Goal: Task Accomplishment & Management: Complete application form

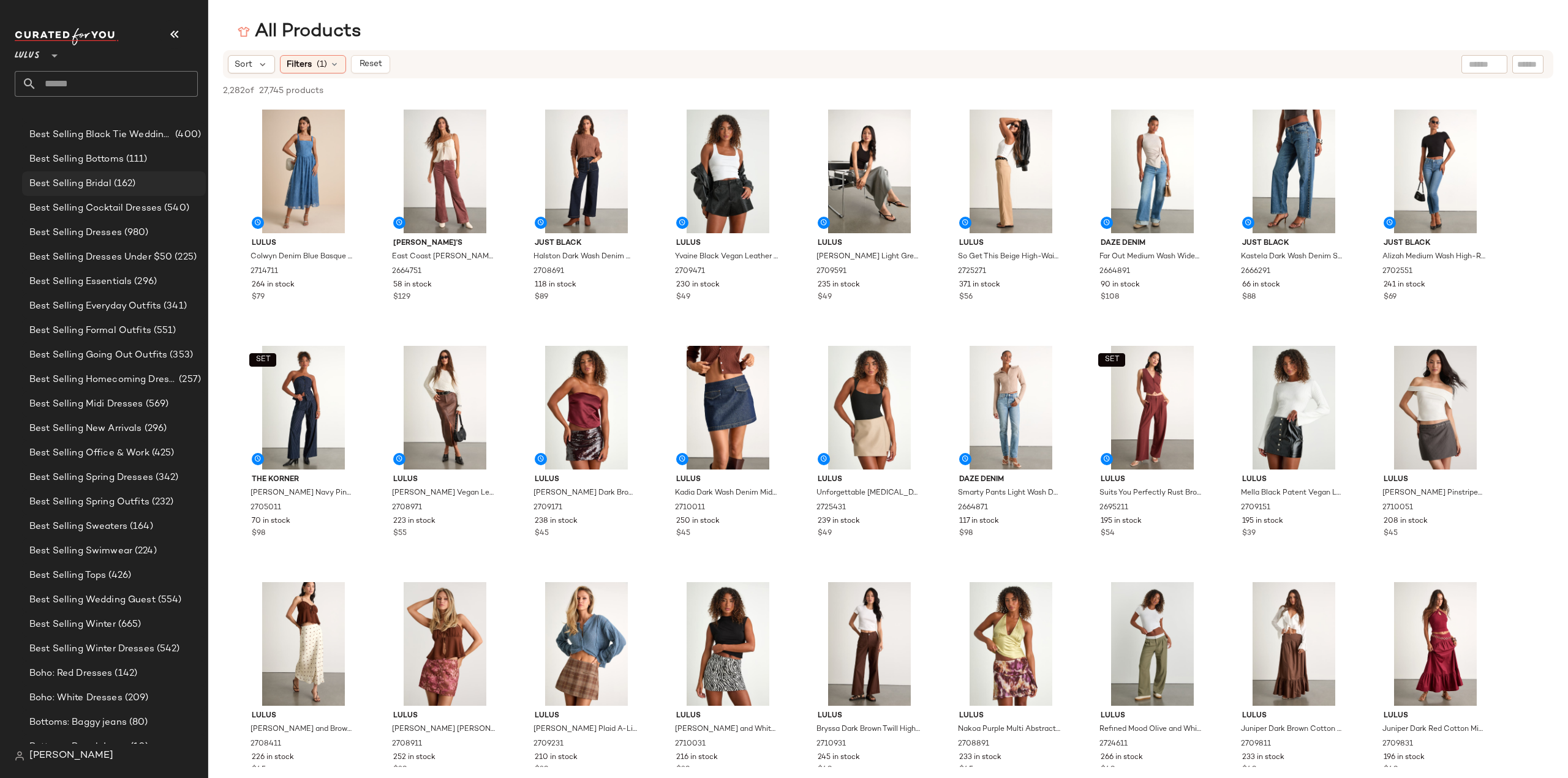
scroll to position [551, 0]
click at [64, 85] on input "text" at bounding box center [117, 84] width 161 height 25
click at [90, 84] on input "**********" at bounding box center [106, 84] width 183 height 25
click at [0, 86] on nav "**********" at bounding box center [104, 389] width 208 height 778
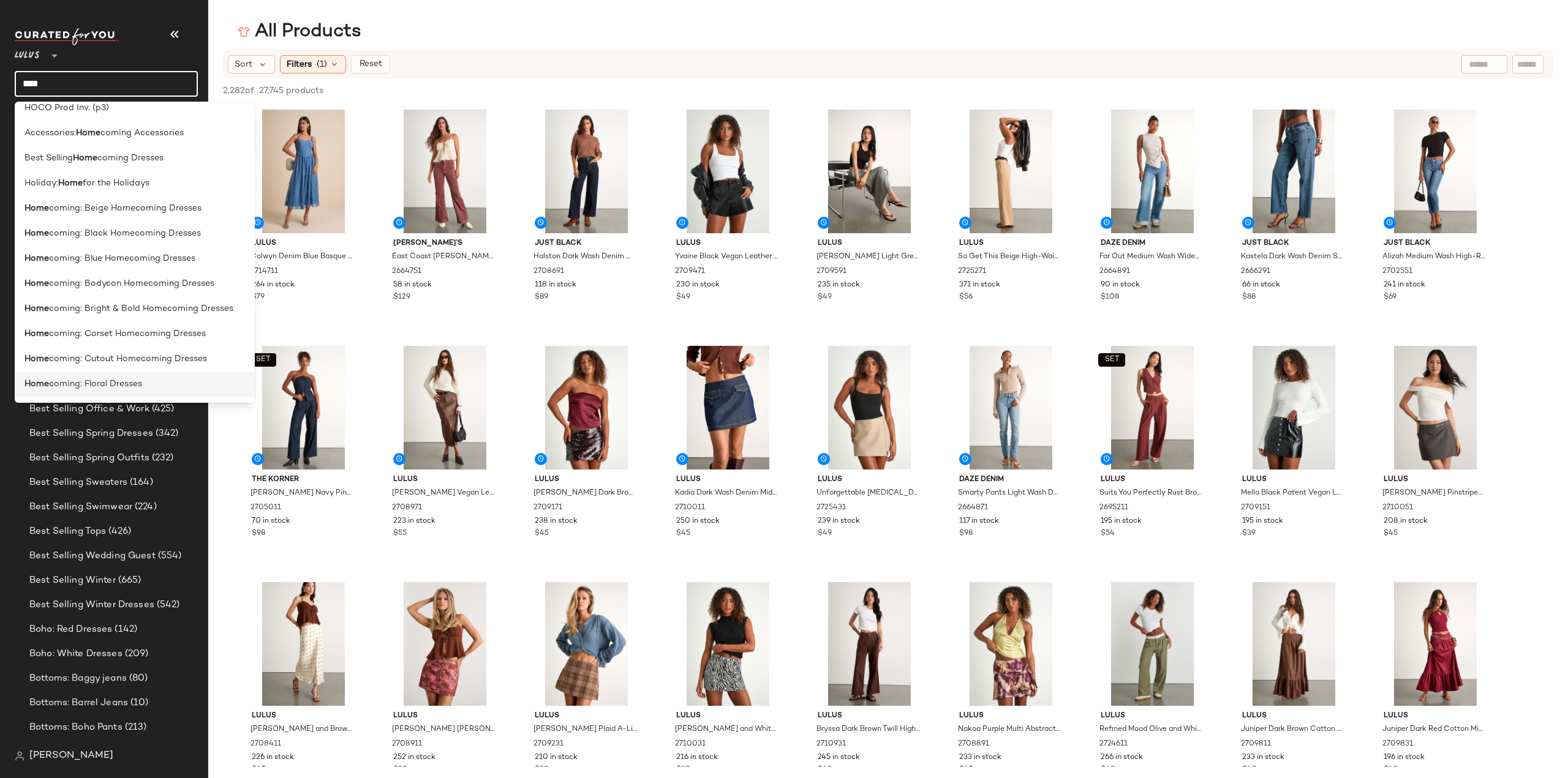
scroll to position [59, 0]
type input "****"
click at [96, 361] on span "coming: Bright & Bold Homecoming Dresses" at bounding box center [141, 361] width 184 height 13
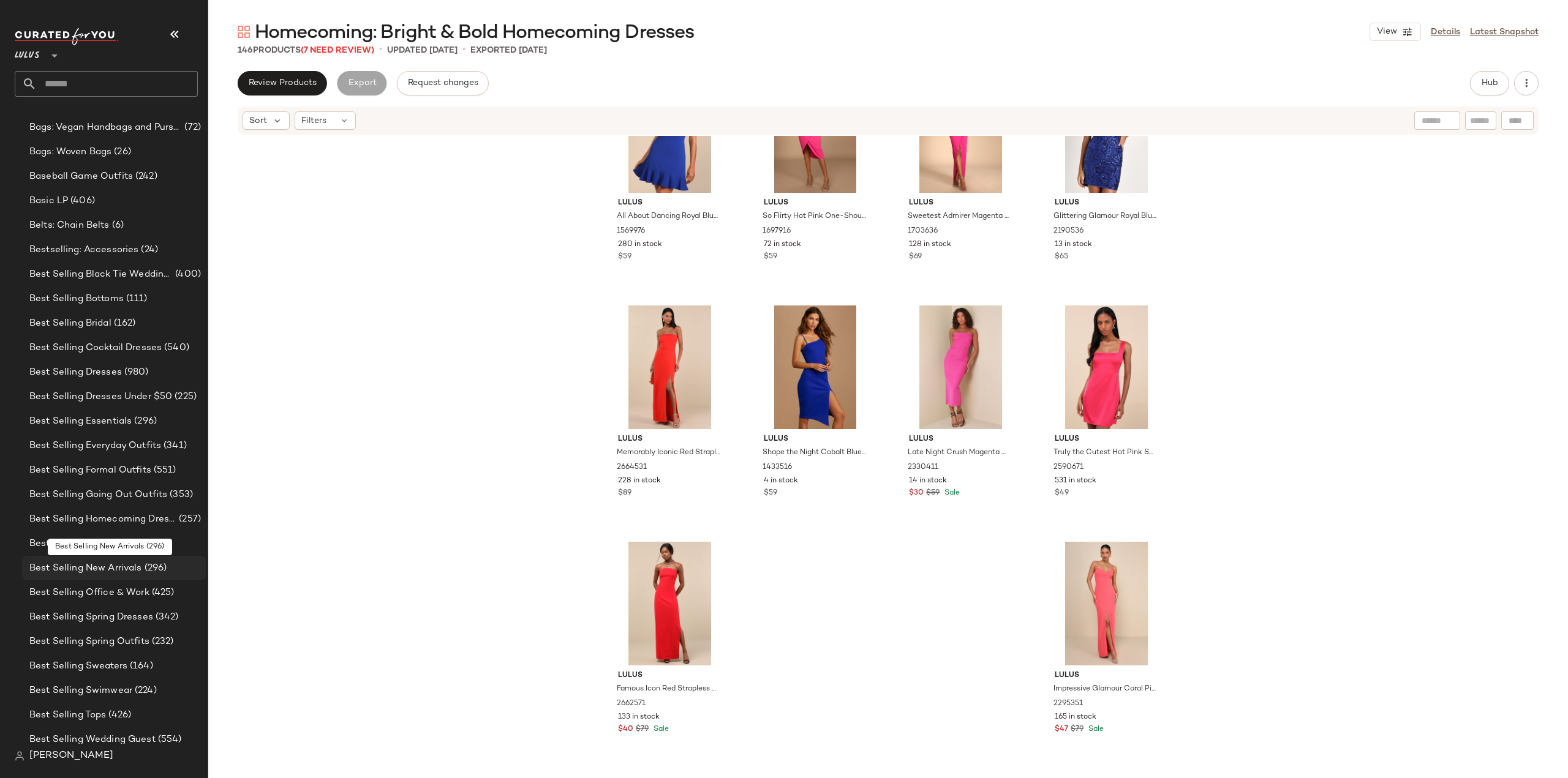
scroll to position [245, 0]
click at [97, 84] on input "text" at bounding box center [117, 84] width 161 height 25
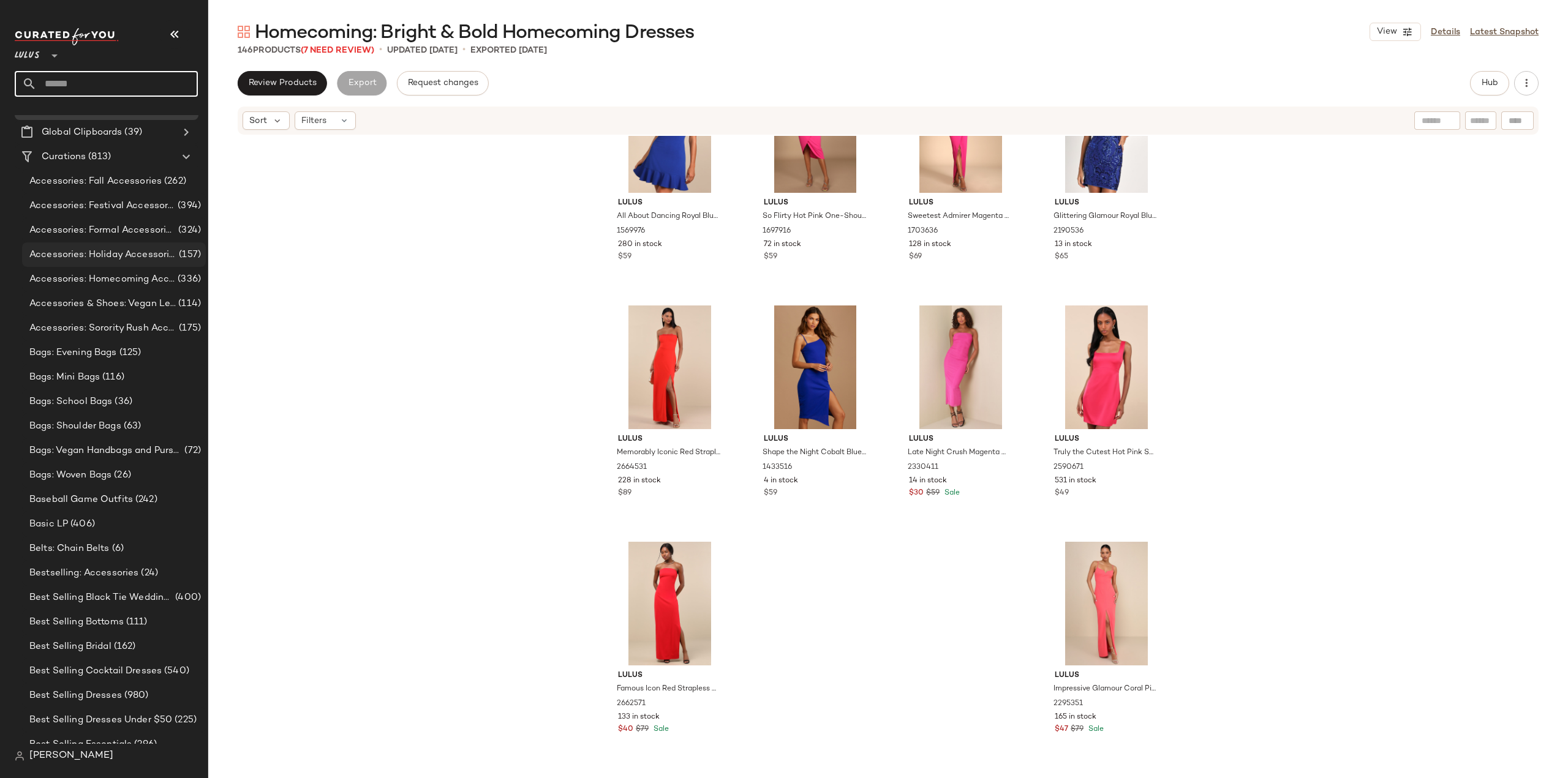
scroll to position [0, 0]
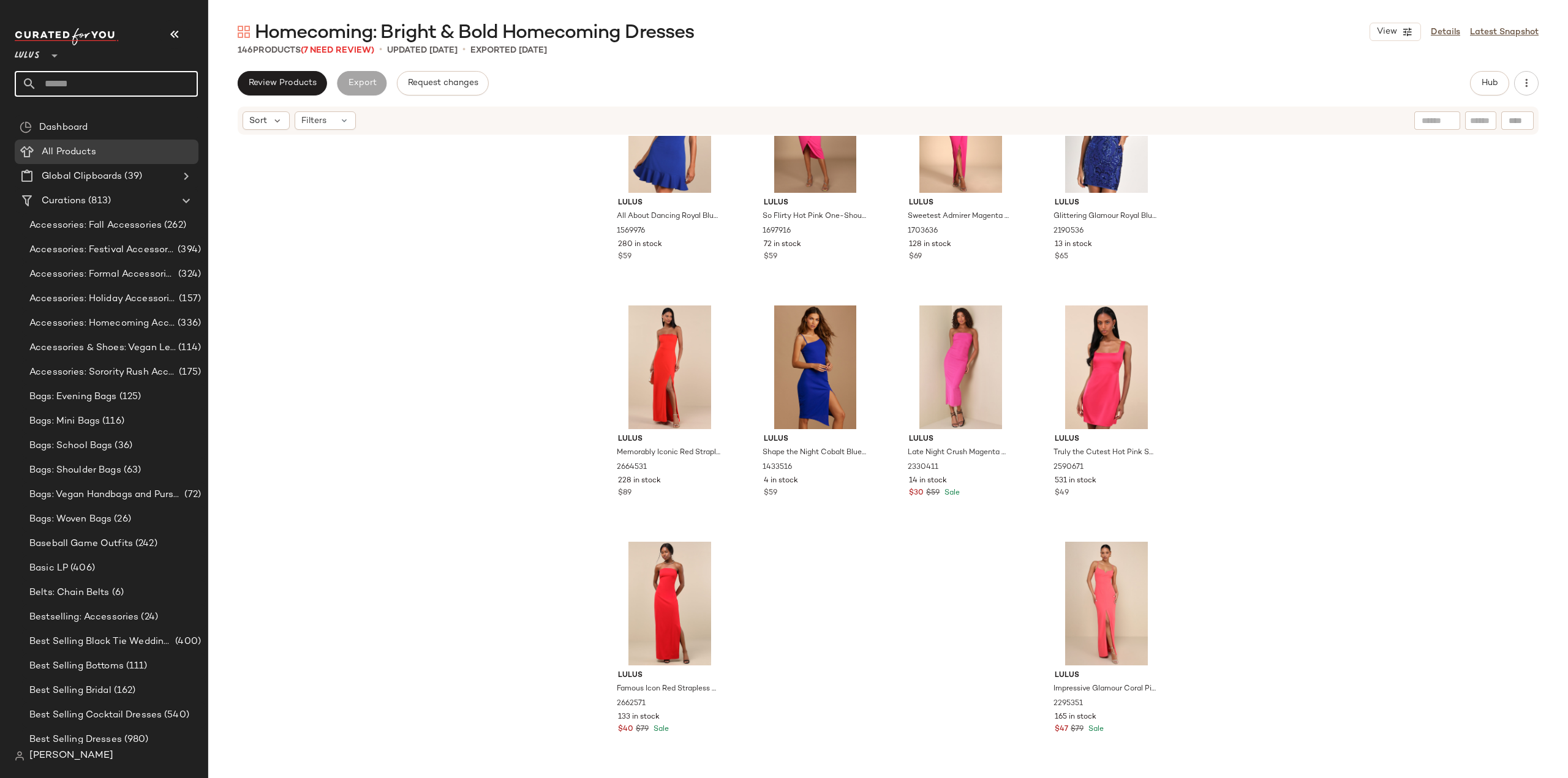
drag, startPoint x: 95, startPoint y: 81, endPoint x: 37, endPoint y: 85, distance: 58.1
click at [37, 85] on input "text" at bounding box center [117, 84] width 161 height 25
type input "*"
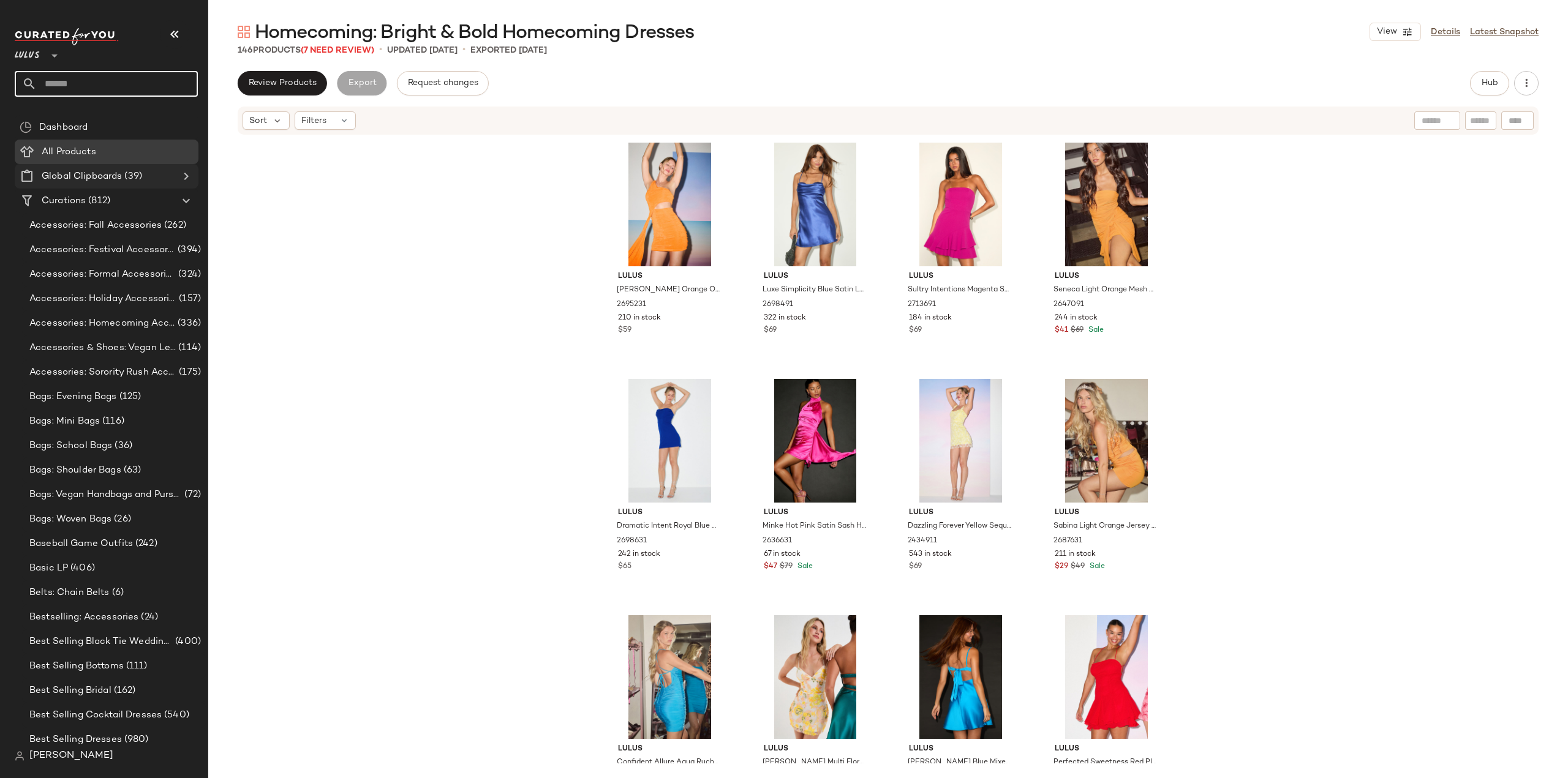
click at [182, 172] on icon at bounding box center [186, 176] width 15 height 15
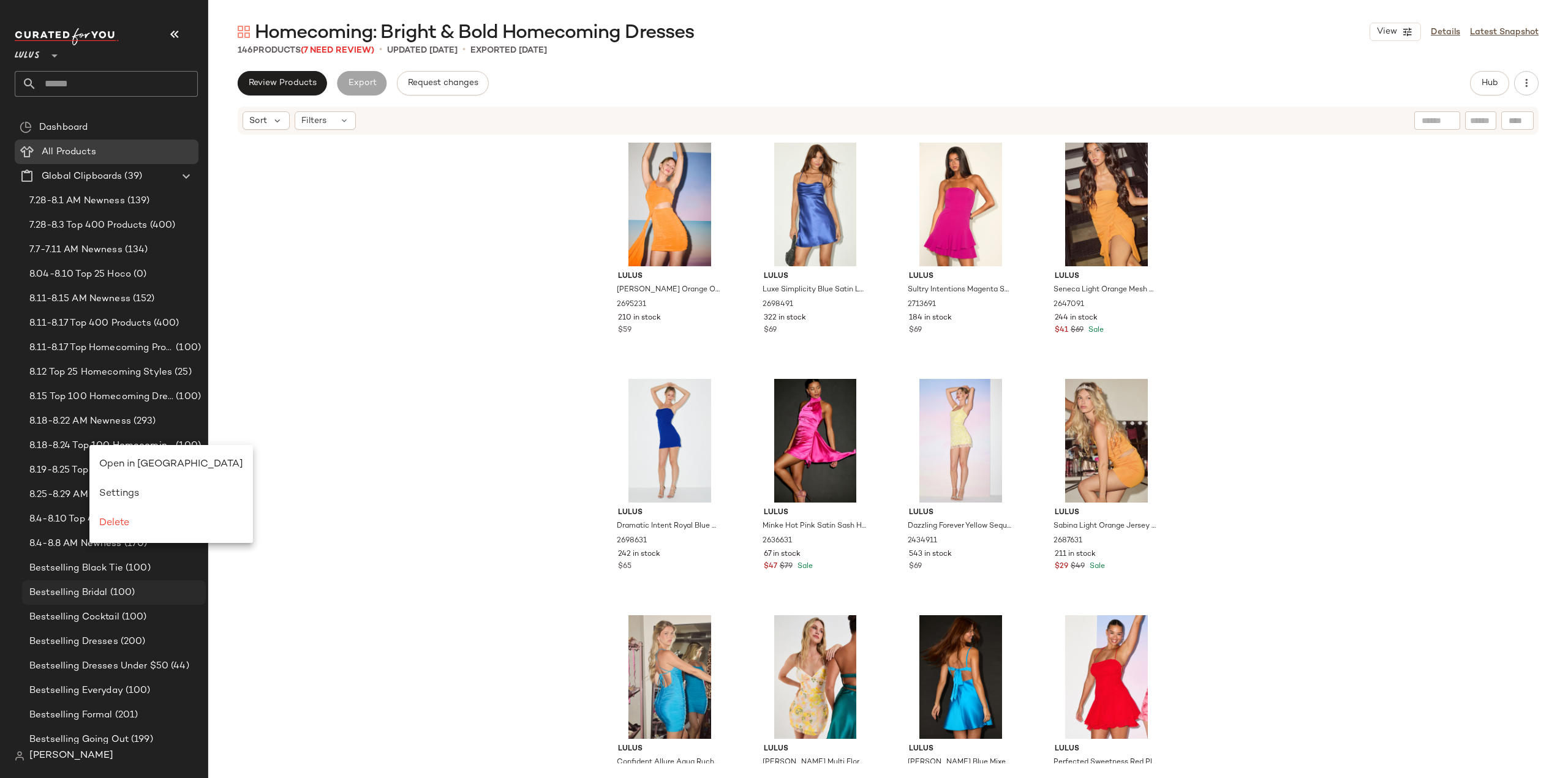
click at [172, 587] on div "Bestselling Bridal (100)" at bounding box center [113, 593] width 175 height 14
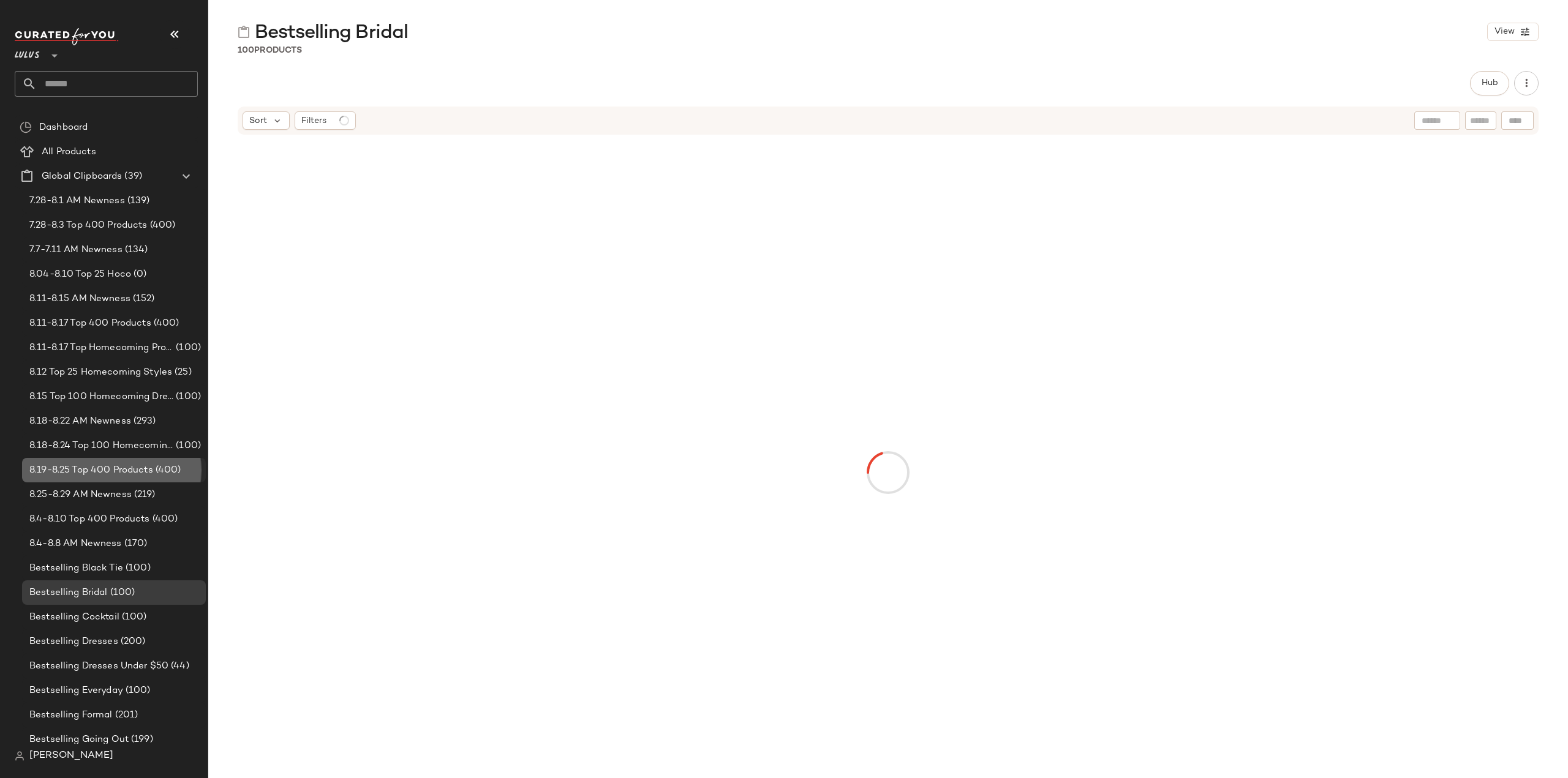
click at [129, 474] on span "8.19-8.25 Top 400 Products" at bounding box center [91, 470] width 124 height 14
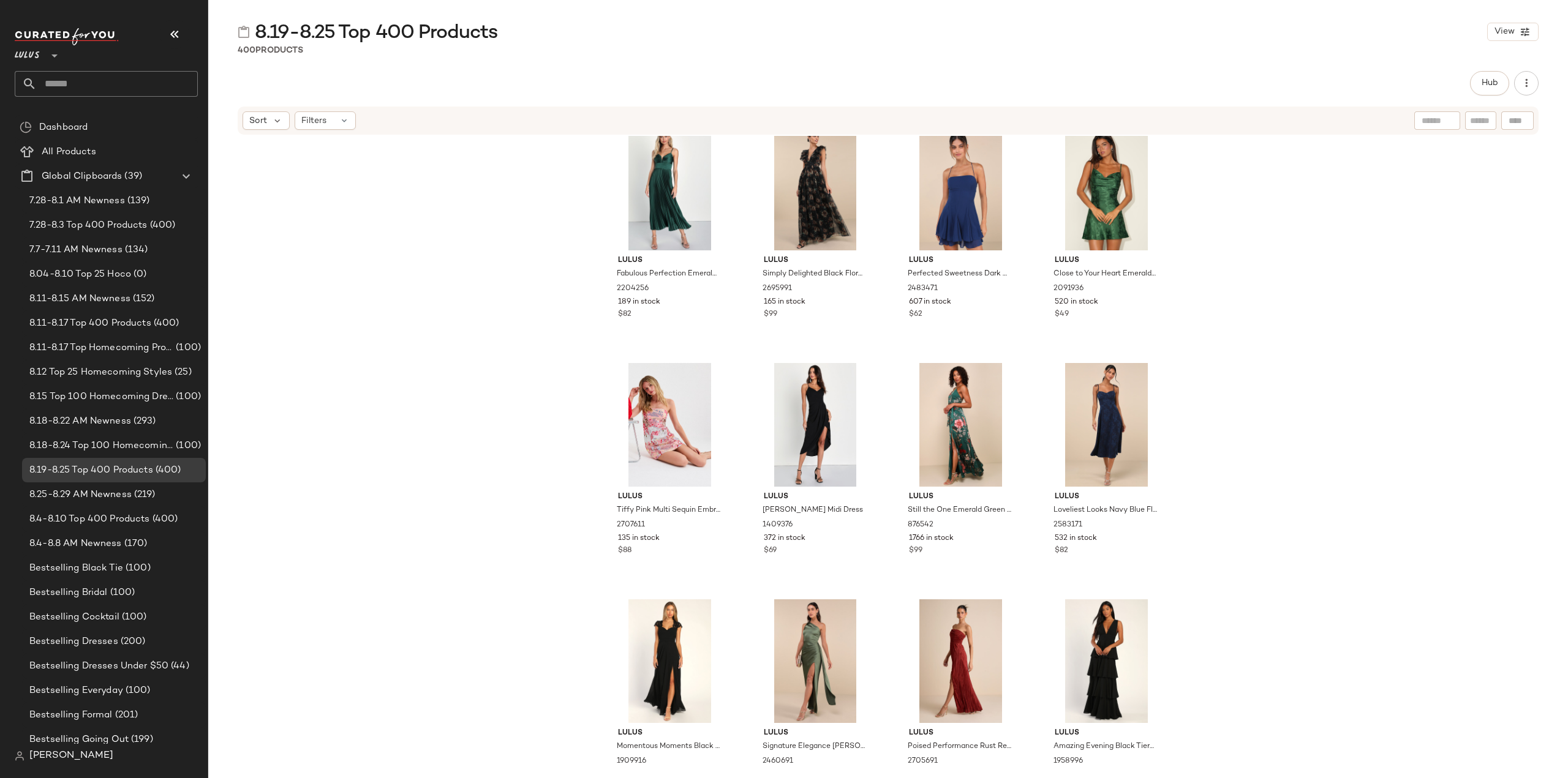
scroll to position [2275, 0]
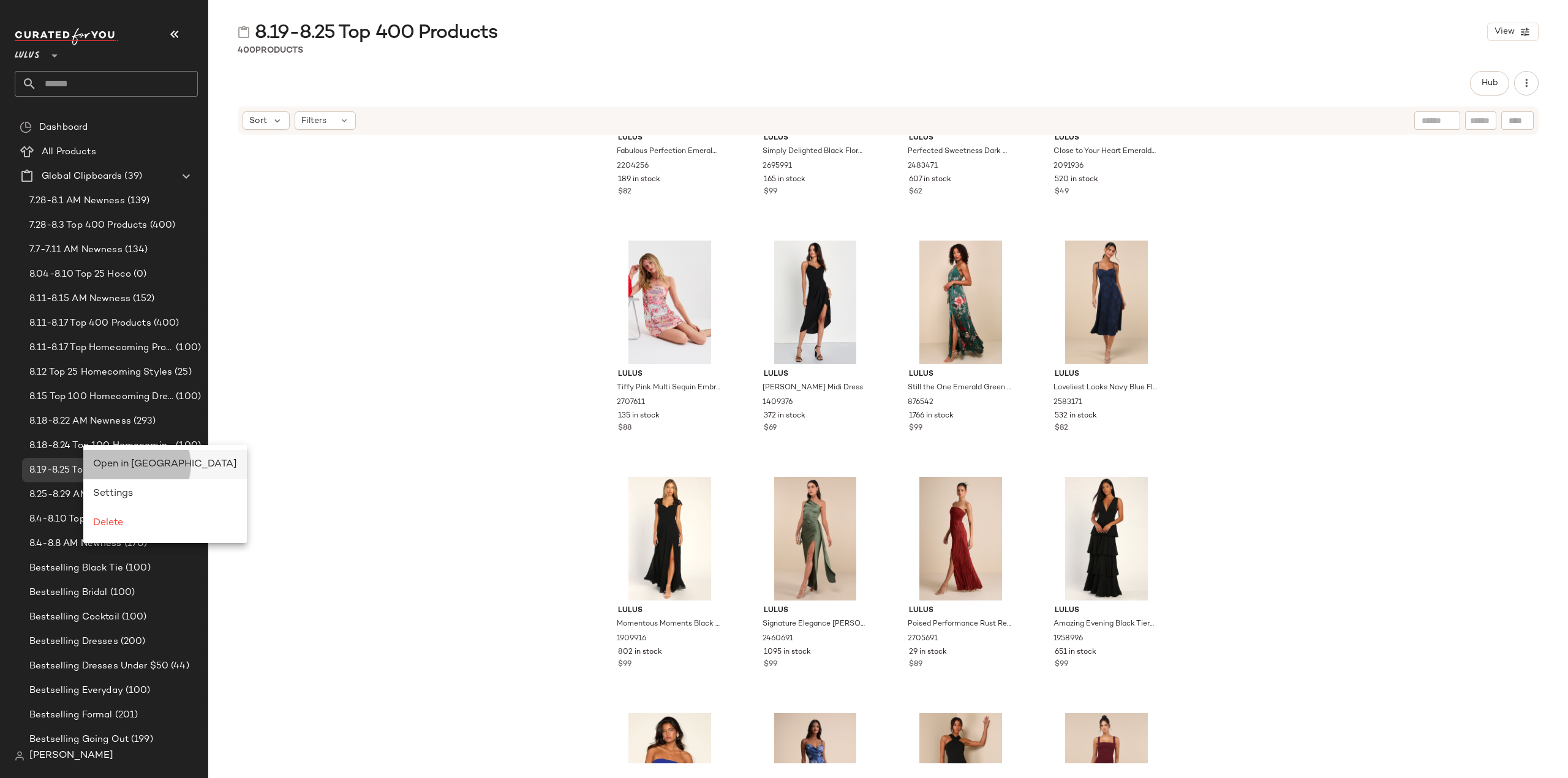
click at [117, 467] on span "Open in [GEOGRAPHIC_DATA]" at bounding box center [165, 464] width 144 height 11
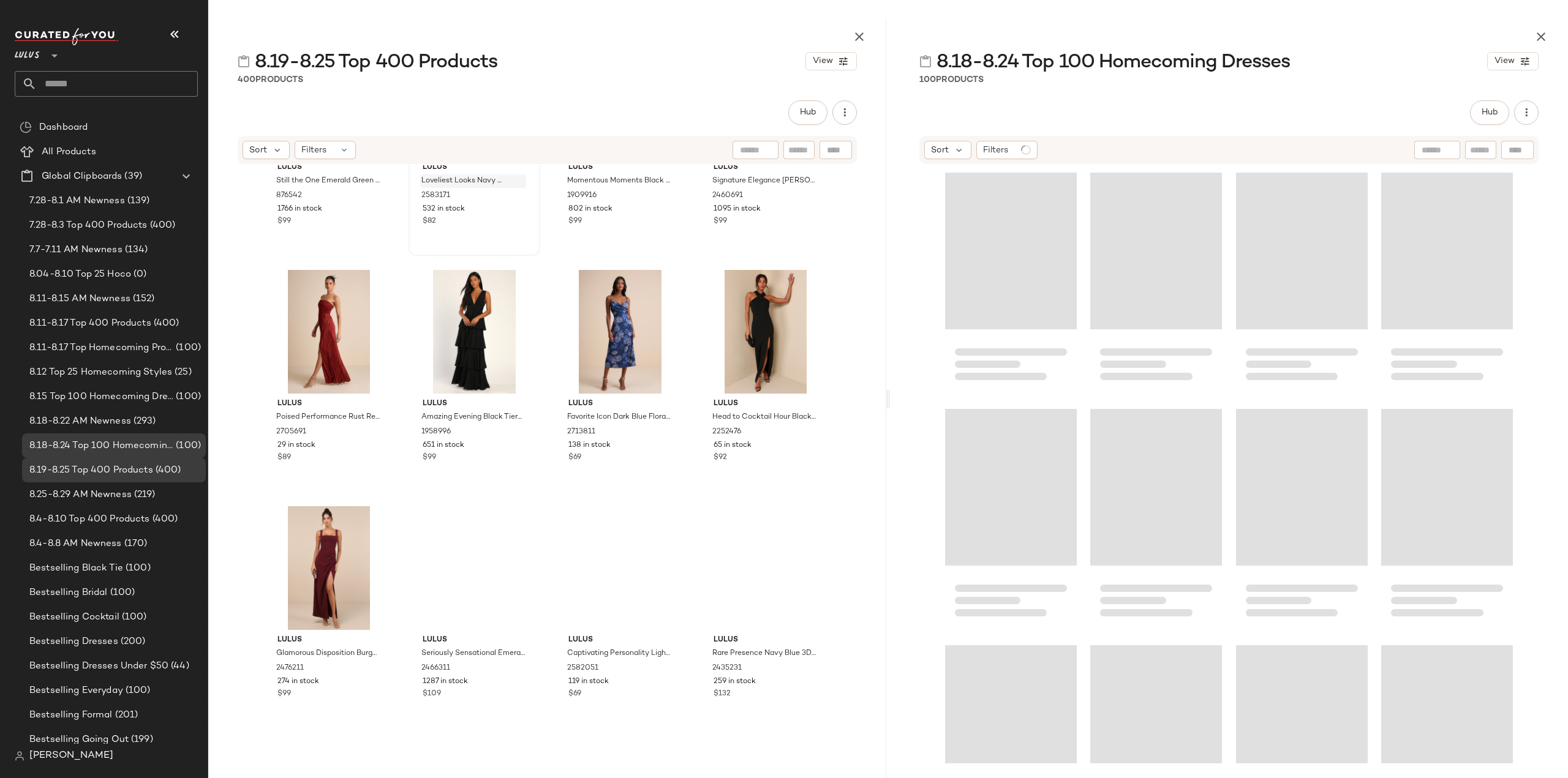
scroll to position [2038, 0]
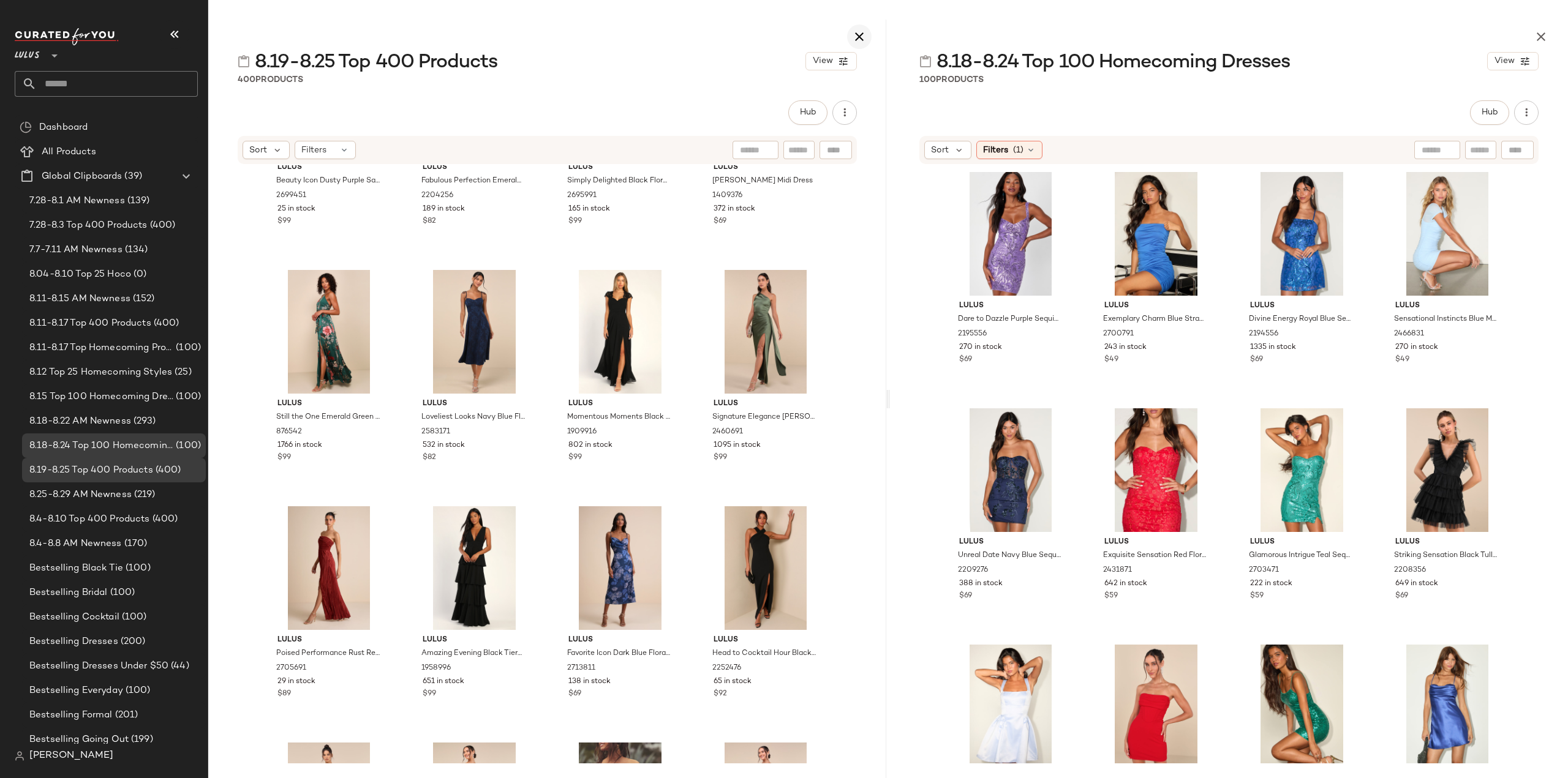
click at [857, 39] on icon "button" at bounding box center [859, 37] width 15 height 15
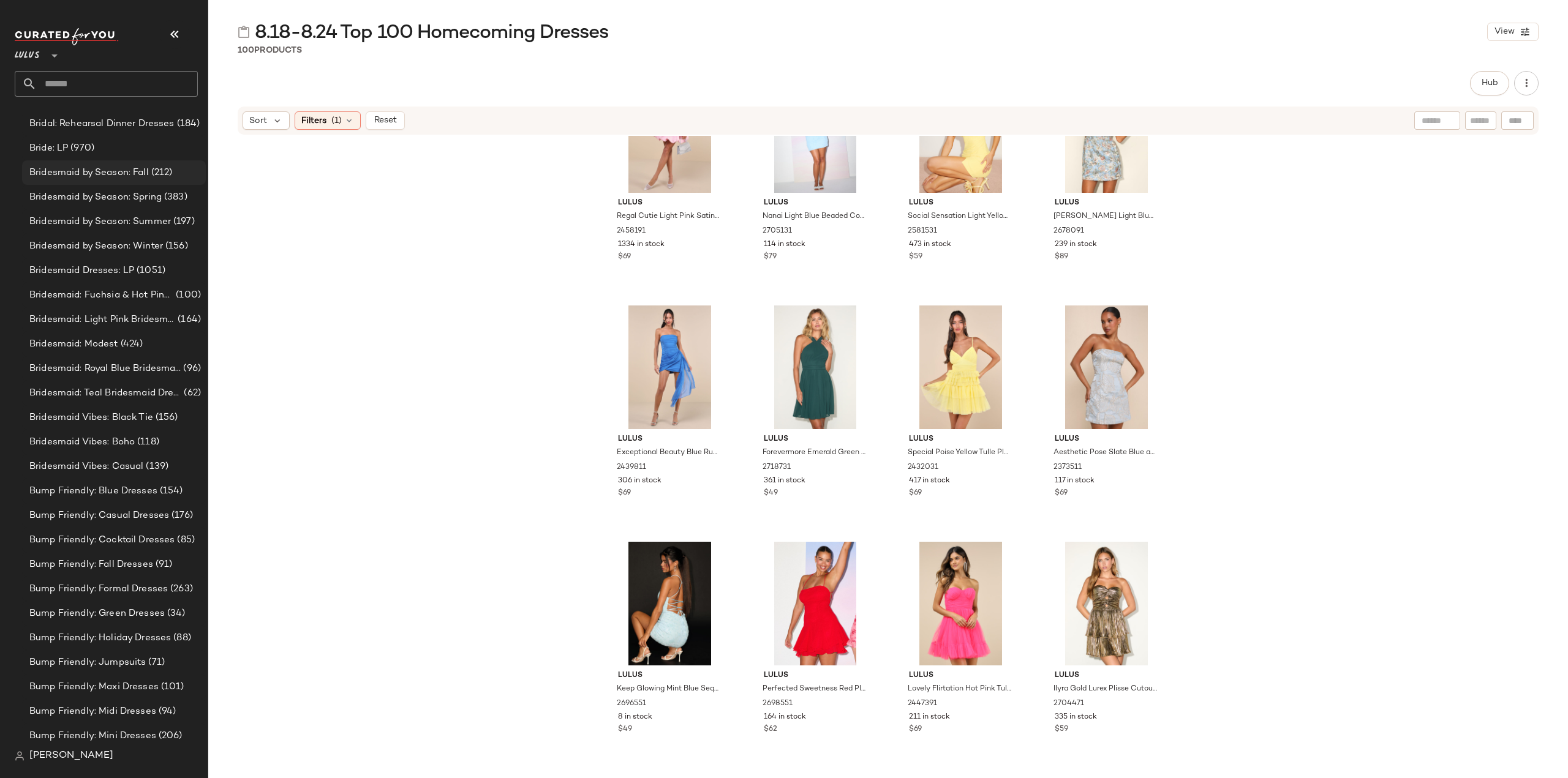
scroll to position [3673, 0]
click at [121, 92] on input "text" at bounding box center [117, 84] width 161 height 25
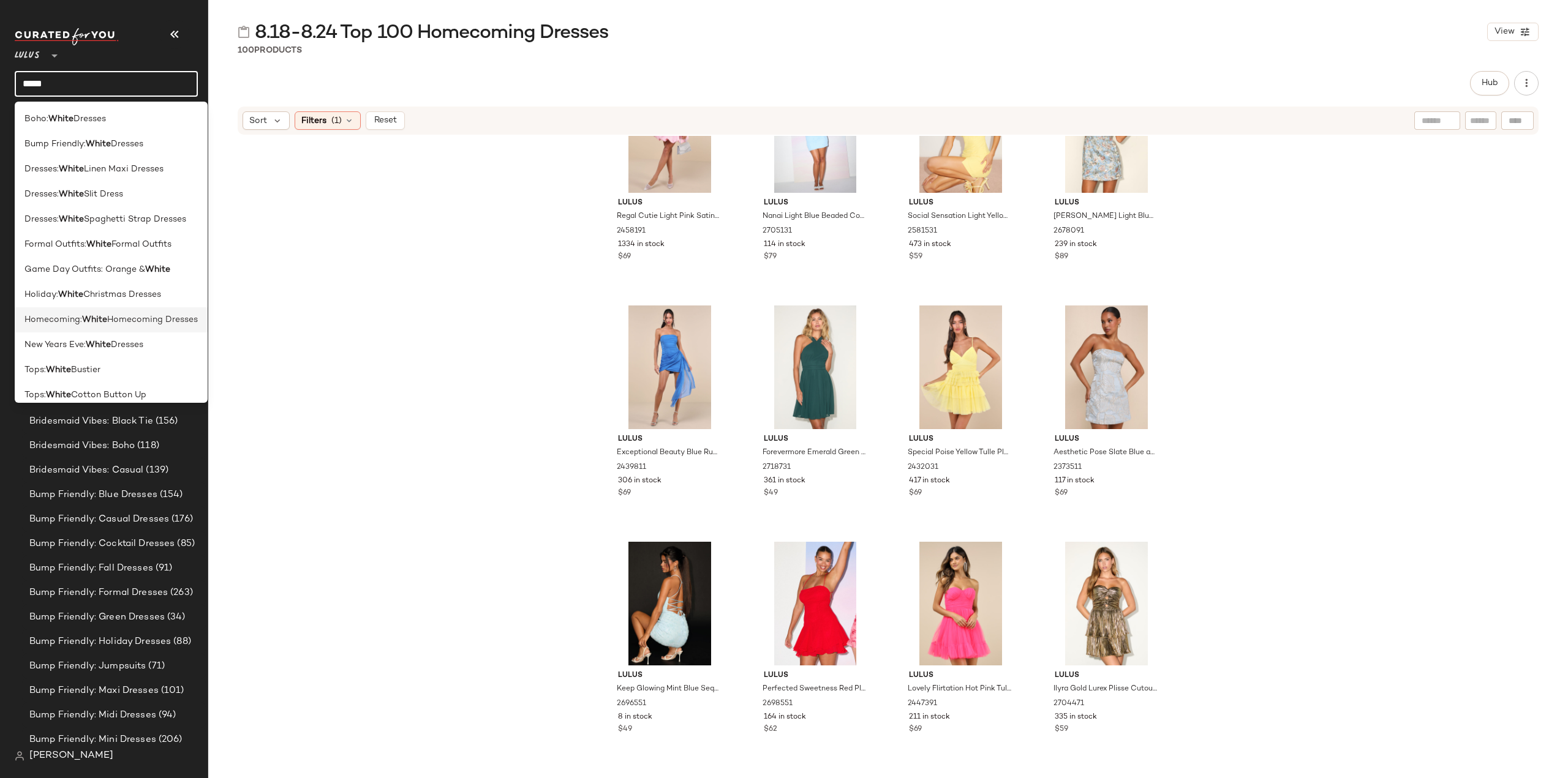
type input "*****"
click at [114, 318] on span "Homecoming Dresses" at bounding box center [153, 320] width 90 height 13
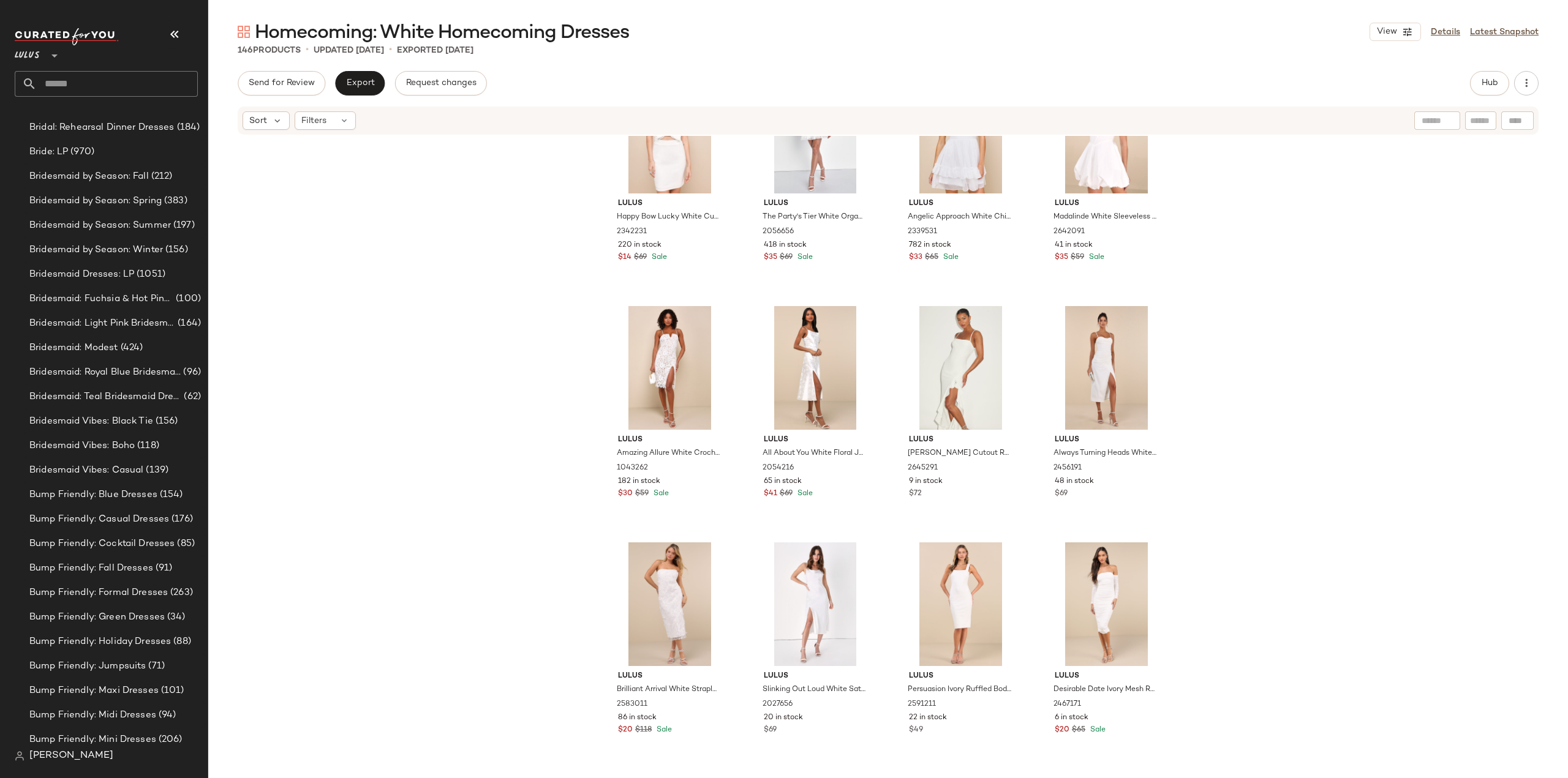
scroll to position [7505, 0]
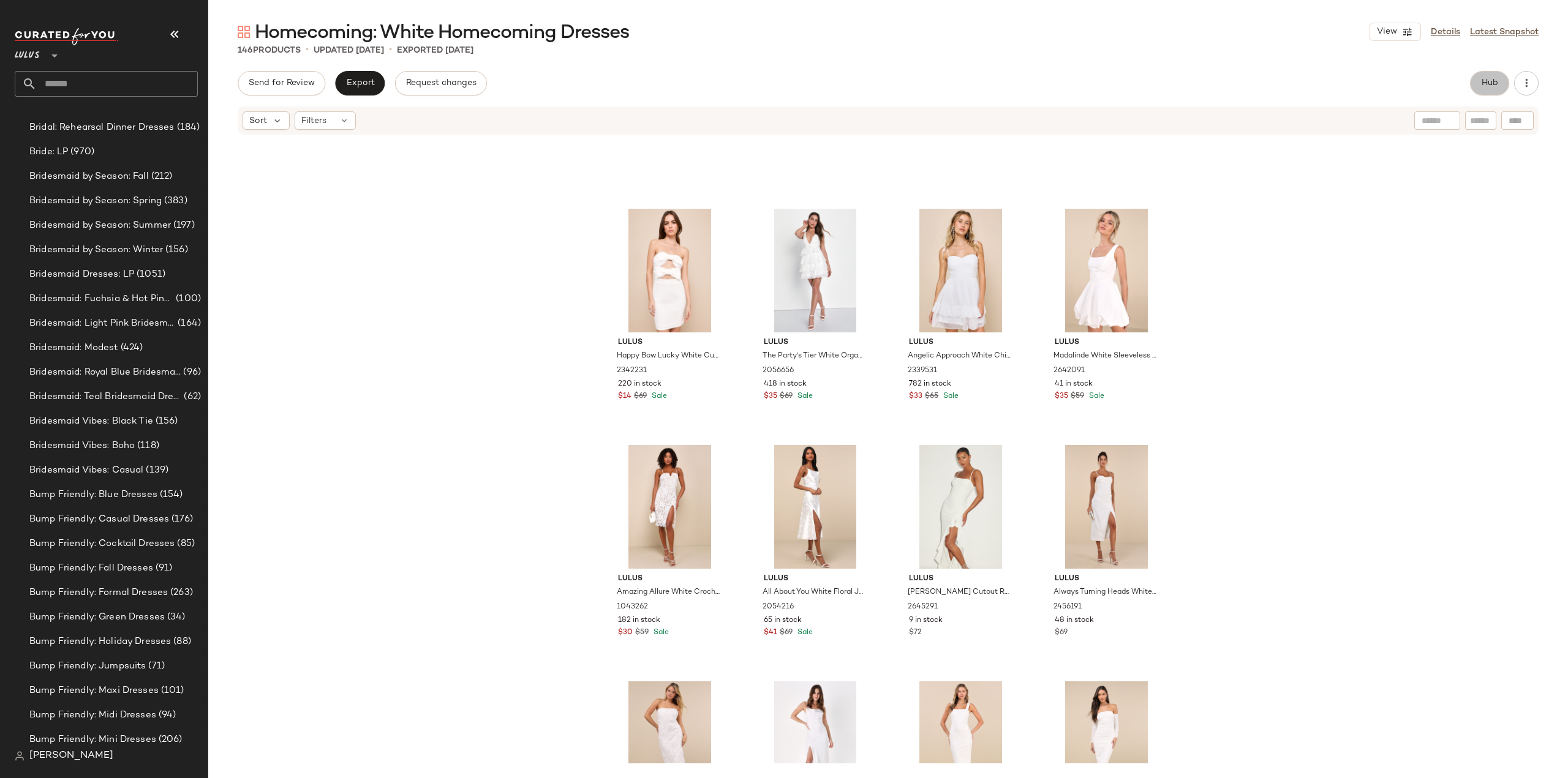
click at [1495, 85] on span "Hub" at bounding box center [1490, 83] width 17 height 10
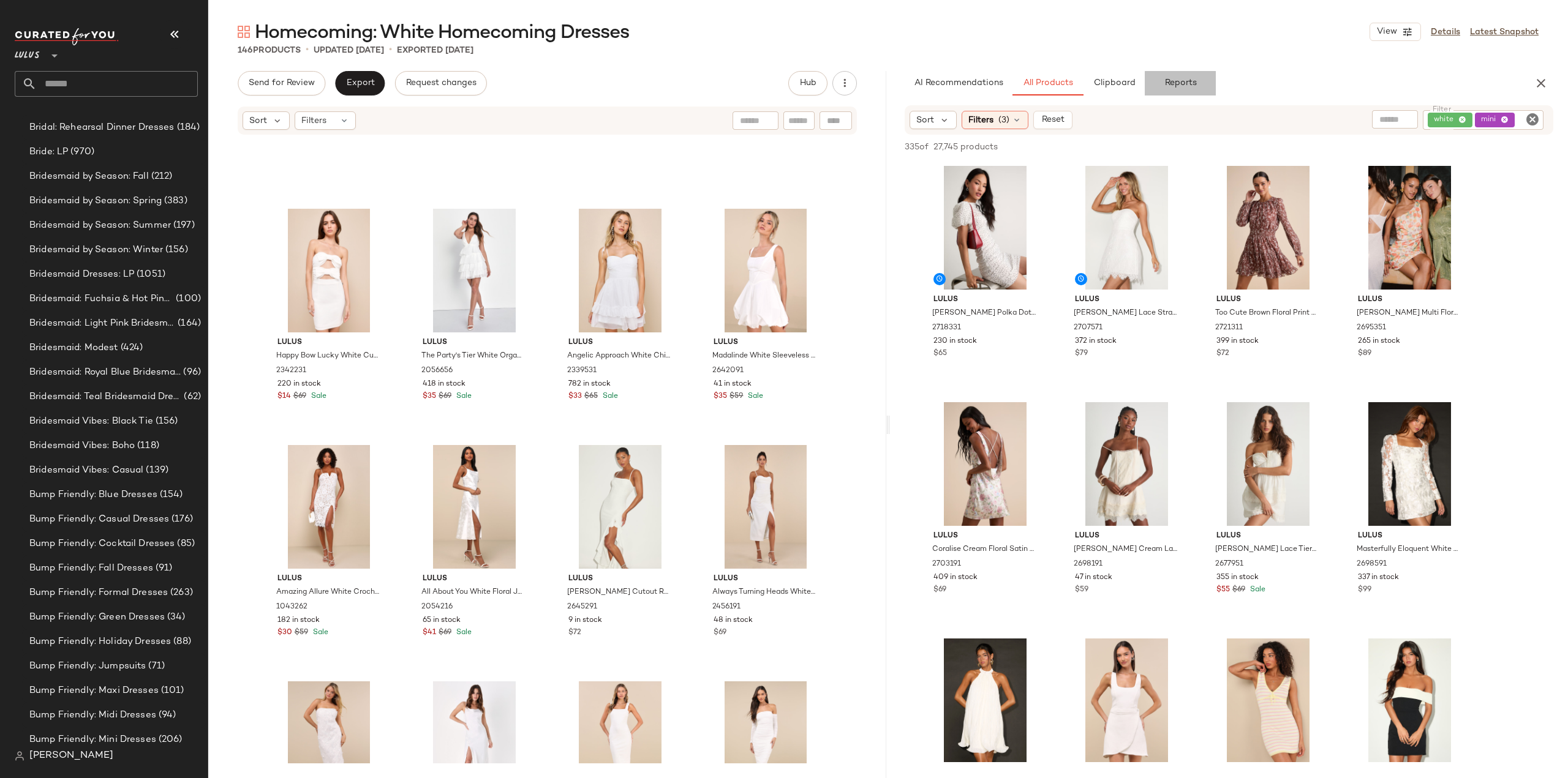
click at [1179, 85] on span "Reports" at bounding box center [1180, 83] width 32 height 10
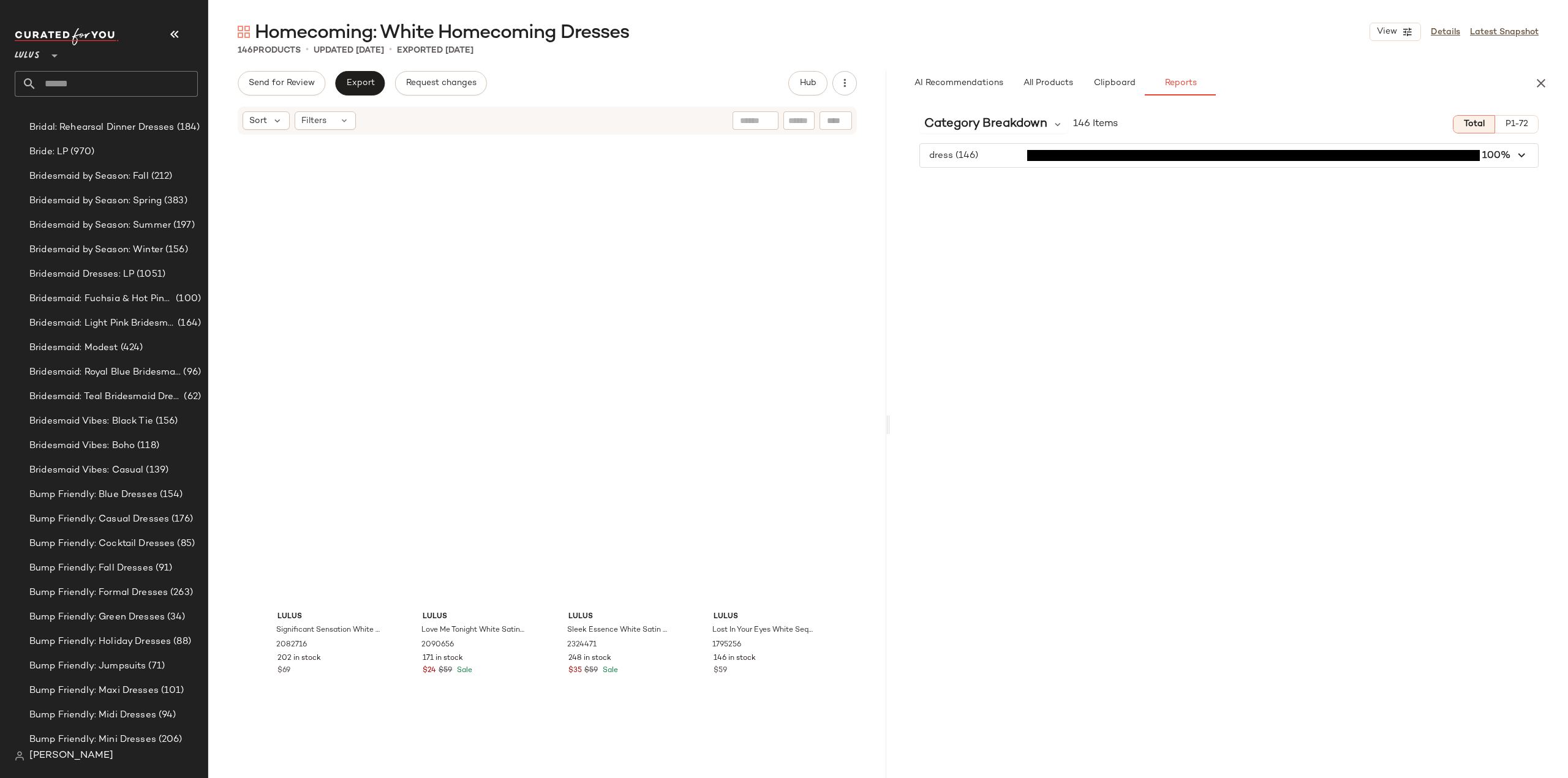
scroll to position [0, 0]
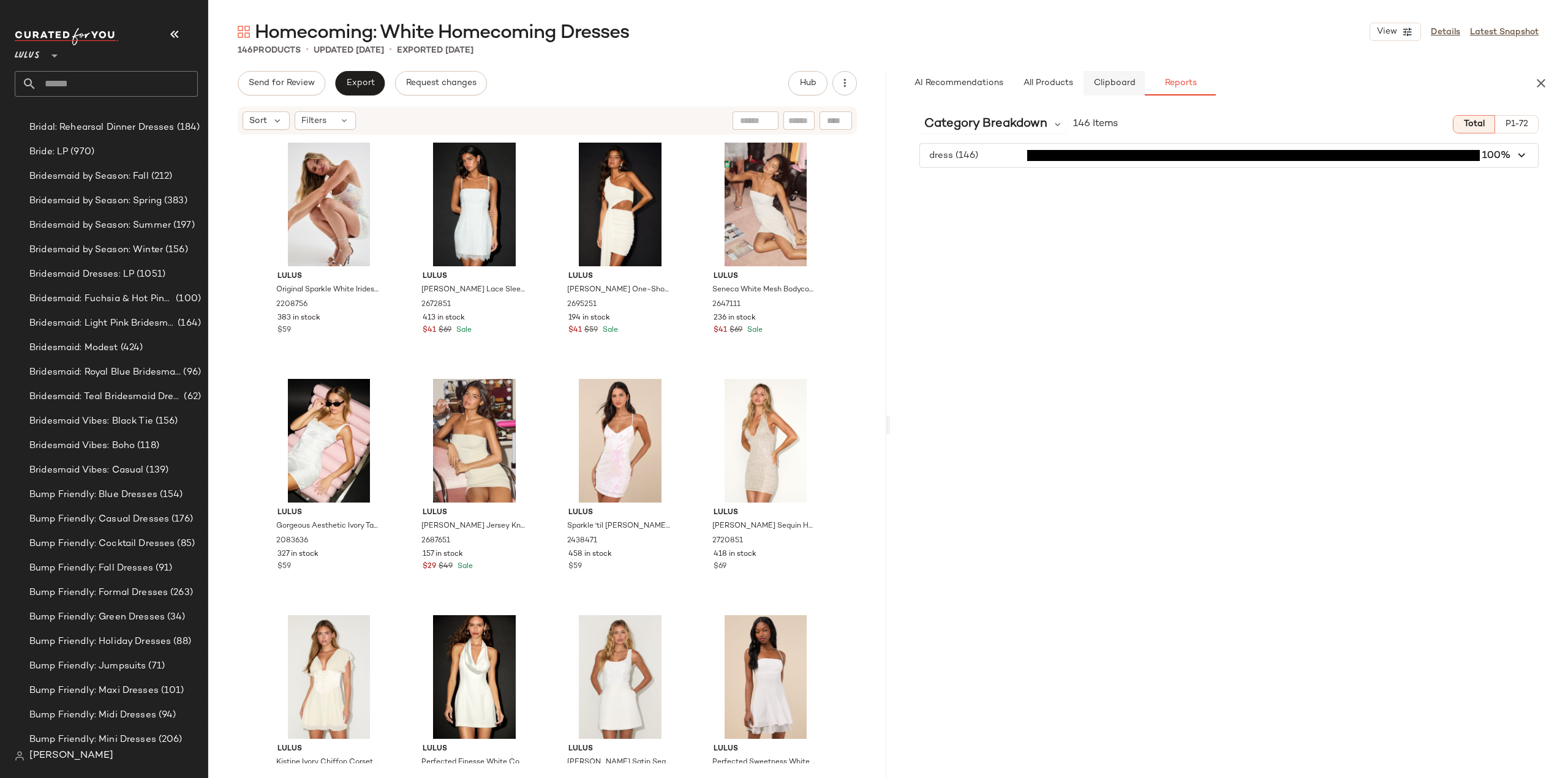
click at [1110, 85] on span "Clipboard" at bounding box center [1114, 83] width 42 height 10
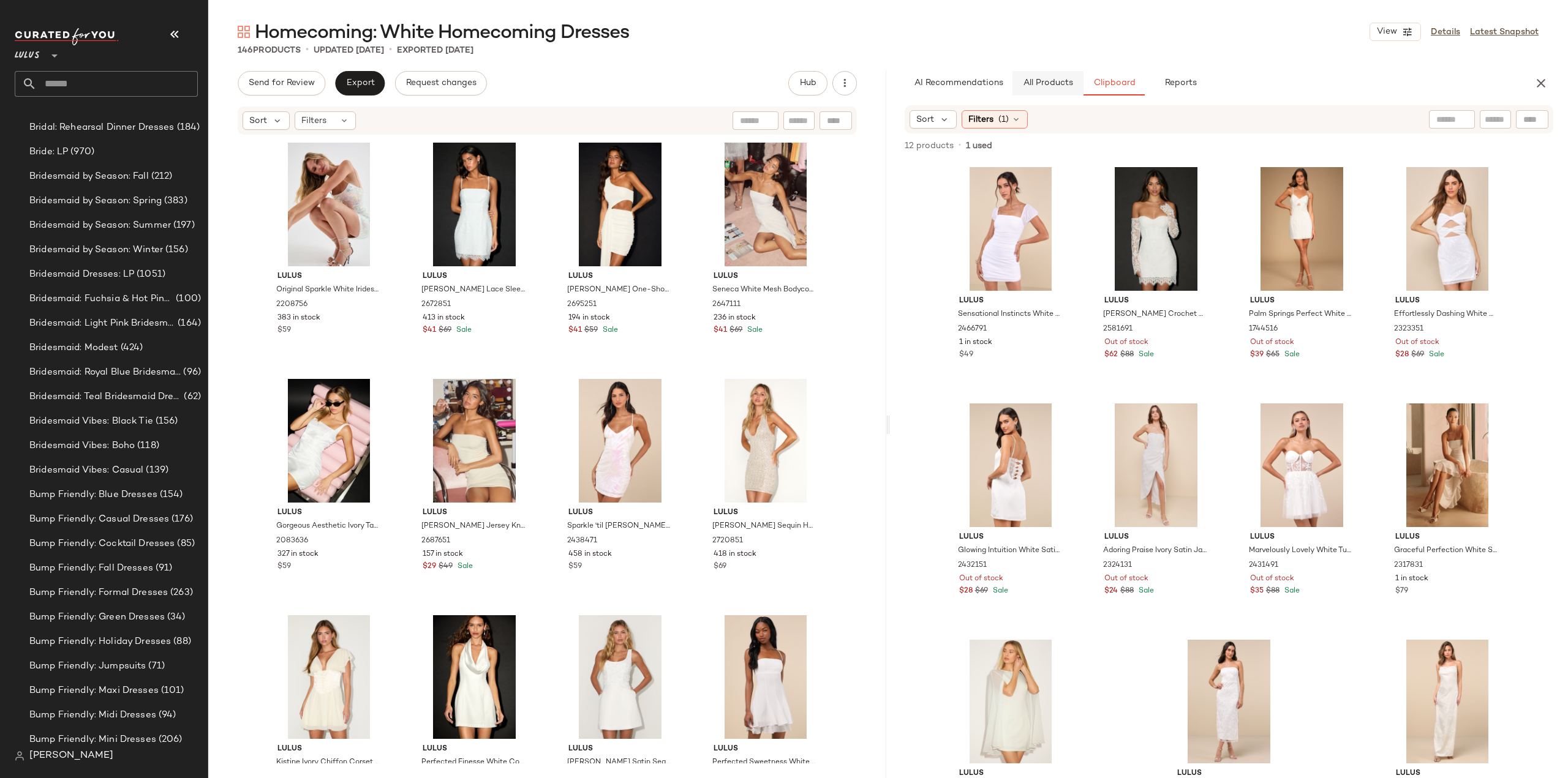
click at [1035, 83] on span "All Products" at bounding box center [1047, 83] width 50 height 10
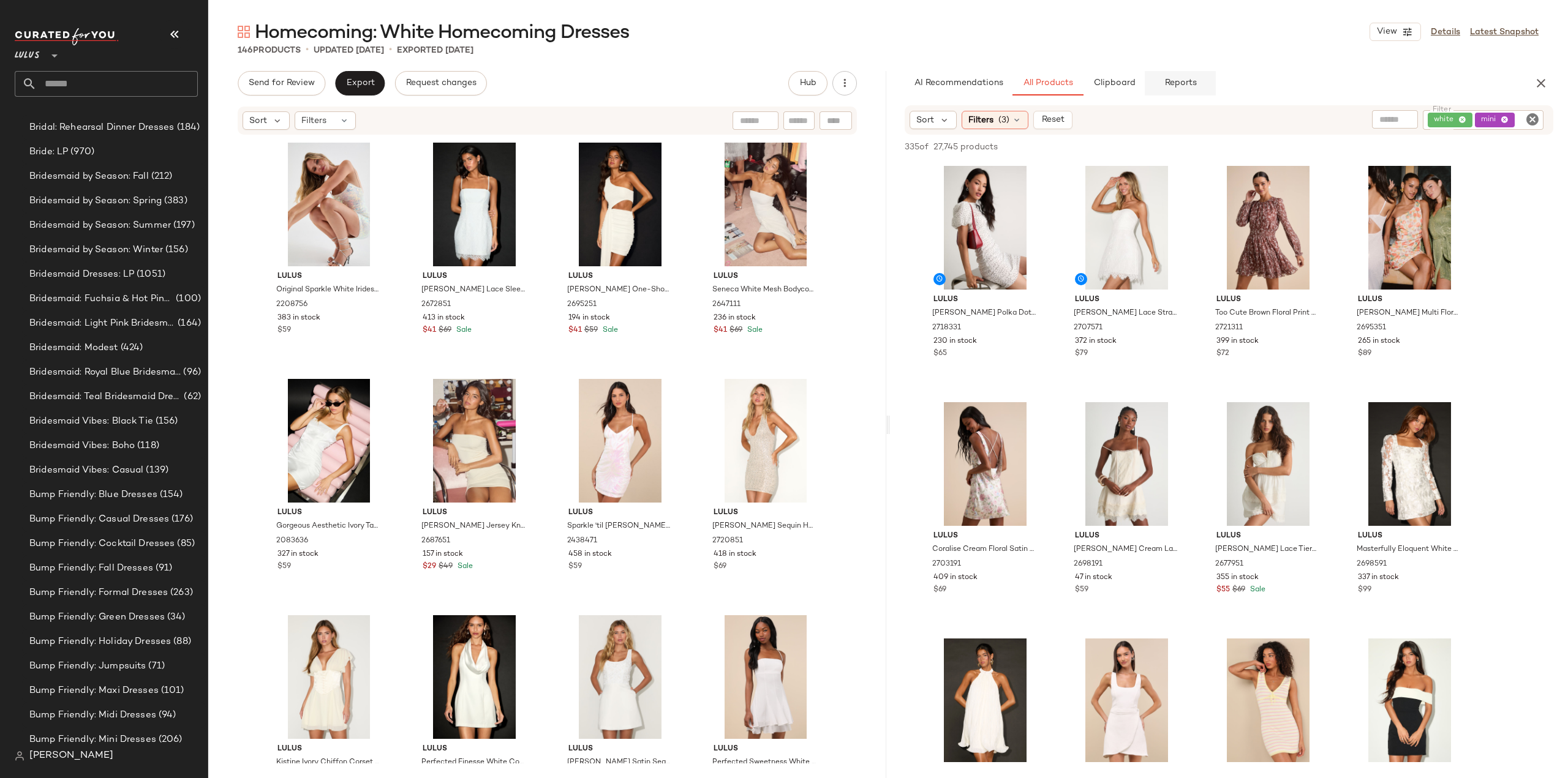
click at [1174, 85] on span "Reports" at bounding box center [1180, 83] width 32 height 10
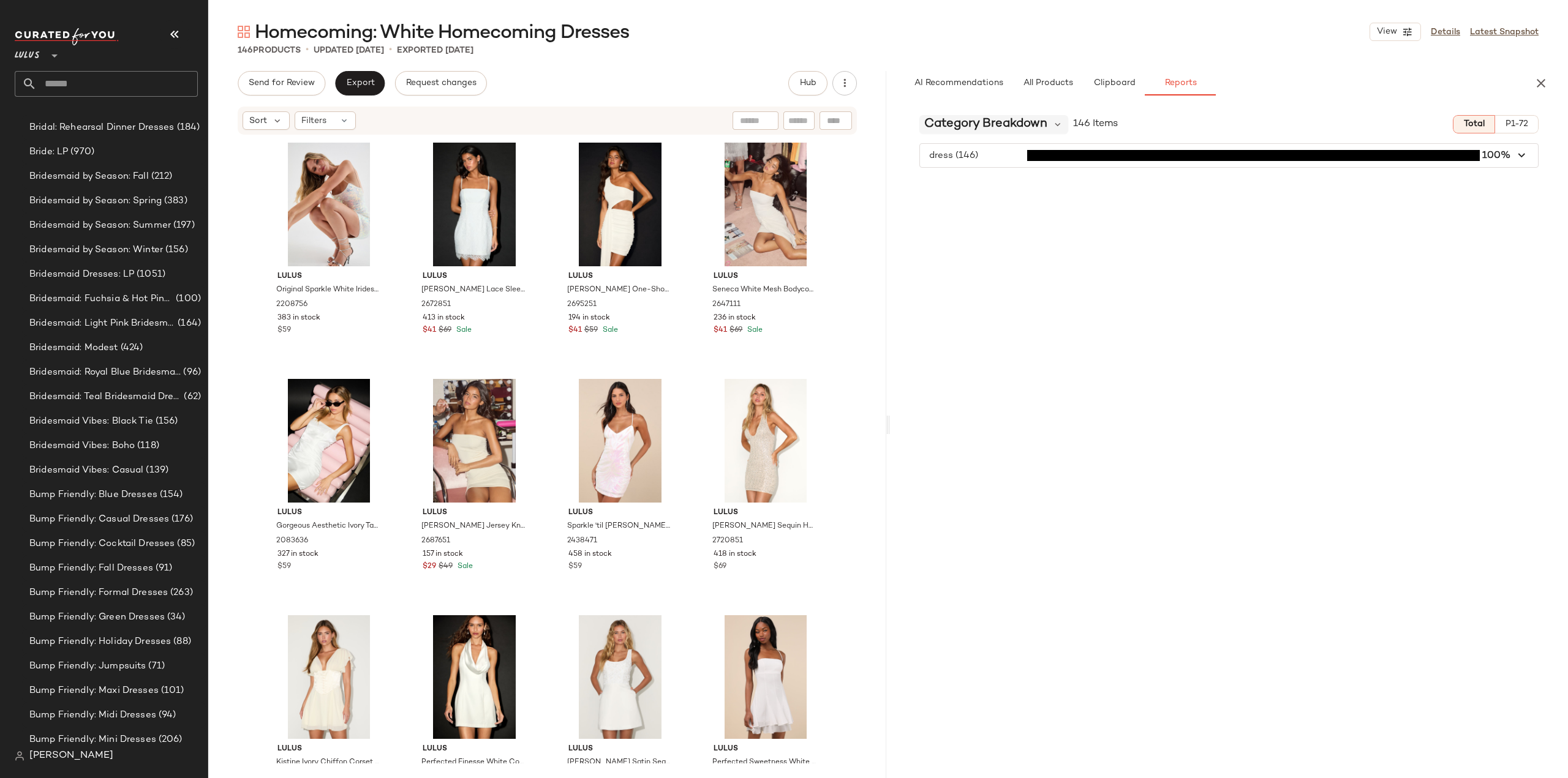
click at [1039, 126] on span "Category Breakdown" at bounding box center [985, 124] width 123 height 18
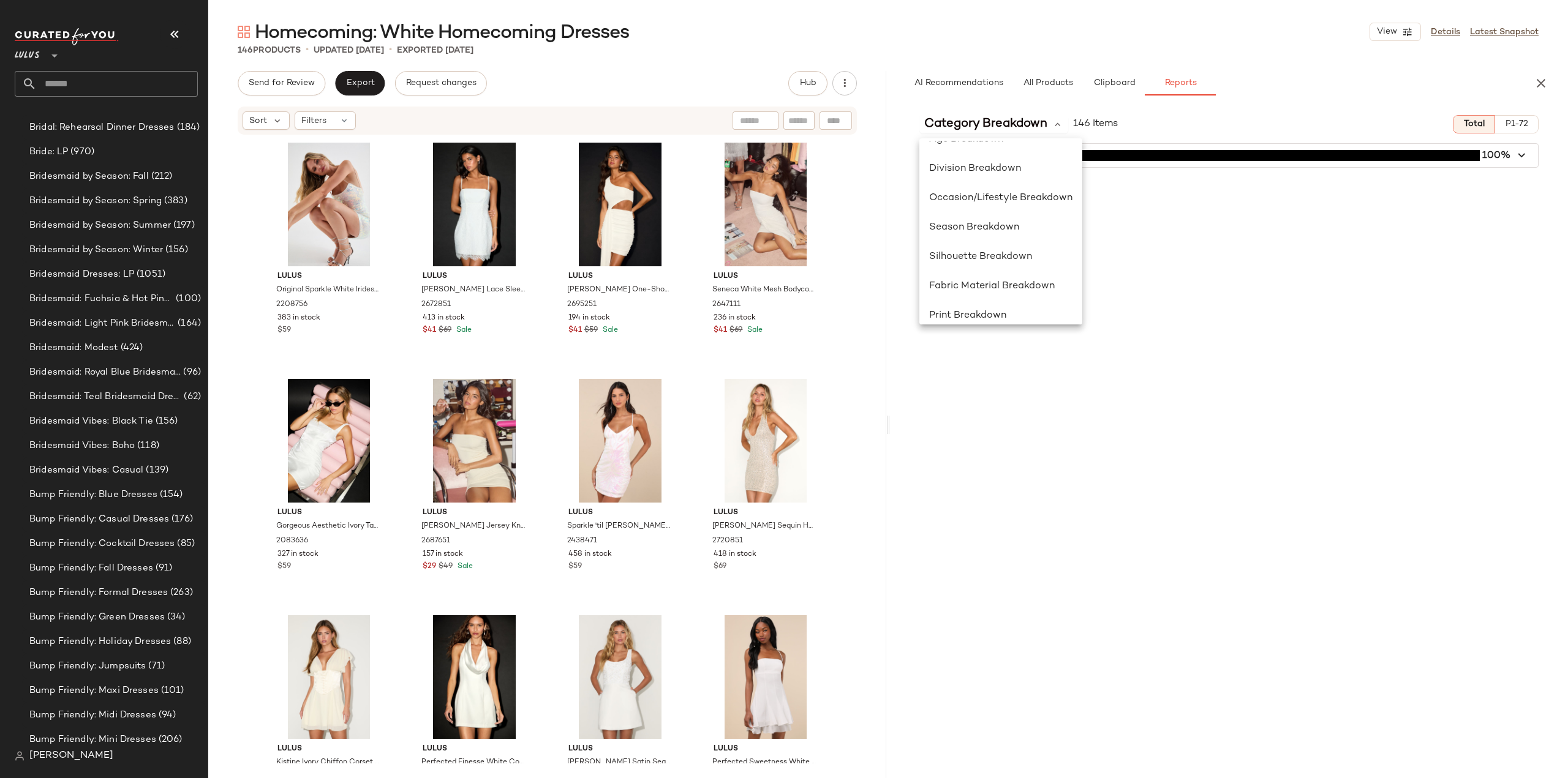
scroll to position [237, 0]
click at [974, 301] on span "Class Breakdown" at bounding box center [969, 304] width 81 height 11
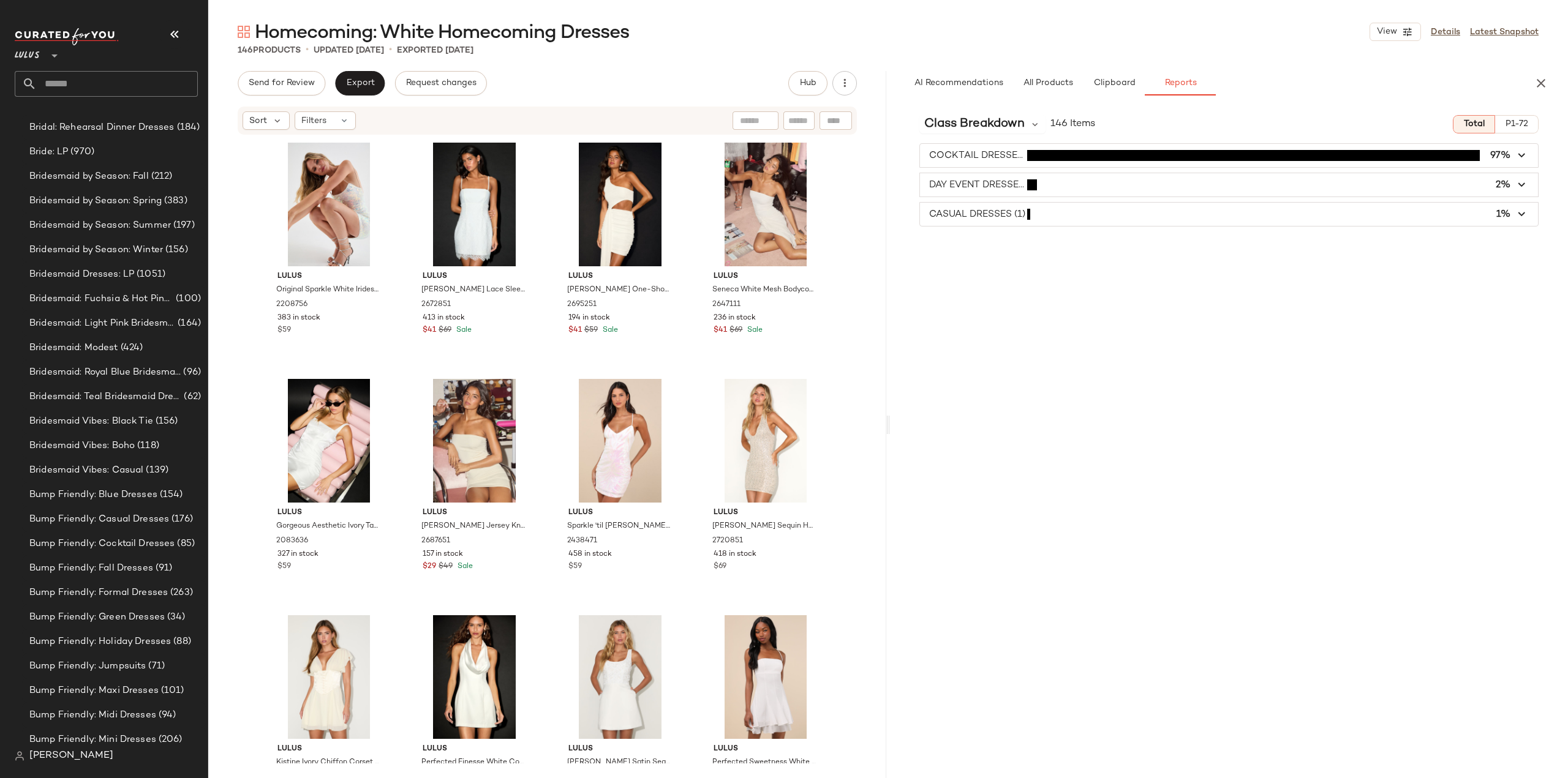
click at [968, 182] on span "button" at bounding box center [1228, 184] width 618 height 23
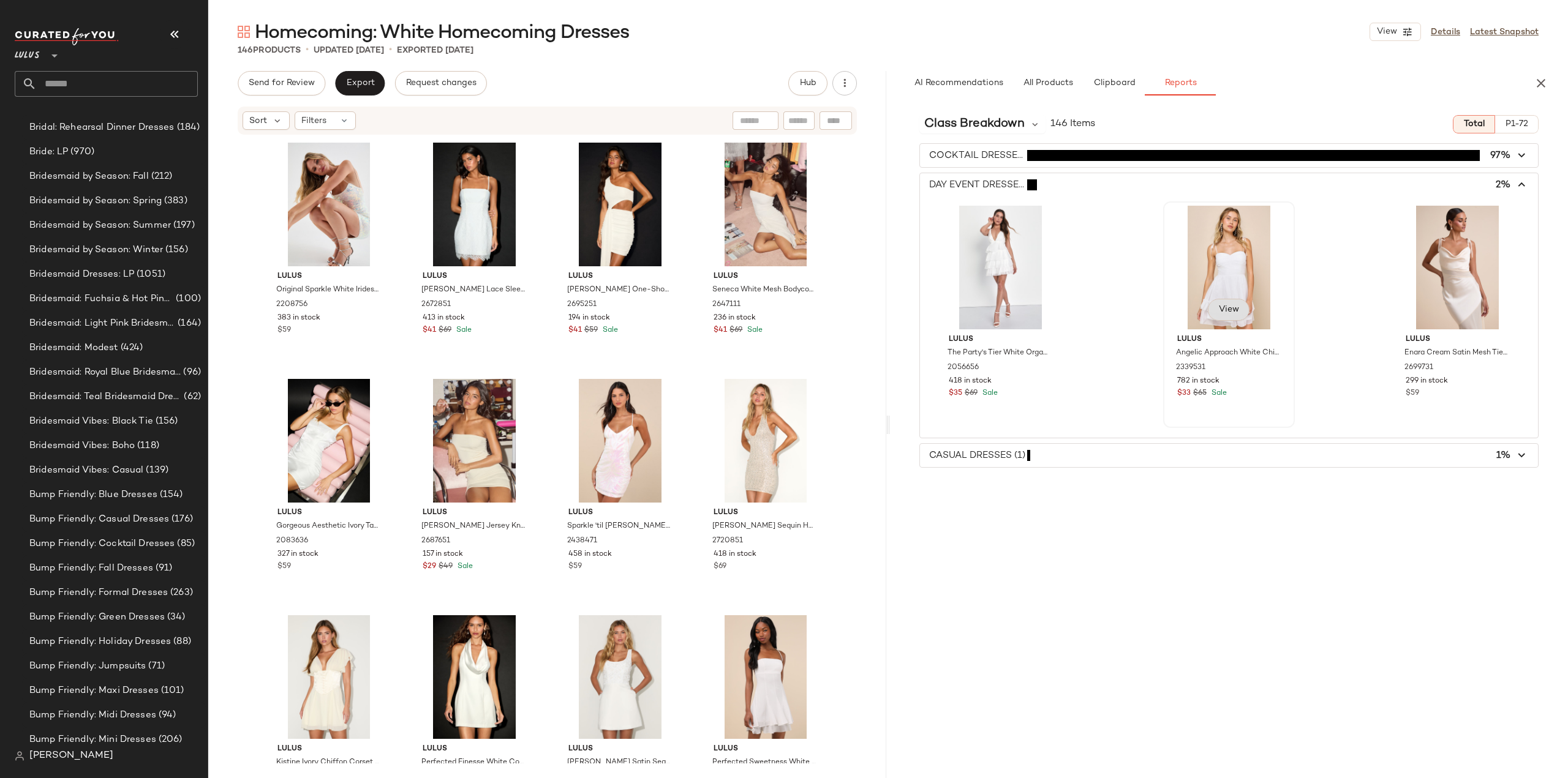
click at [1230, 309] on span "View" at bounding box center [1228, 310] width 20 height 10
click at [1014, 446] on span "button" at bounding box center [1228, 455] width 618 height 23
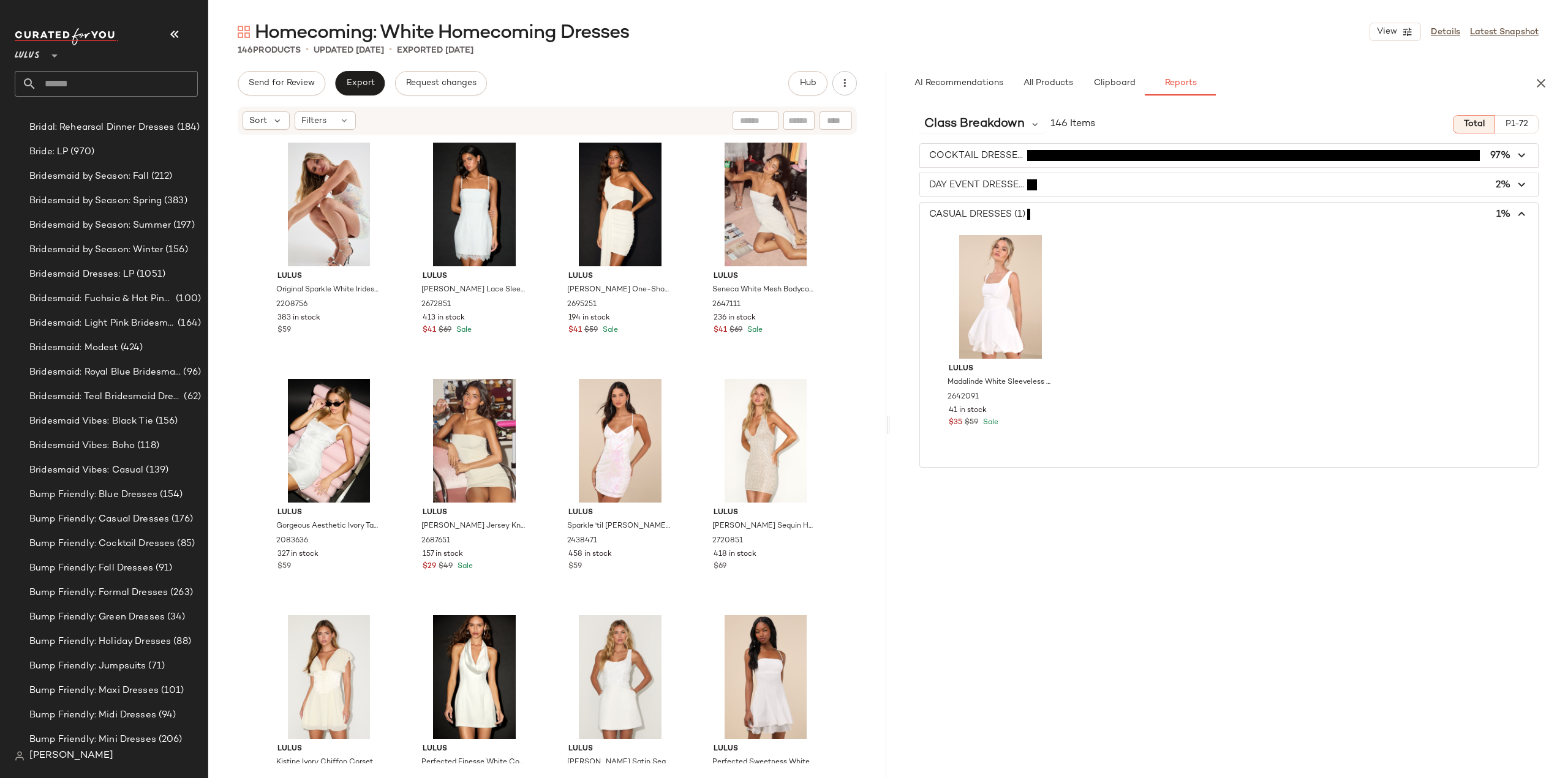
click at [996, 212] on span "button" at bounding box center [1228, 214] width 618 height 23
click at [997, 183] on span "button" at bounding box center [1228, 184] width 618 height 23
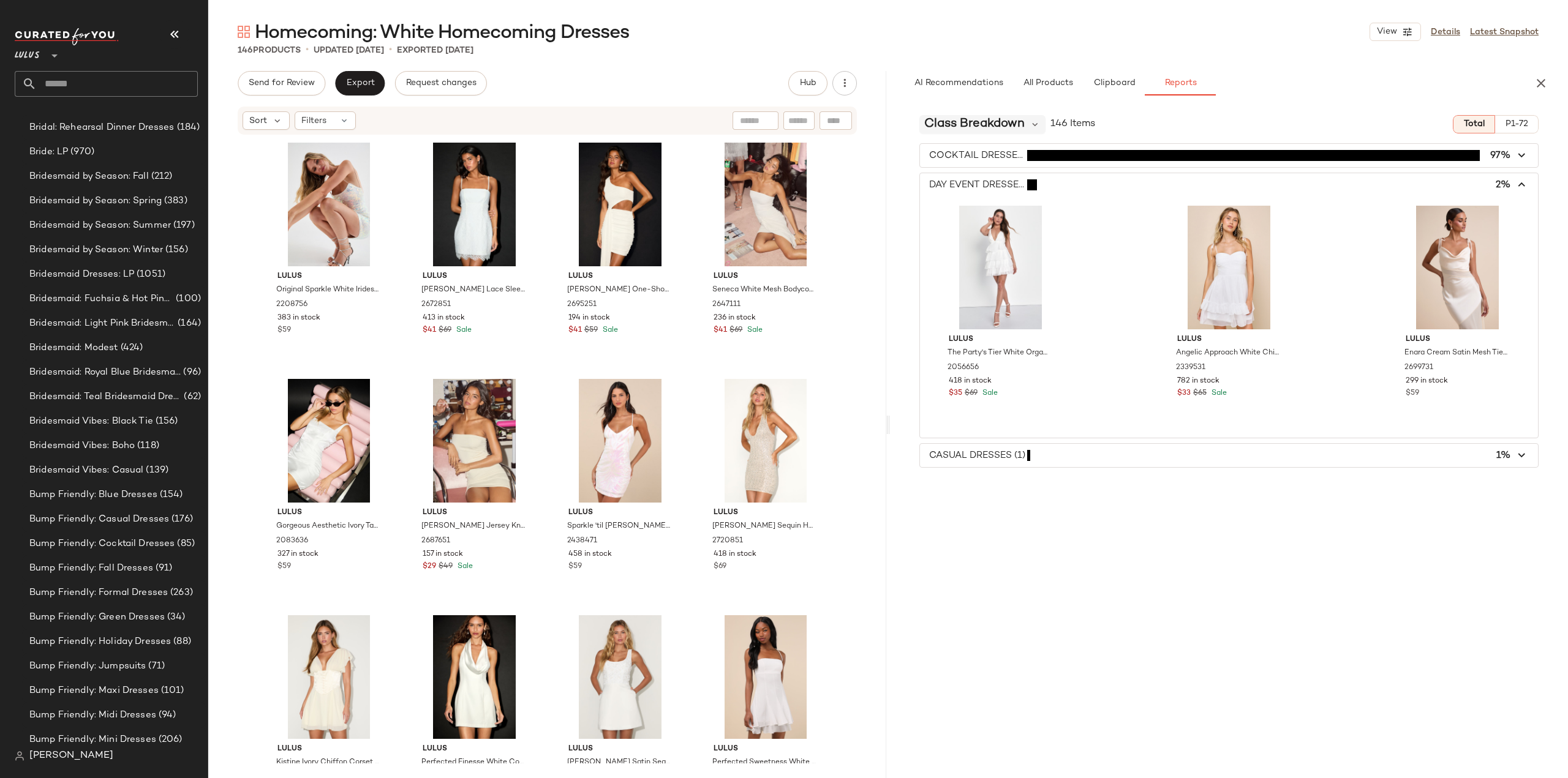
click at [1006, 121] on span "Class Breakdown" at bounding box center [974, 124] width 100 height 18
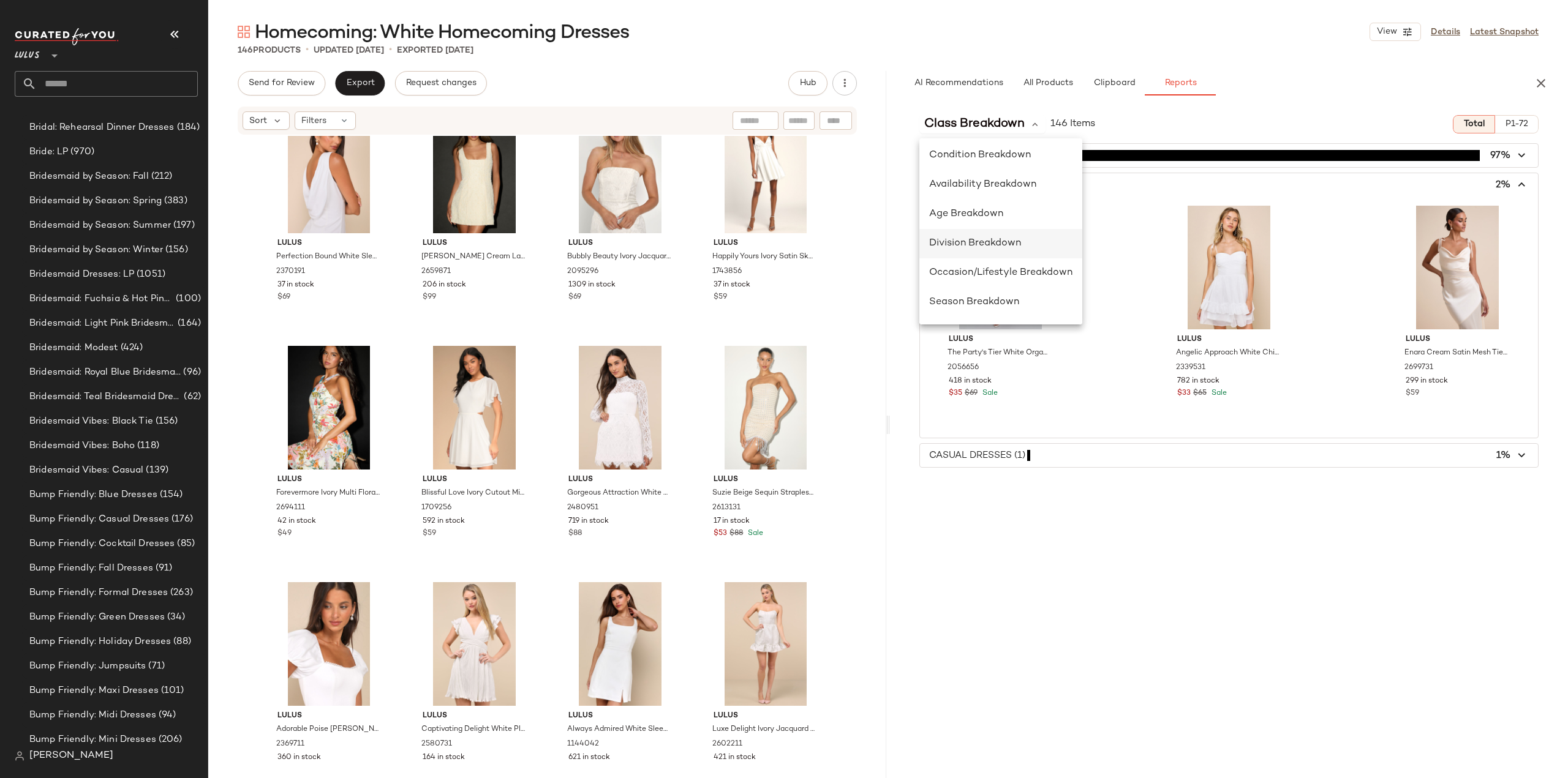
scroll to position [184, 0]
click at [993, 182] on span "Division Breakdown" at bounding box center [975, 182] width 92 height 11
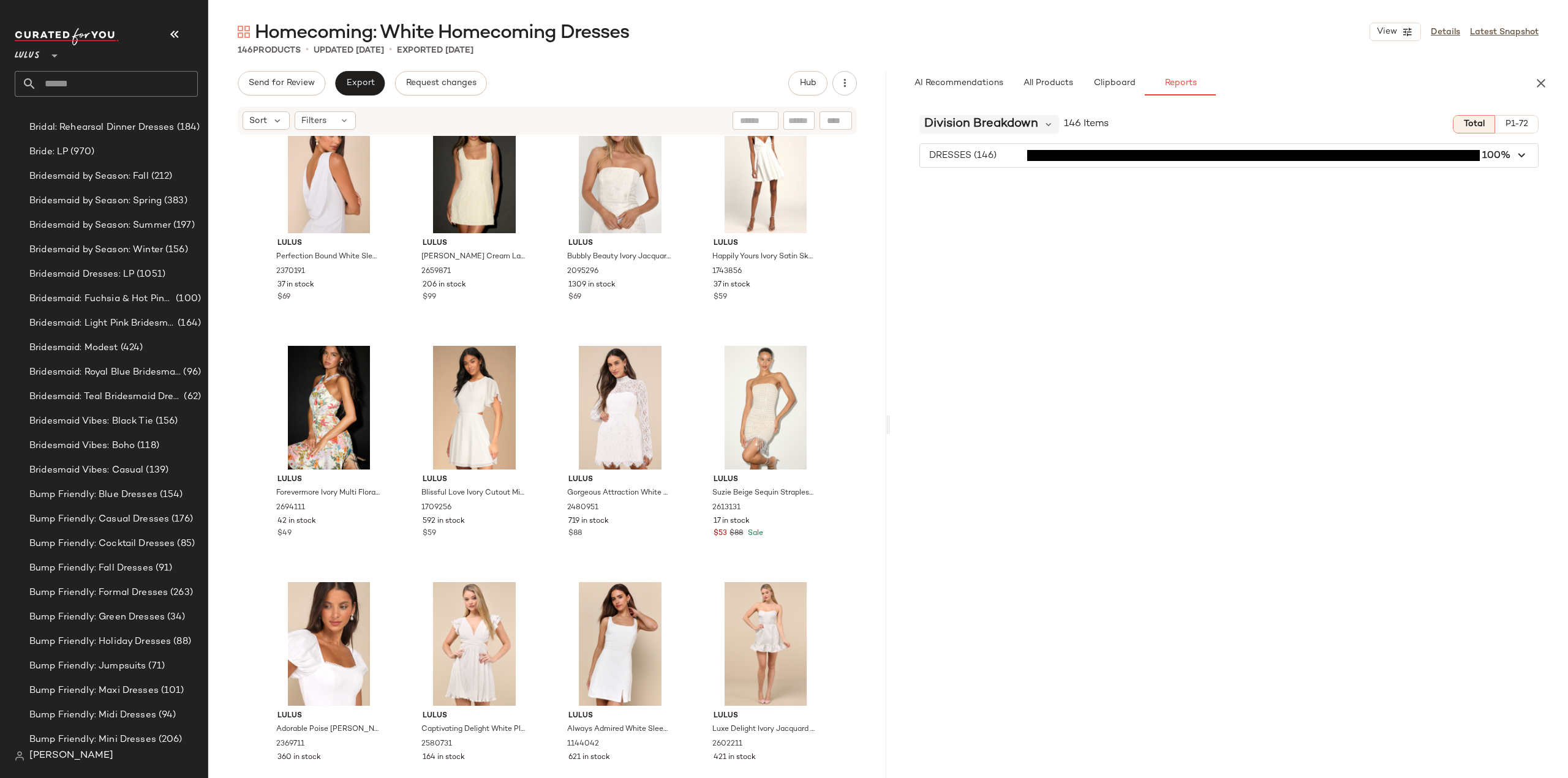
click at [1007, 125] on span "Division Breakdown" at bounding box center [980, 124] width 114 height 18
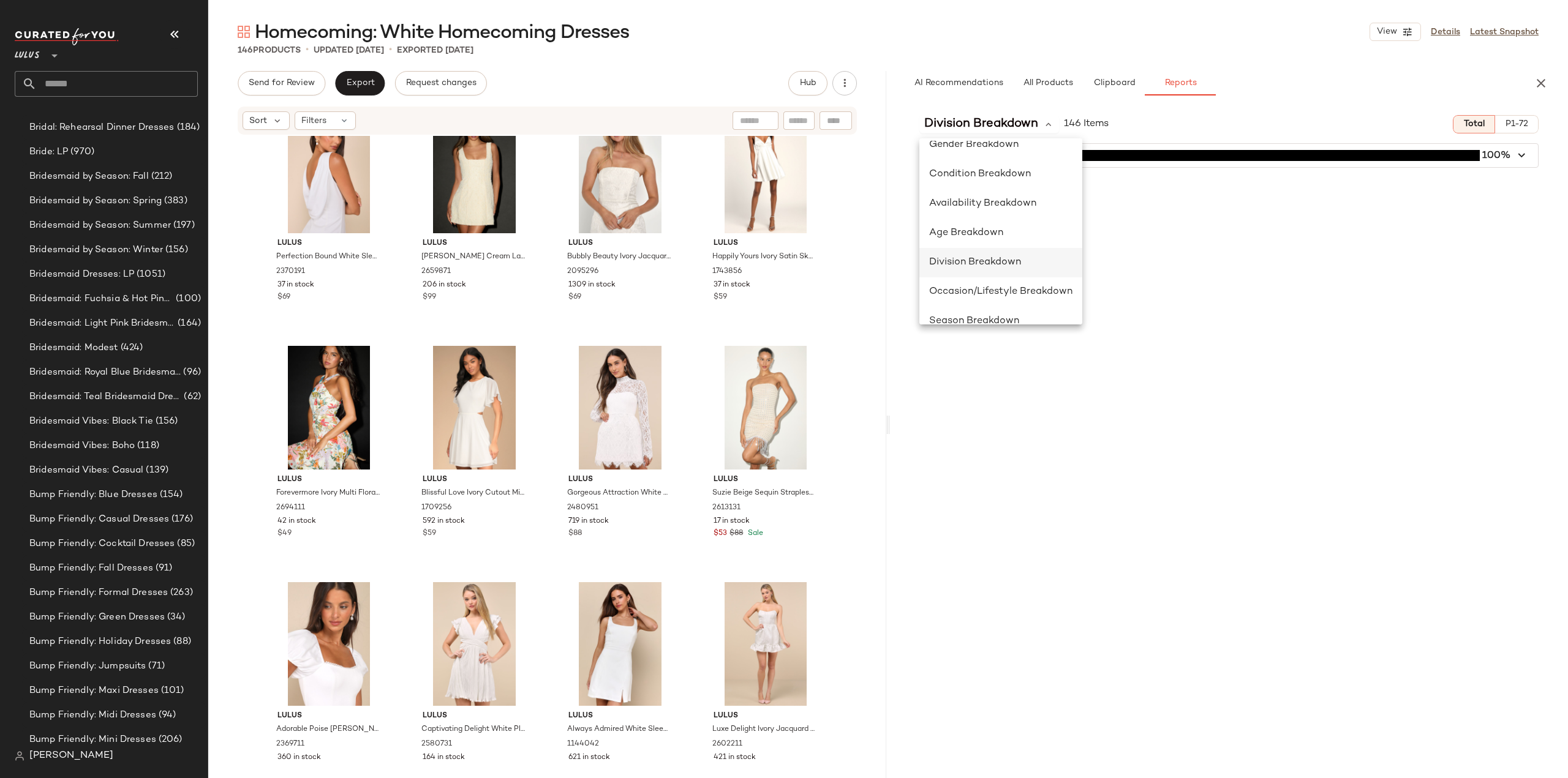
scroll to position [122, 0]
click at [973, 274] on span "Occasion/Lifestyle Breakdown" at bounding box center [1000, 273] width 143 height 11
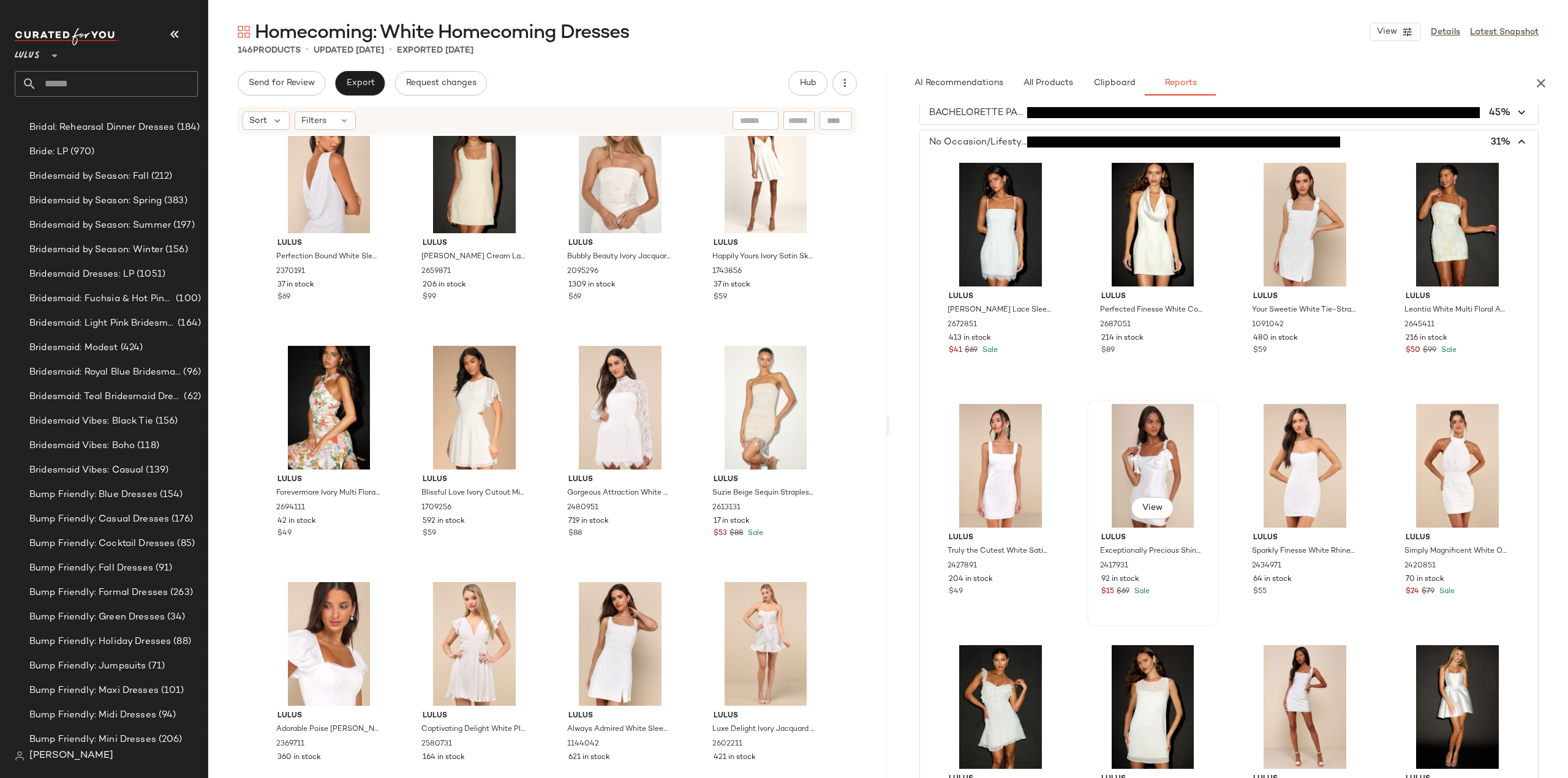
scroll to position [0, 0]
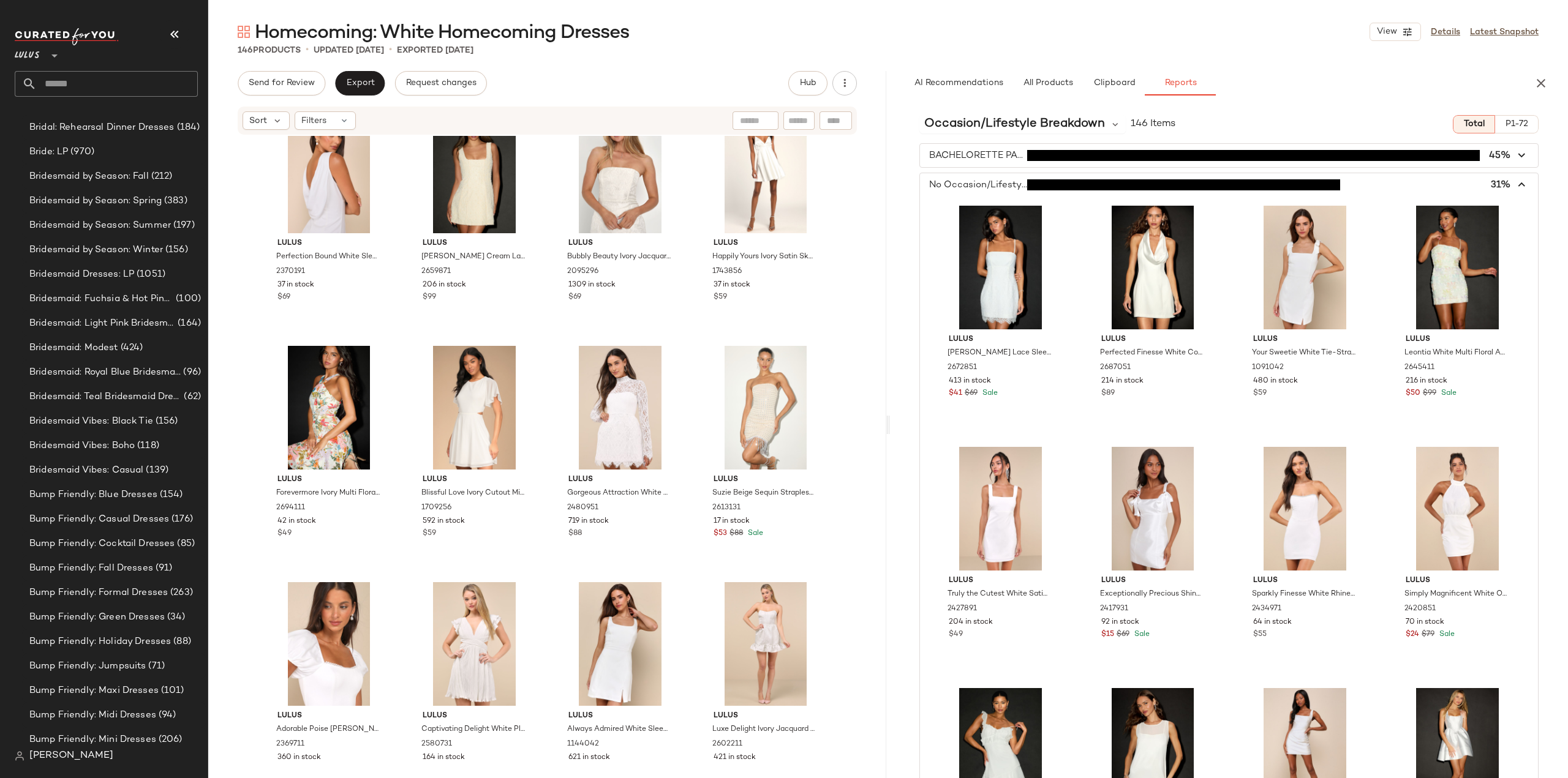
click at [1515, 183] on icon "button" at bounding box center [1522, 185] width 14 height 14
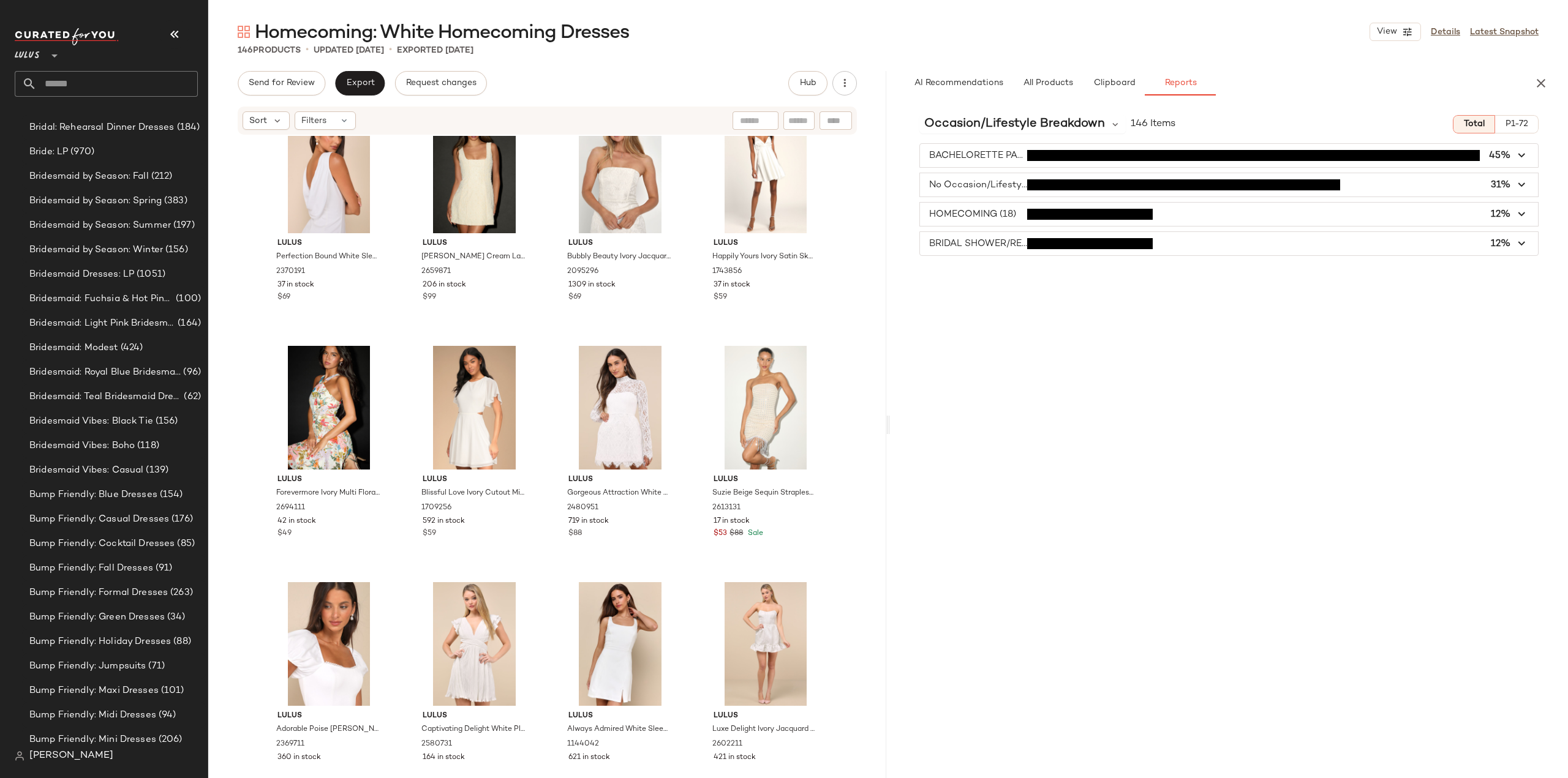
click at [963, 250] on span "button" at bounding box center [1228, 244] width 618 height 23
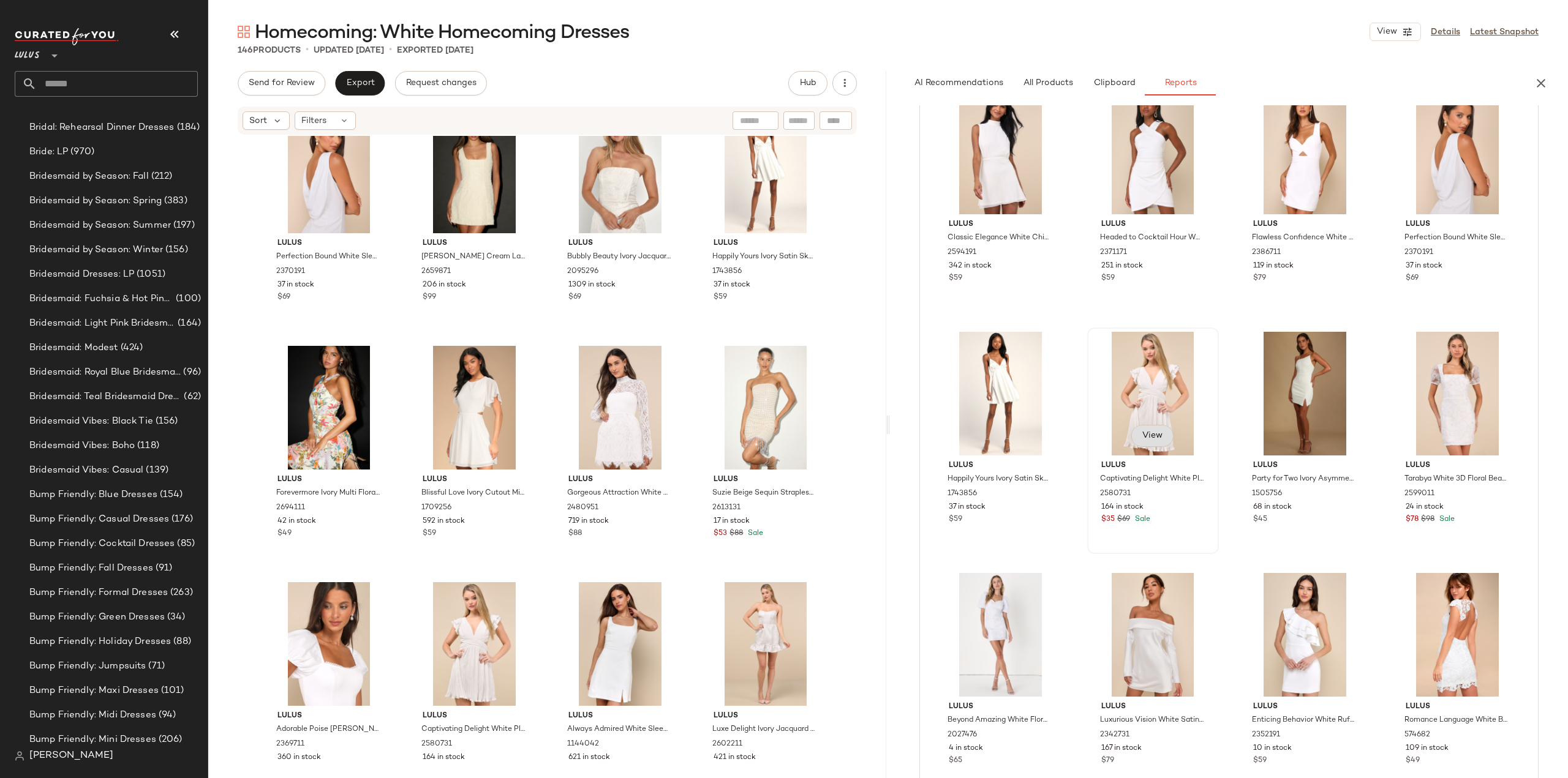
scroll to position [245, 0]
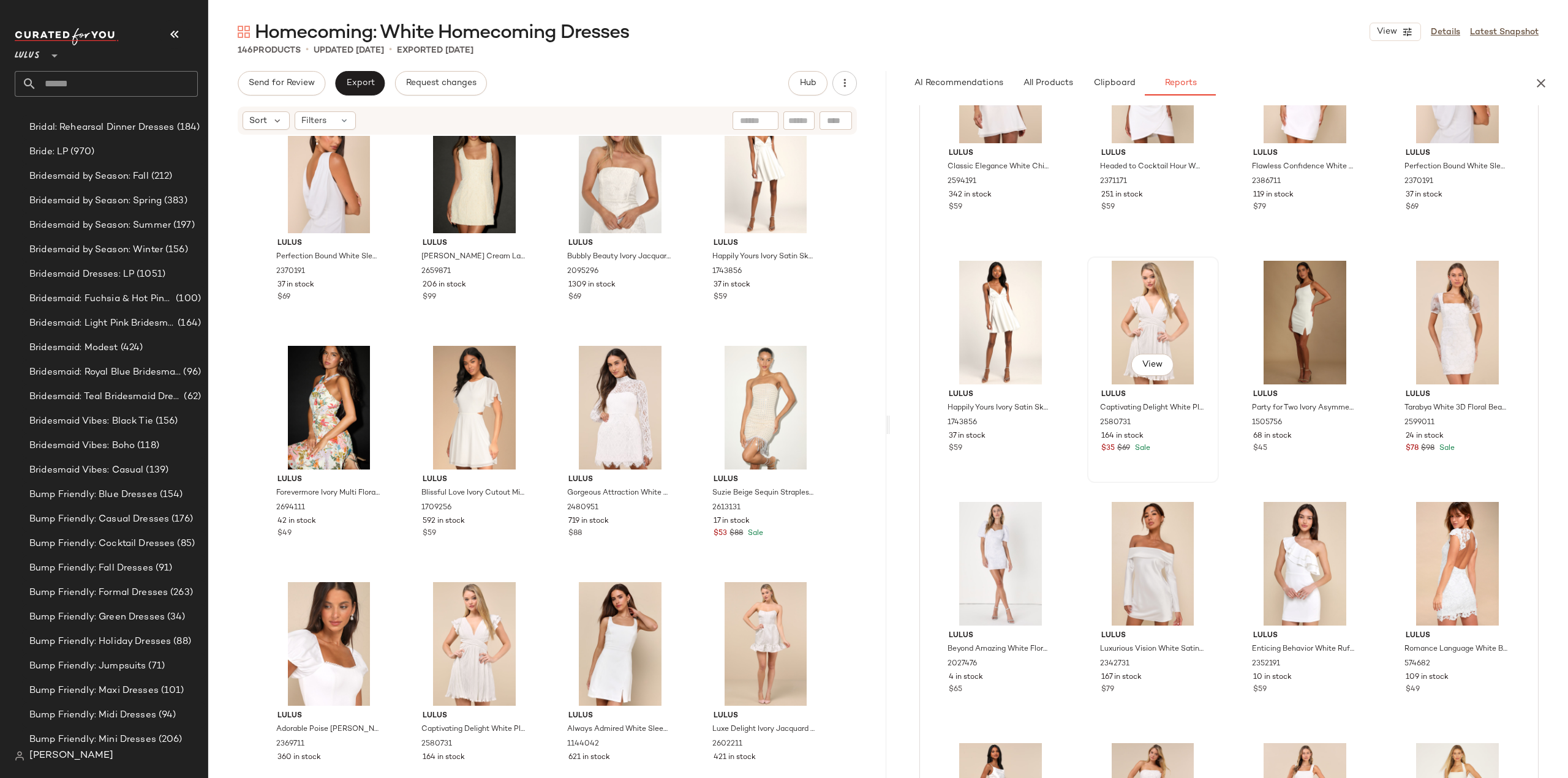
click at [1180, 449] on div "$35 $69 Sale" at bounding box center [1153, 449] width 104 height 11
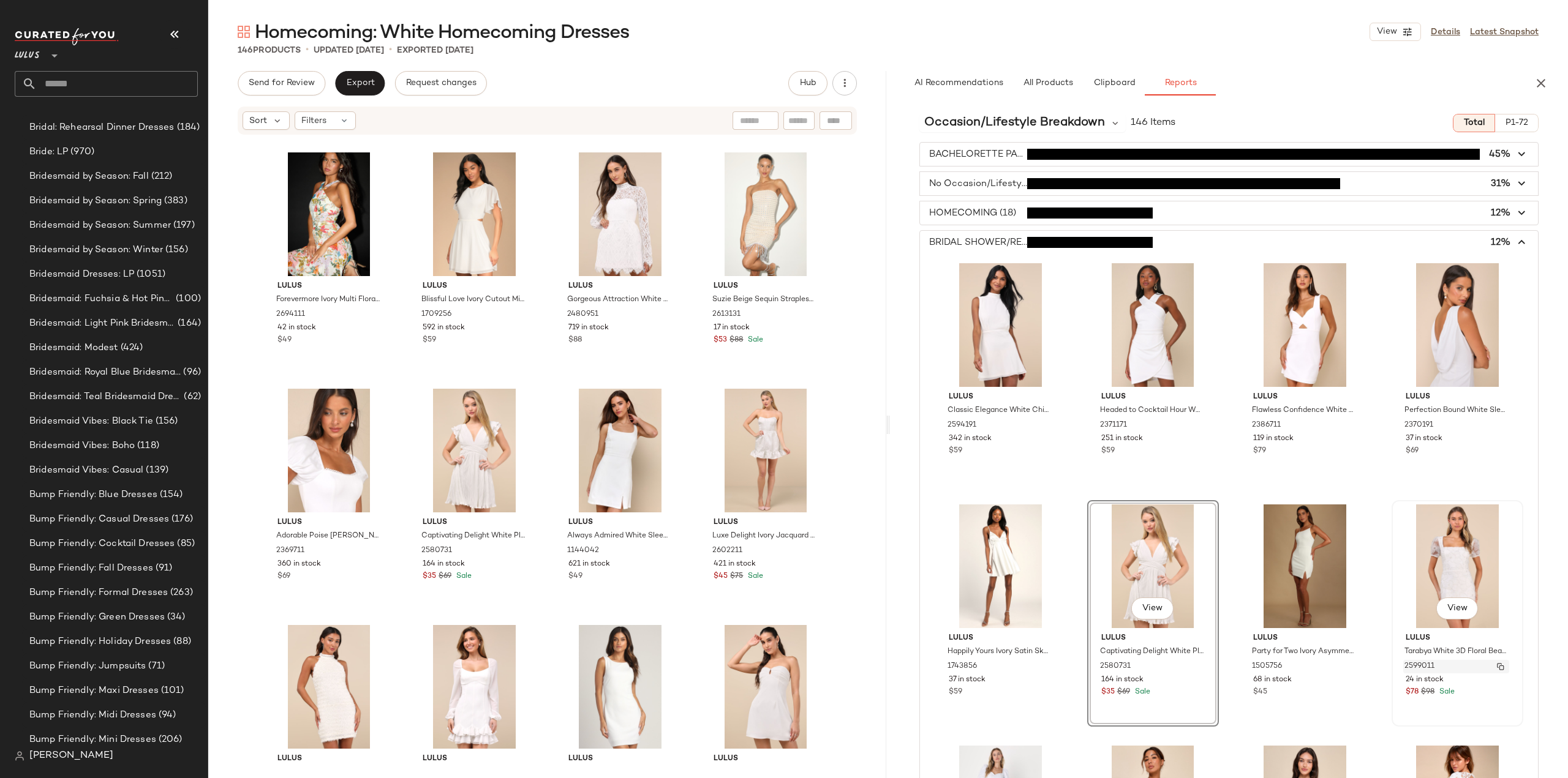
scroll to position [0, 0]
click at [1515, 243] on icon "button" at bounding box center [1522, 244] width 14 height 14
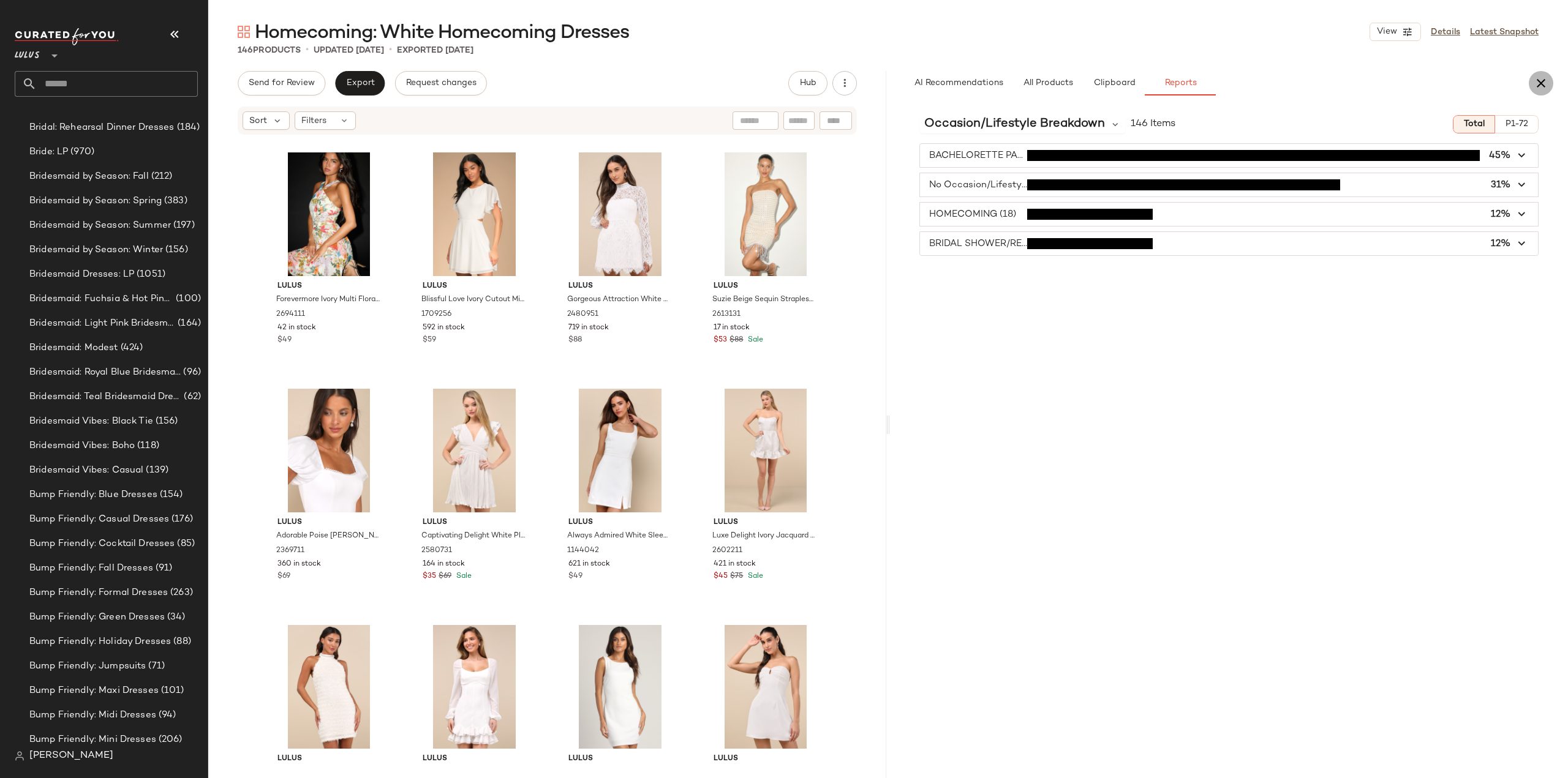
click at [1540, 84] on icon "button" at bounding box center [1540, 83] width 15 height 15
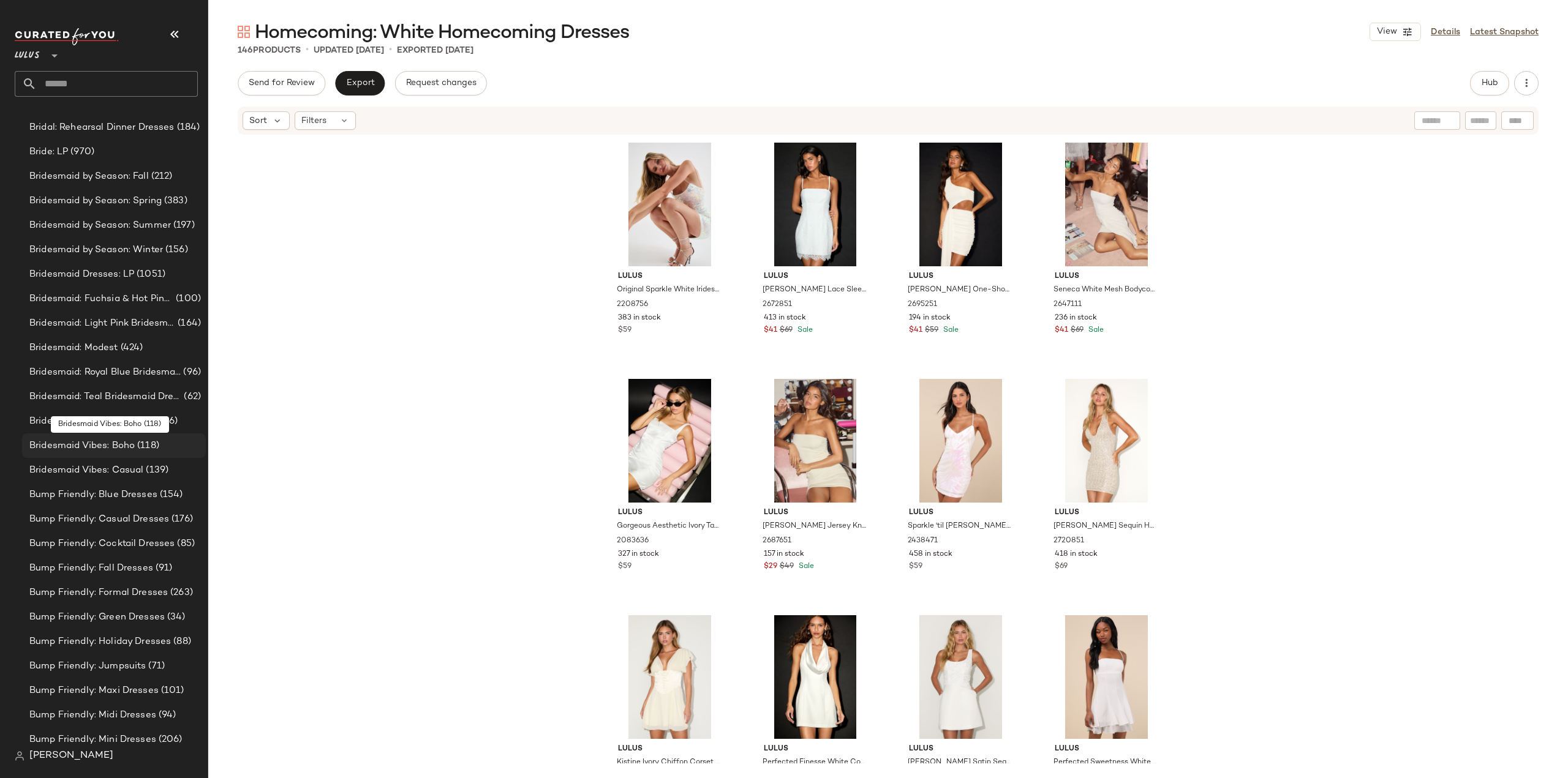
click at [76, 449] on span "Bridesmaid Vibes: Boho" at bounding box center [82, 446] width 105 height 14
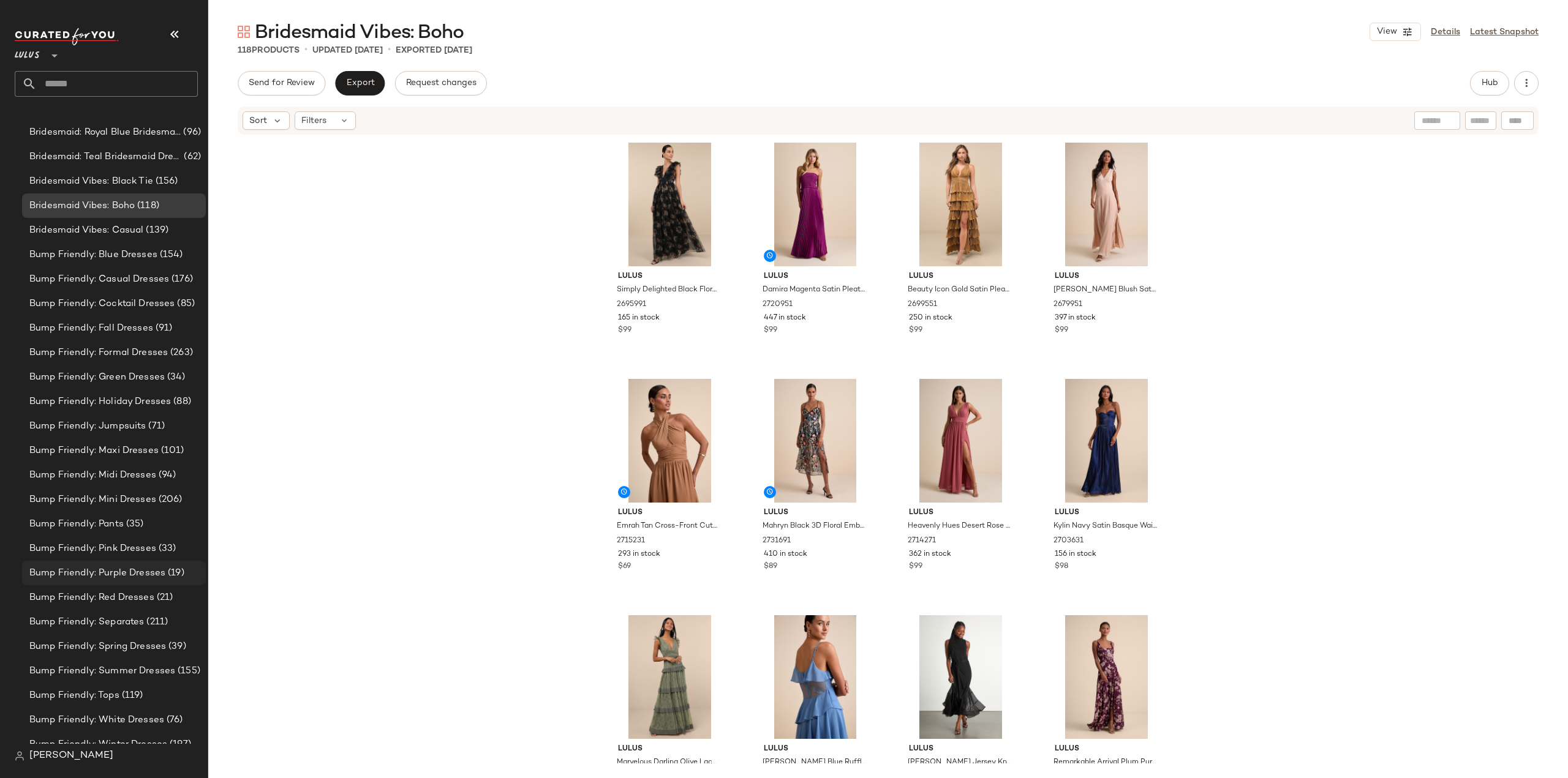
scroll to position [3979, 0]
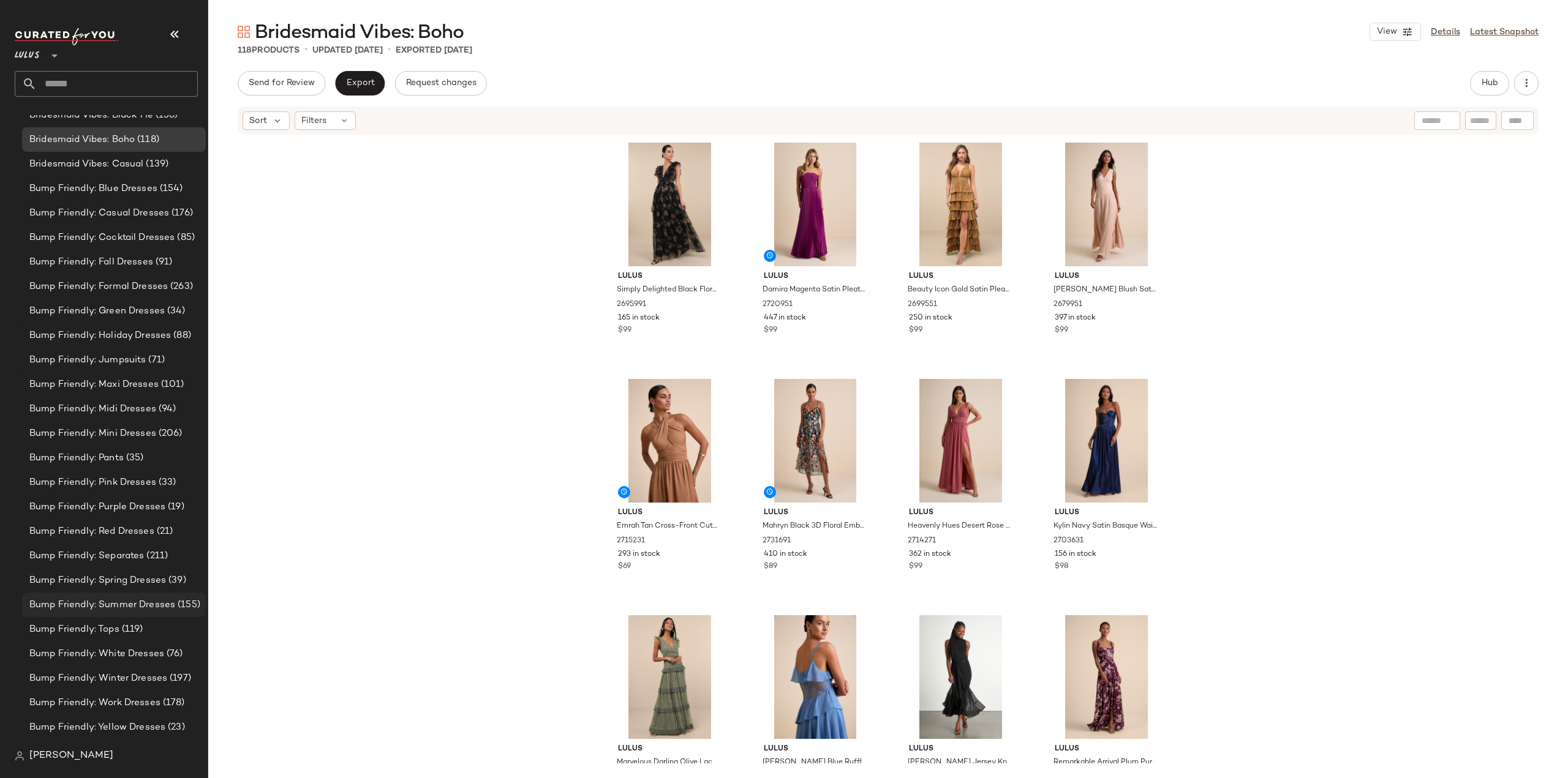
click at [61, 611] on div "Bump Friendly: Summer Dresses (155)" at bounding box center [114, 604] width 184 height 25
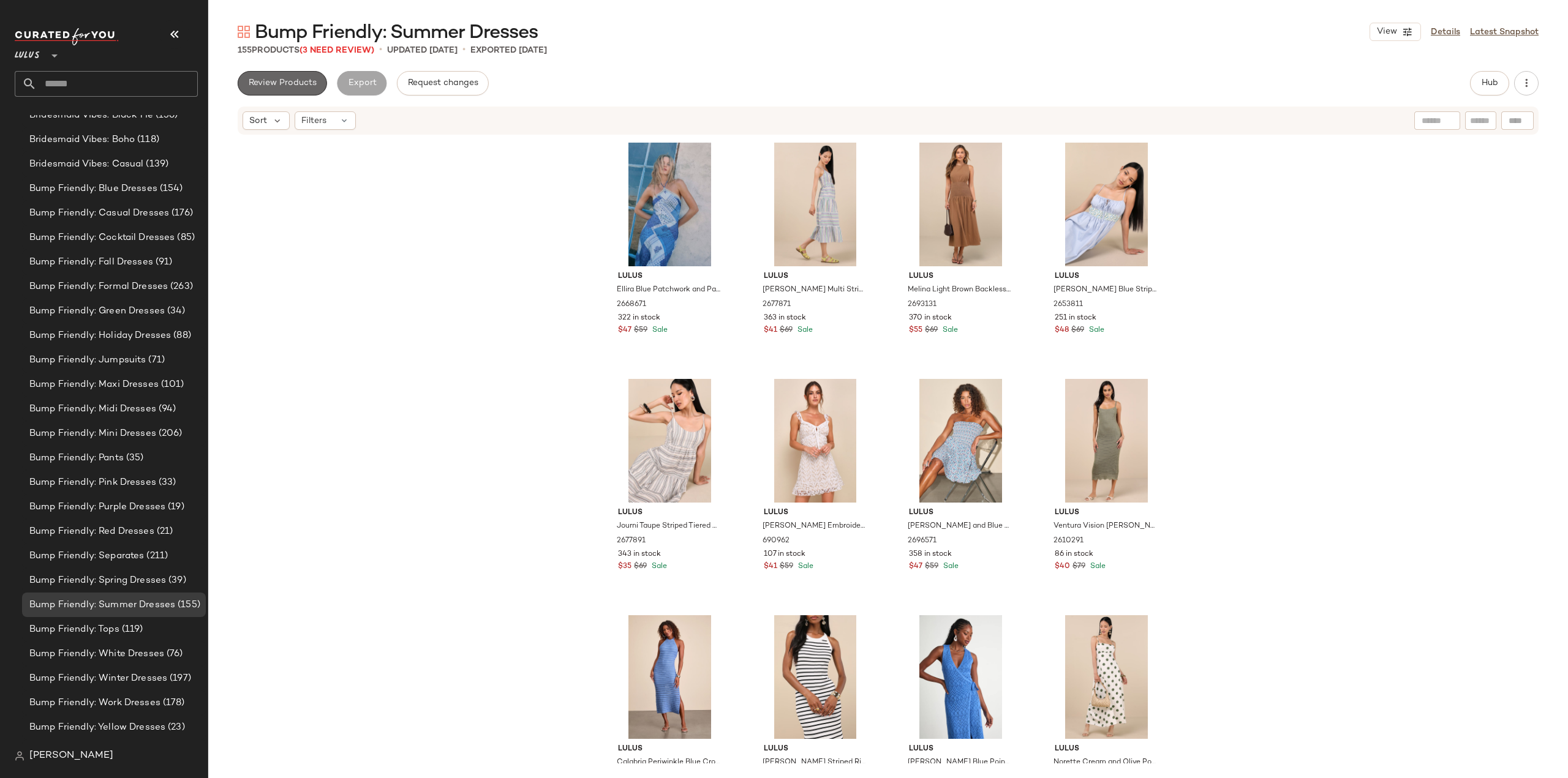
click at [283, 85] on span "Review Products" at bounding box center [282, 83] width 69 height 10
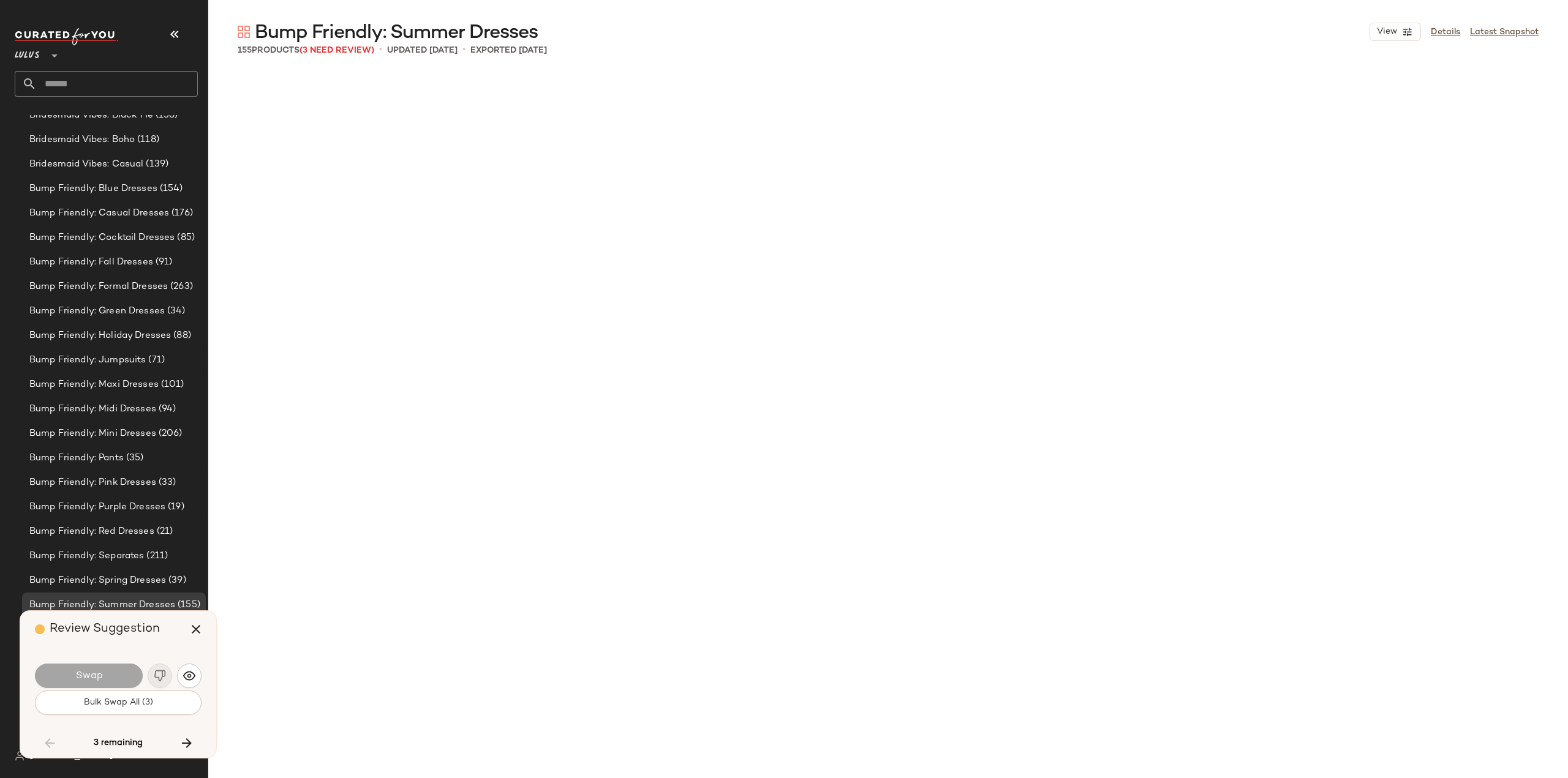
scroll to position [5907, 0]
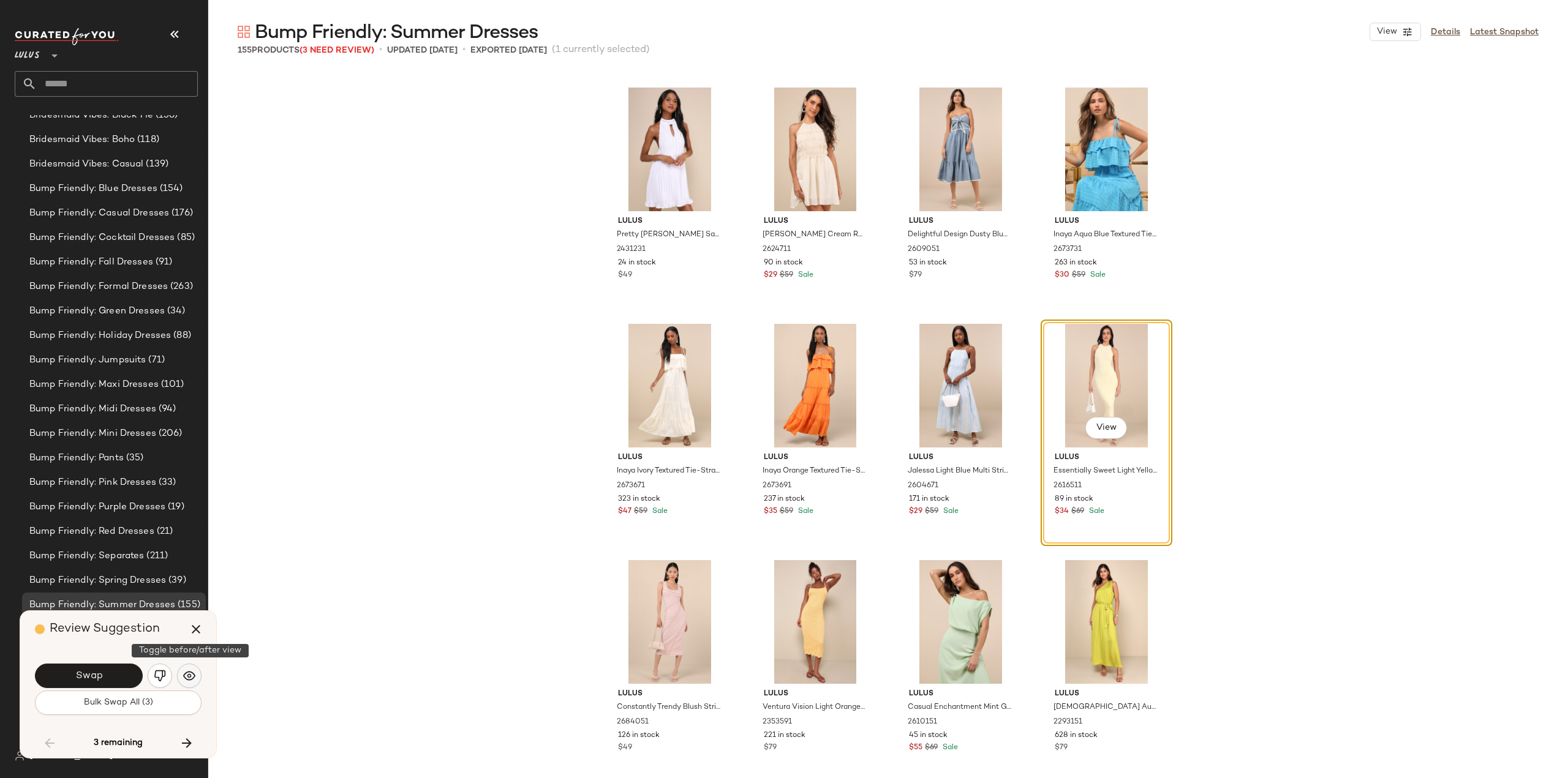
click at [189, 676] on img "button" at bounding box center [189, 676] width 12 height 12
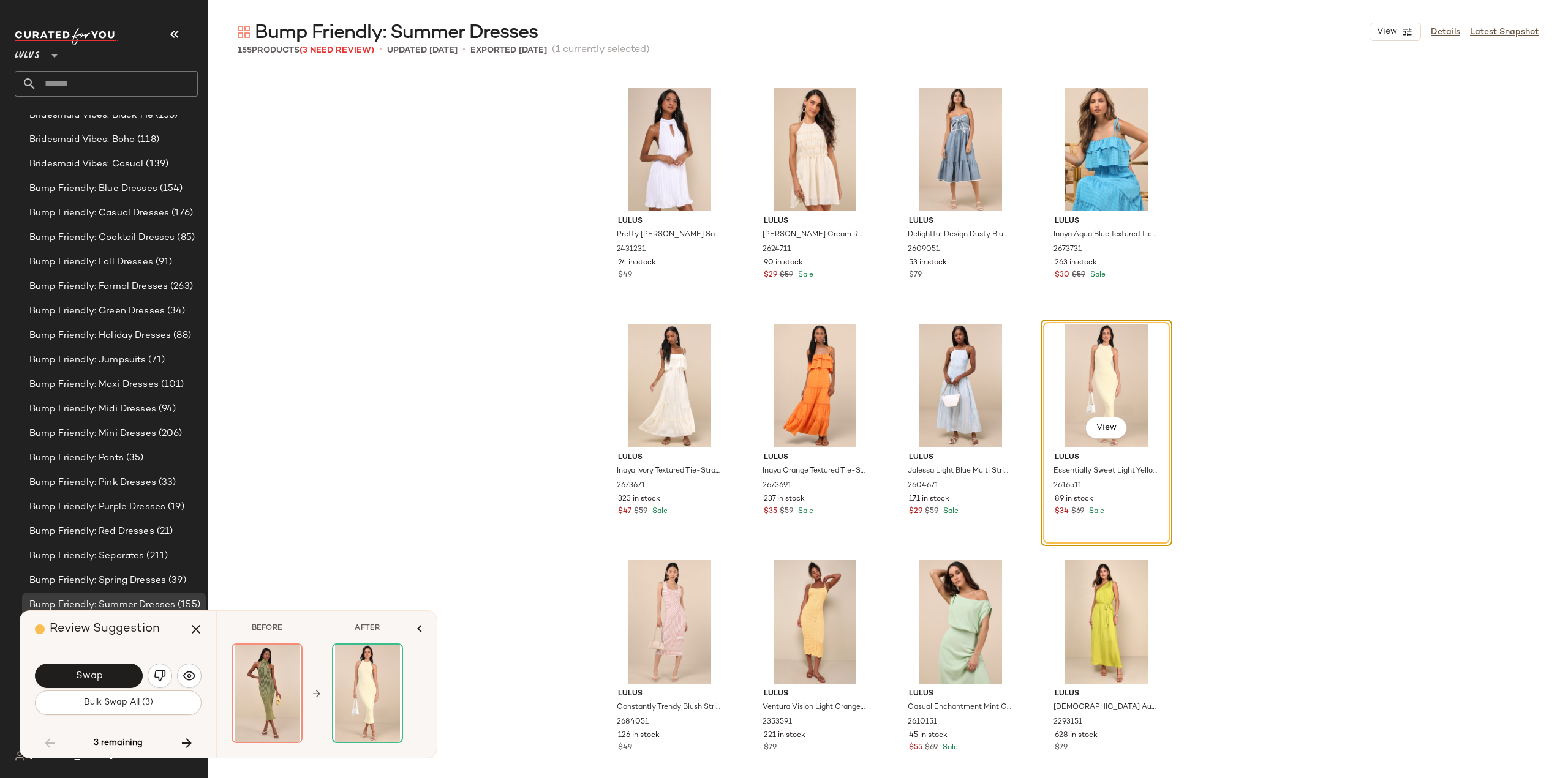
click at [403, 356] on div "Lulus Pretty [PERSON_NAME] Satin Plisse Mock Neck Mini Swing Dress 2431231 24 i…" at bounding box center [888, 424] width 1360 height 707
drag, startPoint x: 194, startPoint y: 628, endPoint x: 513, endPoint y: 378, distance: 405.3
click at [195, 628] on icon "button" at bounding box center [196, 629] width 15 height 15
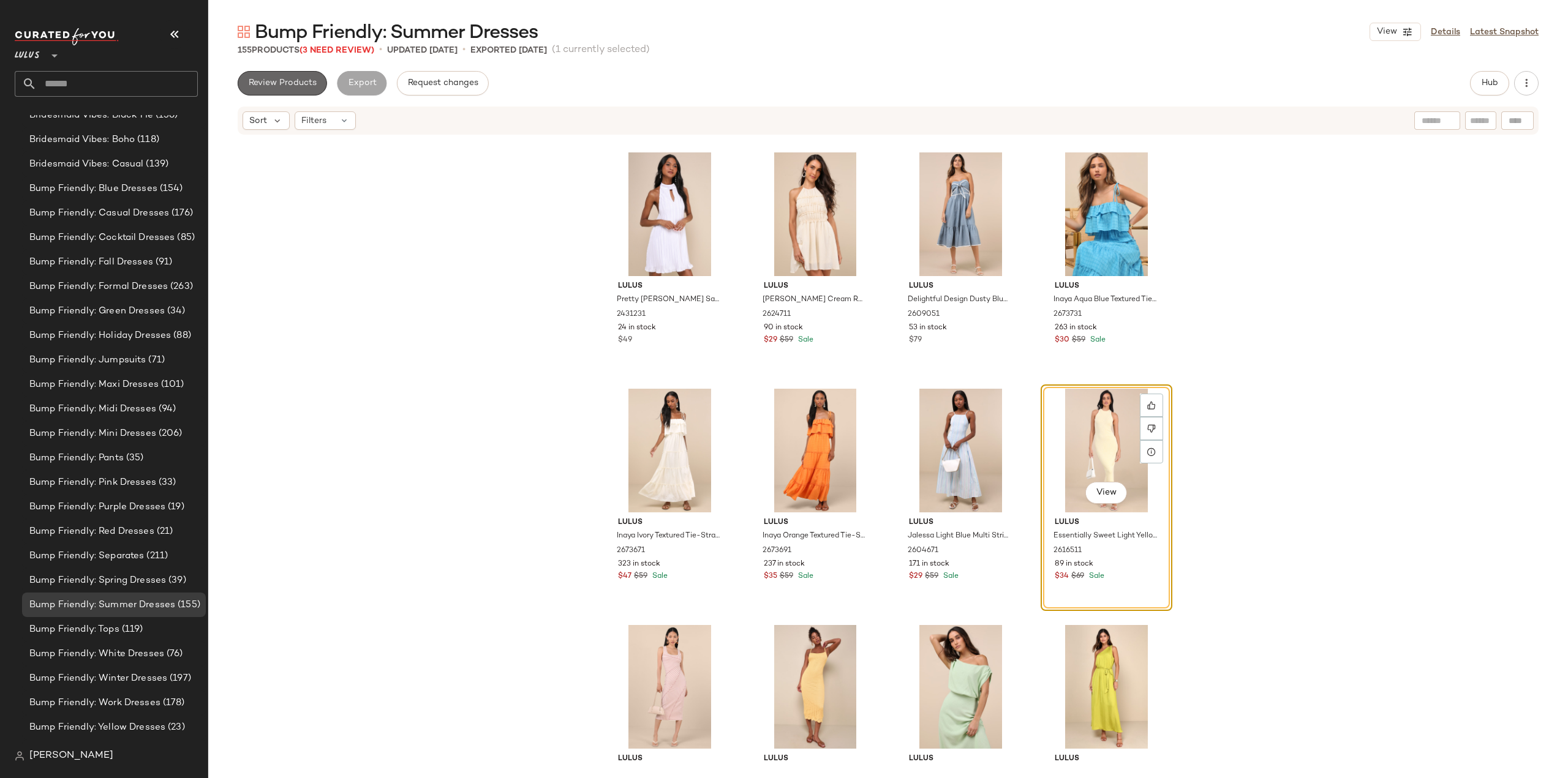
click at [290, 83] on span "Review Products" at bounding box center [282, 83] width 69 height 10
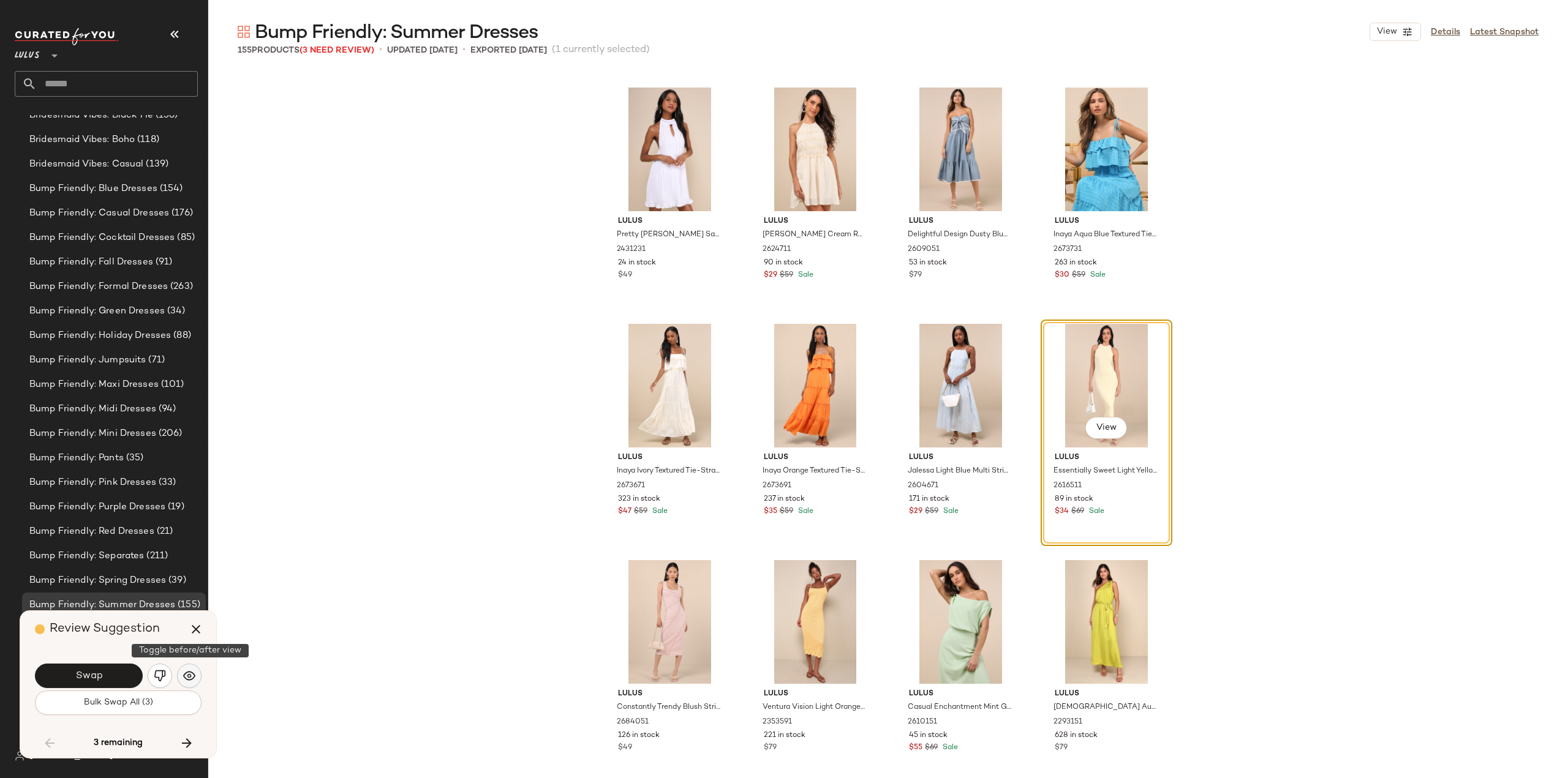
click at [193, 677] on img "button" at bounding box center [189, 676] width 12 height 12
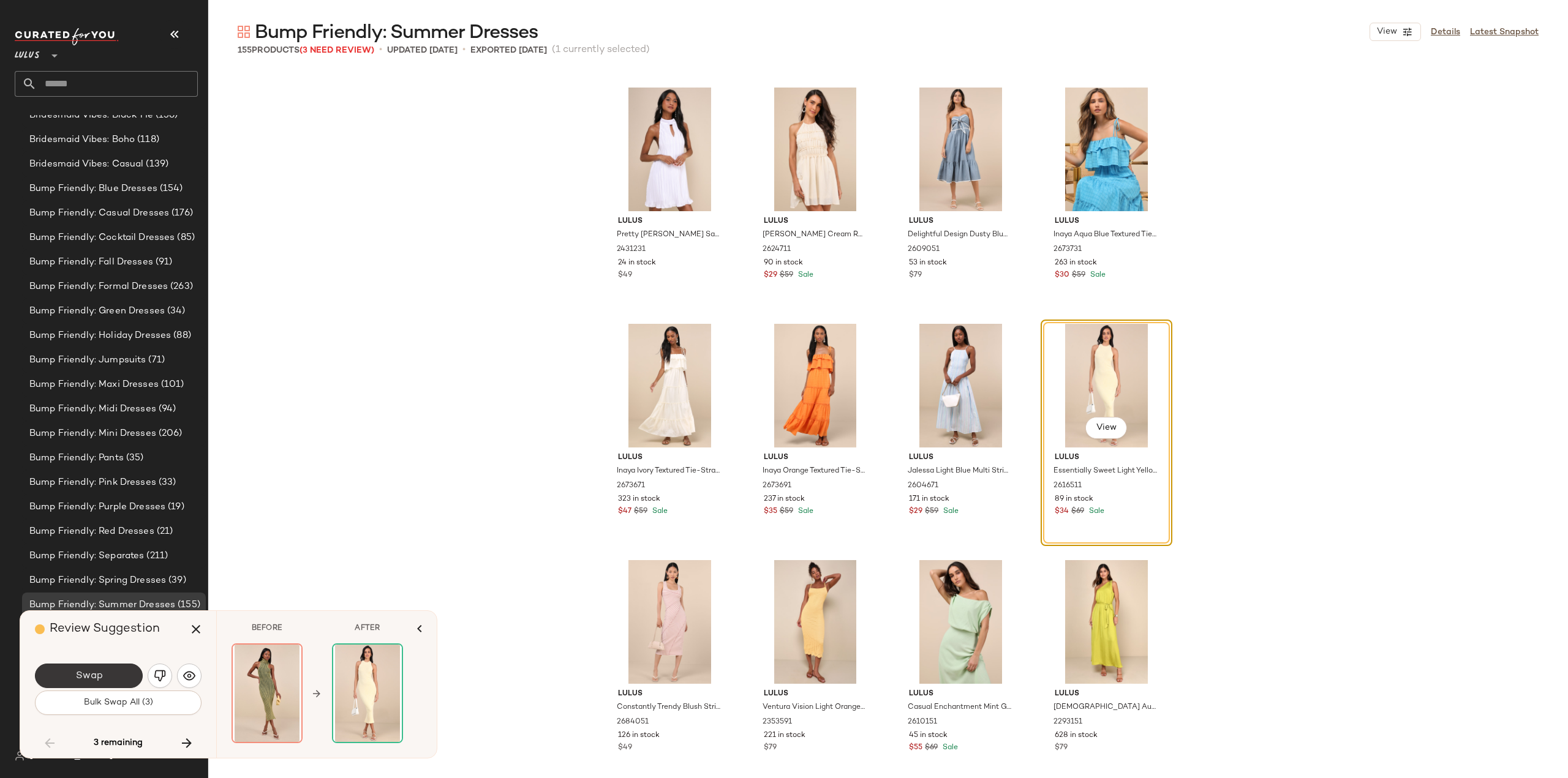
click at [81, 676] on span "Swap" at bounding box center [88, 676] width 28 height 11
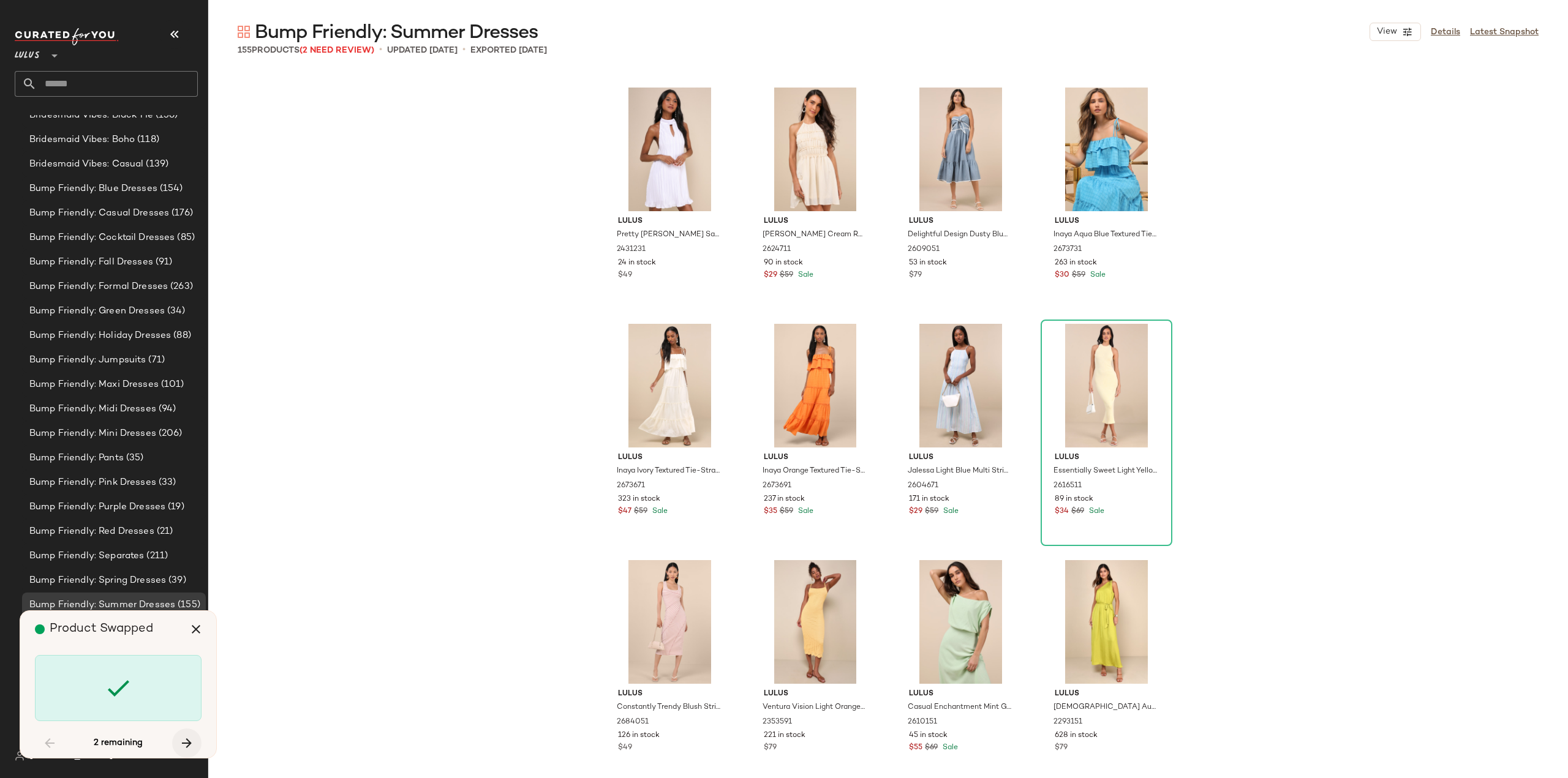
click at [186, 740] on icon "button" at bounding box center [186, 743] width 15 height 15
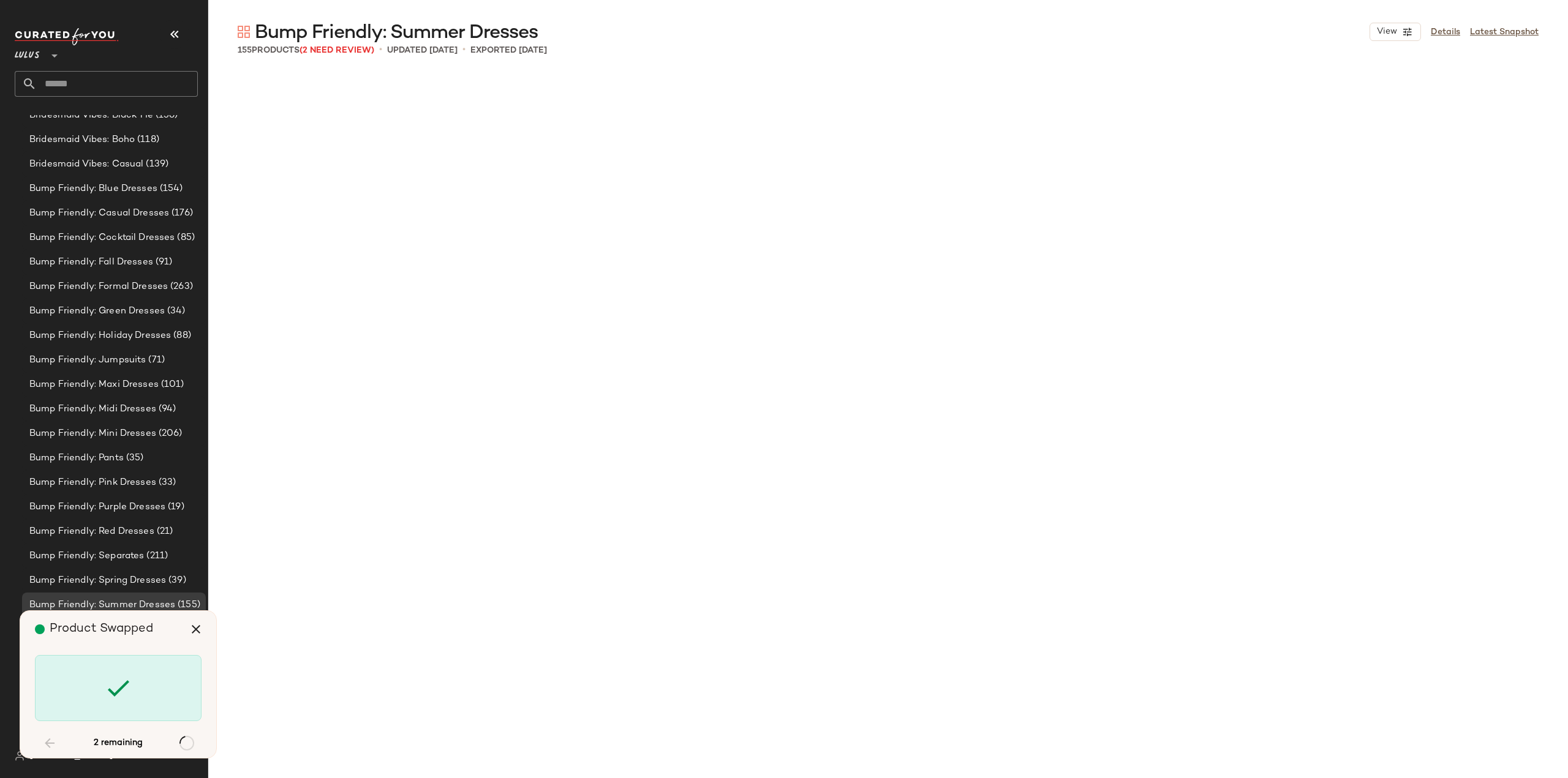
scroll to position [8034, 0]
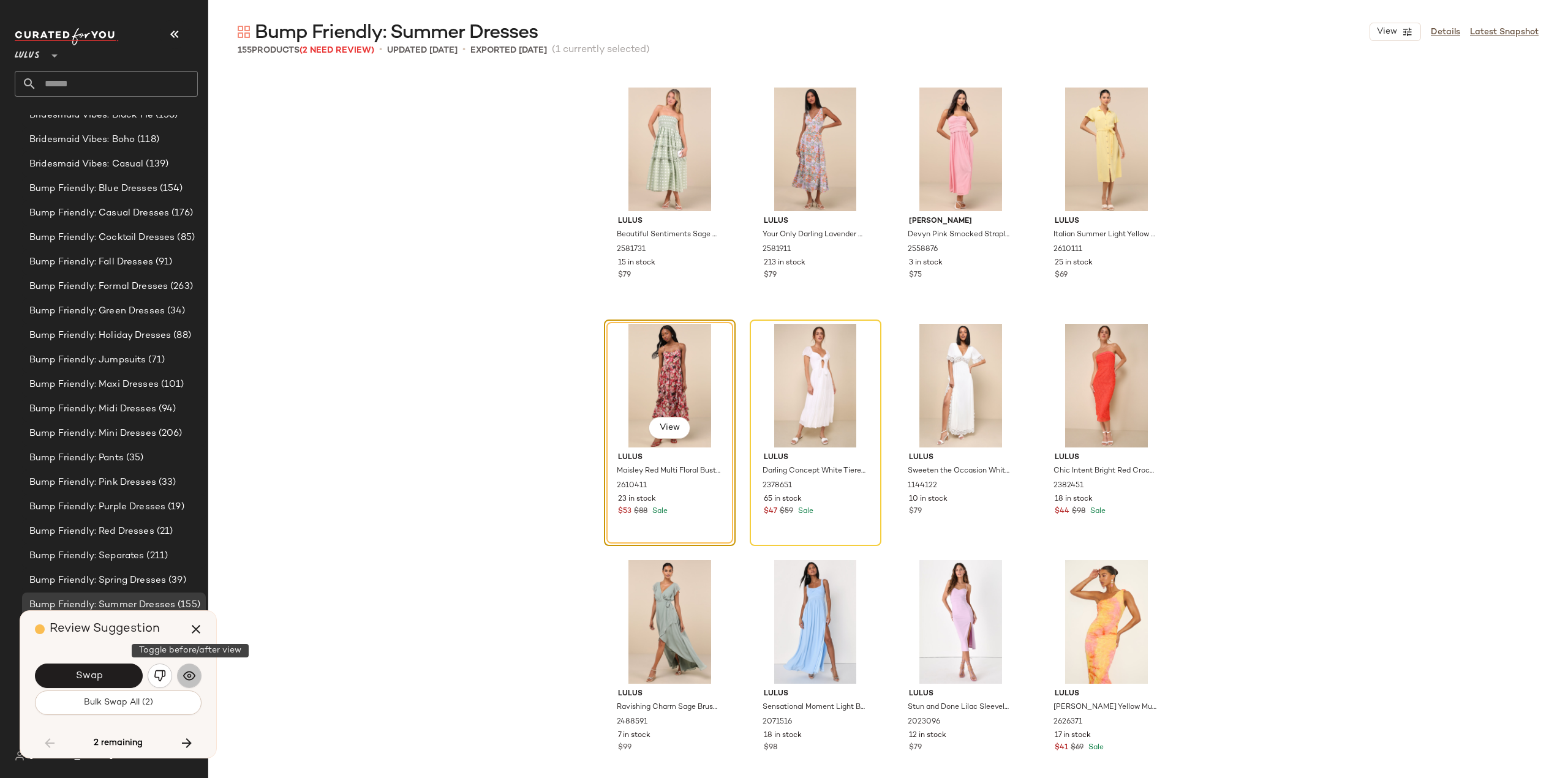
click at [189, 675] on img "button" at bounding box center [189, 676] width 12 height 12
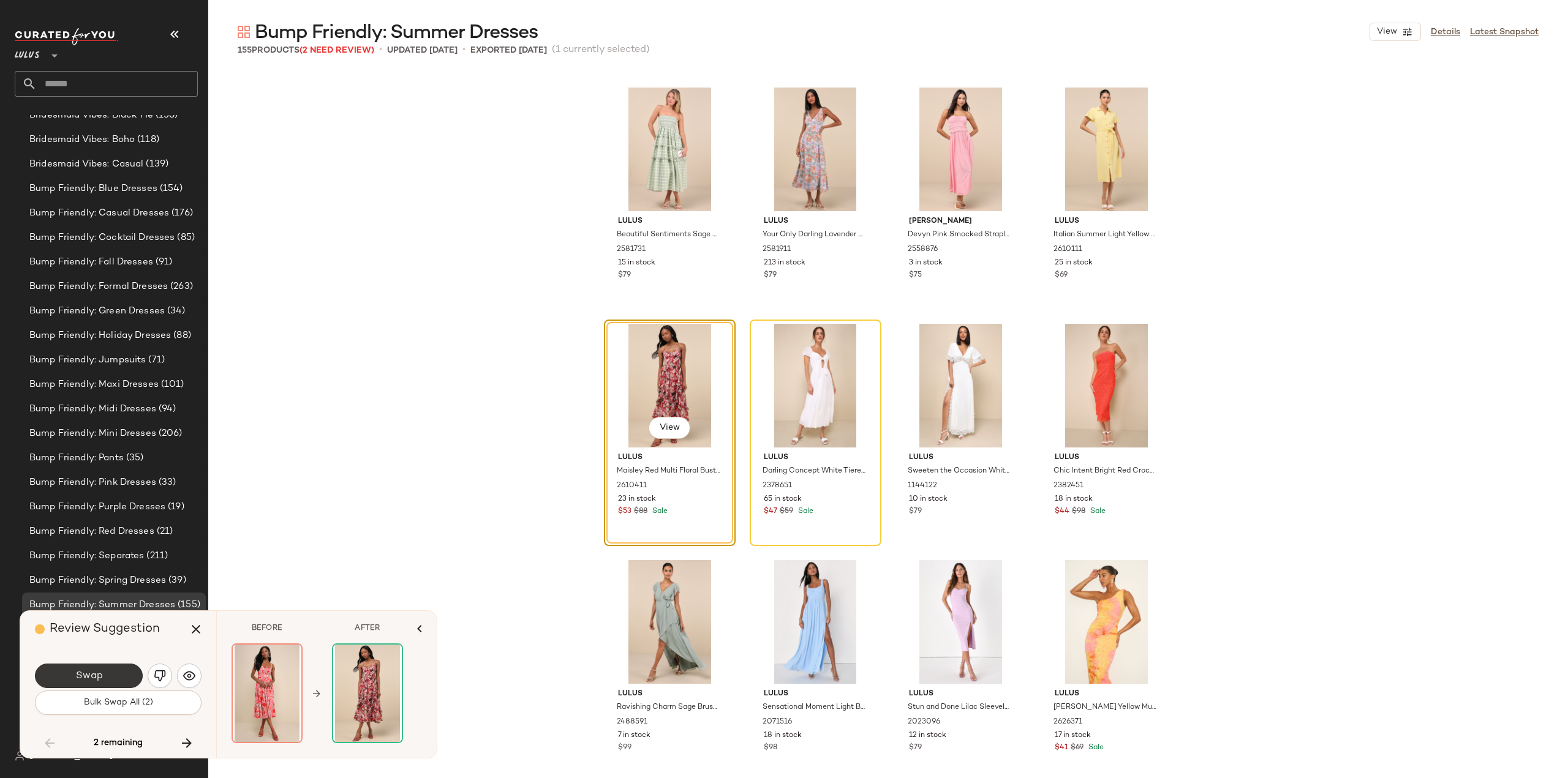
click at [78, 677] on span "Swap" at bounding box center [88, 676] width 28 height 11
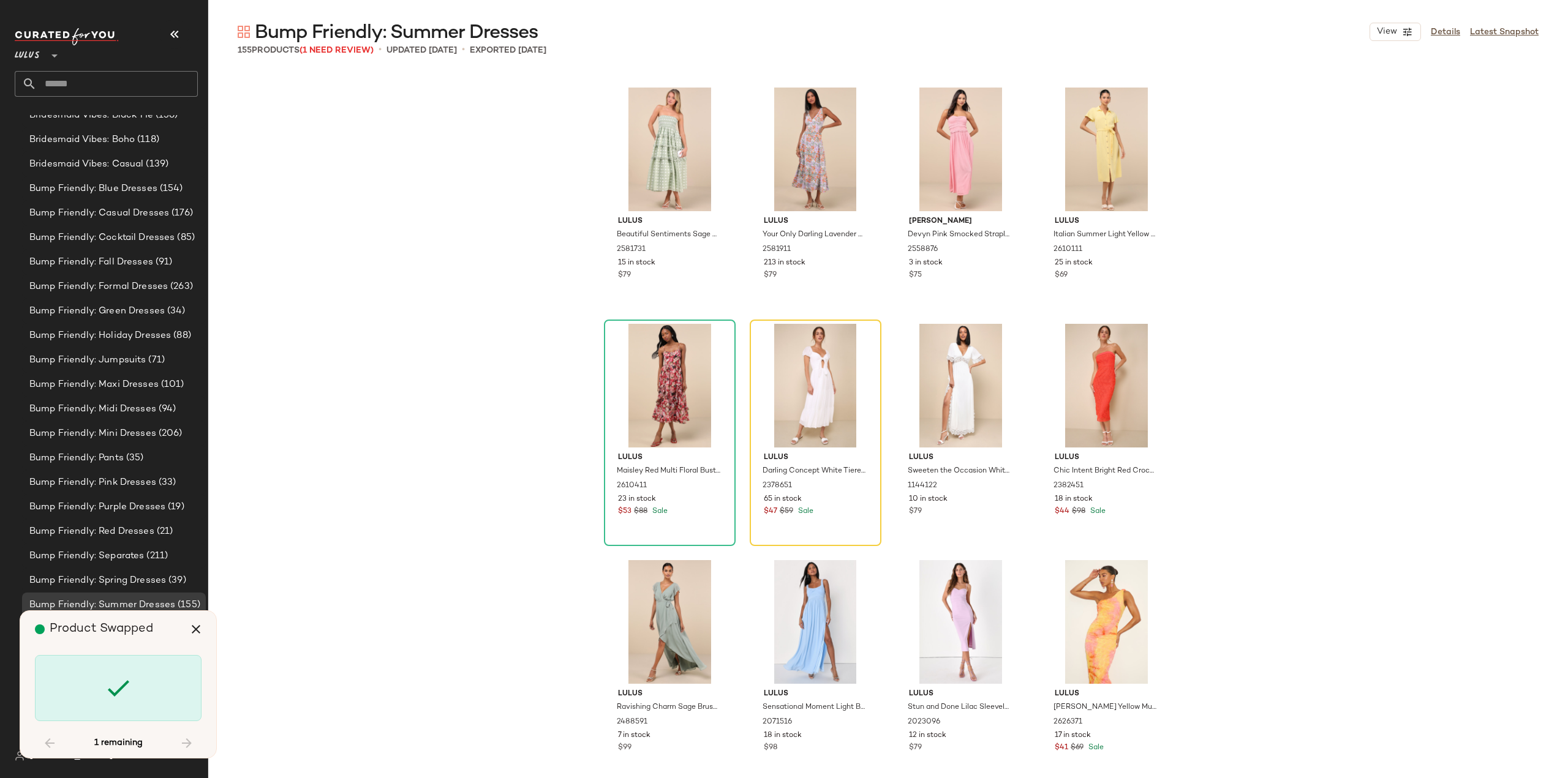
click at [185, 741] on div "1 remaining" at bounding box center [118, 743] width 167 height 30
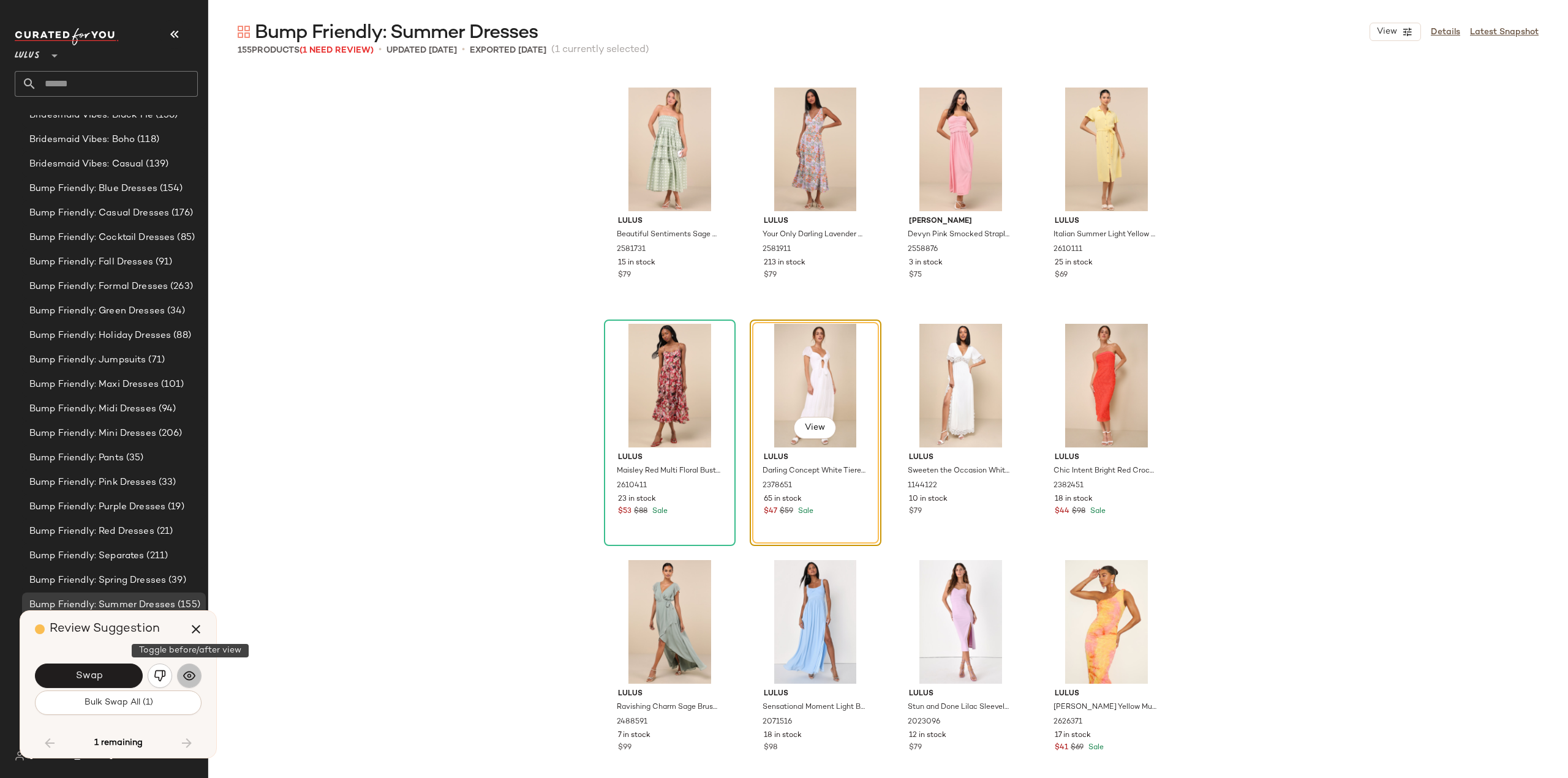
click at [190, 676] on img "button" at bounding box center [189, 676] width 12 height 12
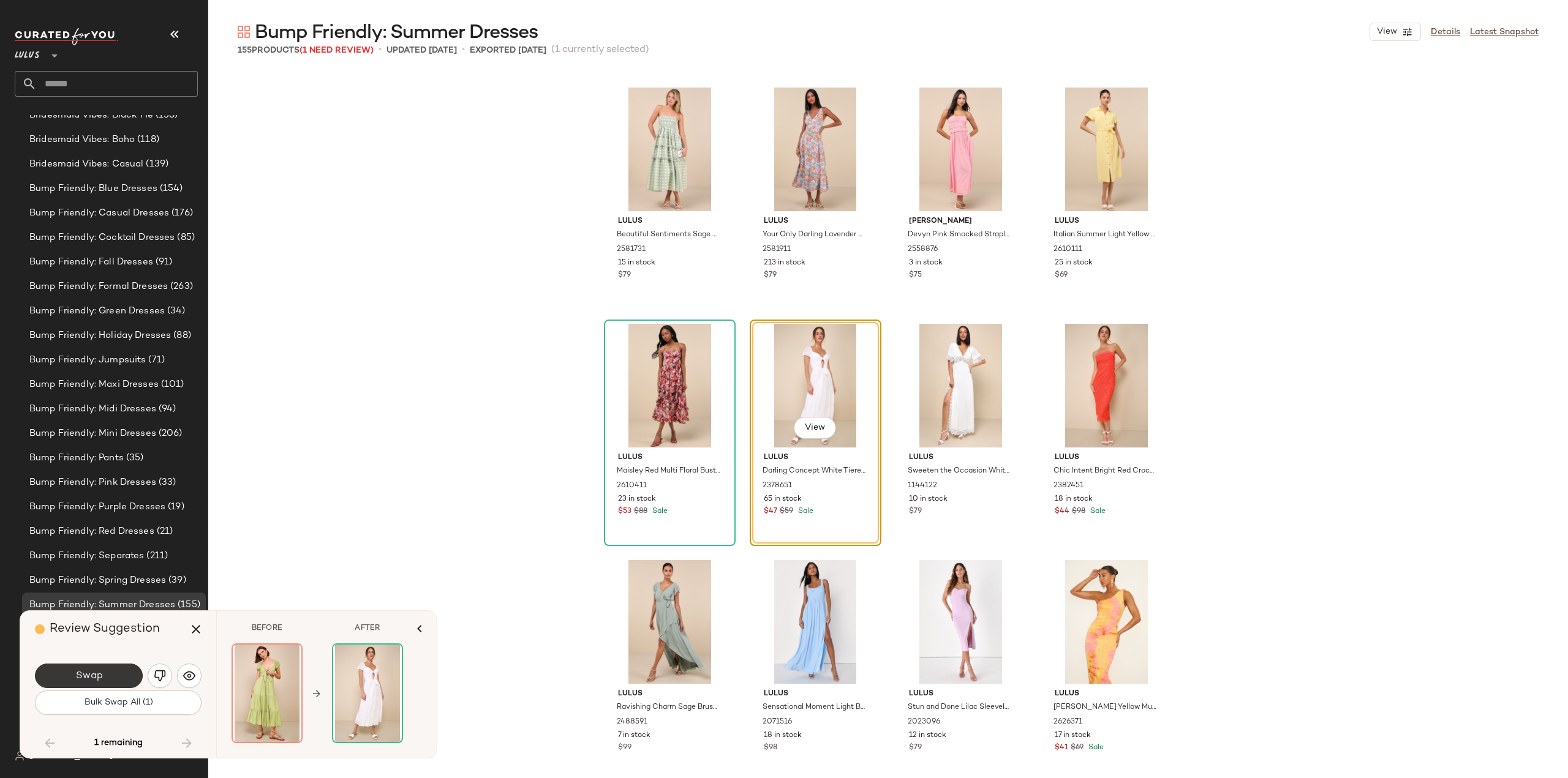
click at [99, 679] on span "Swap" at bounding box center [88, 676] width 28 height 11
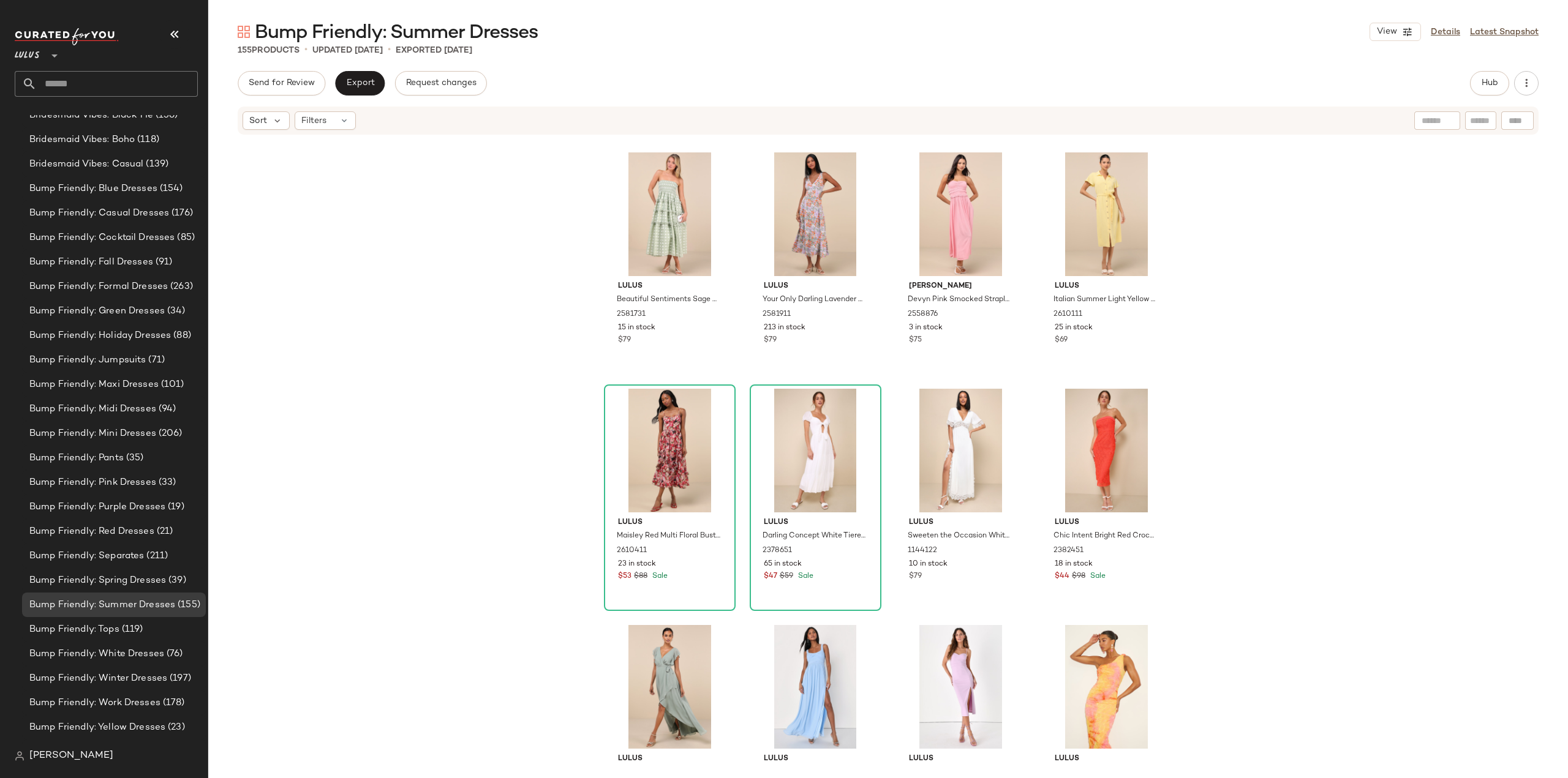
click at [437, 442] on div "Lulus Beautiful Sentiments Sage Floral Strapless Tiered Midi Dress 2581731 15 i…" at bounding box center [888, 449] width 1360 height 628
click at [367, 90] on button "Export" at bounding box center [360, 83] width 49 height 25
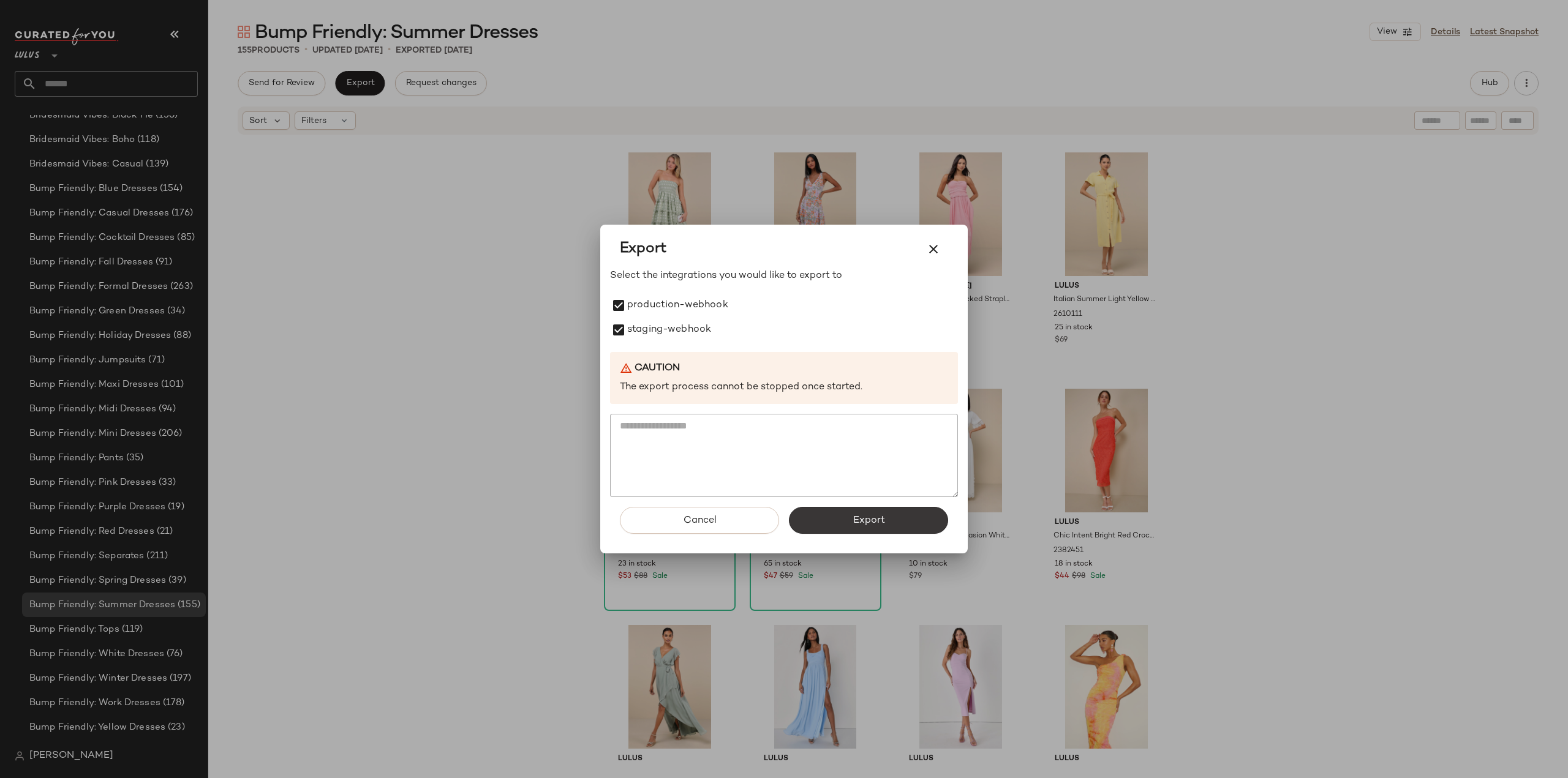
click at [828, 522] on button "Export" at bounding box center [868, 520] width 159 height 27
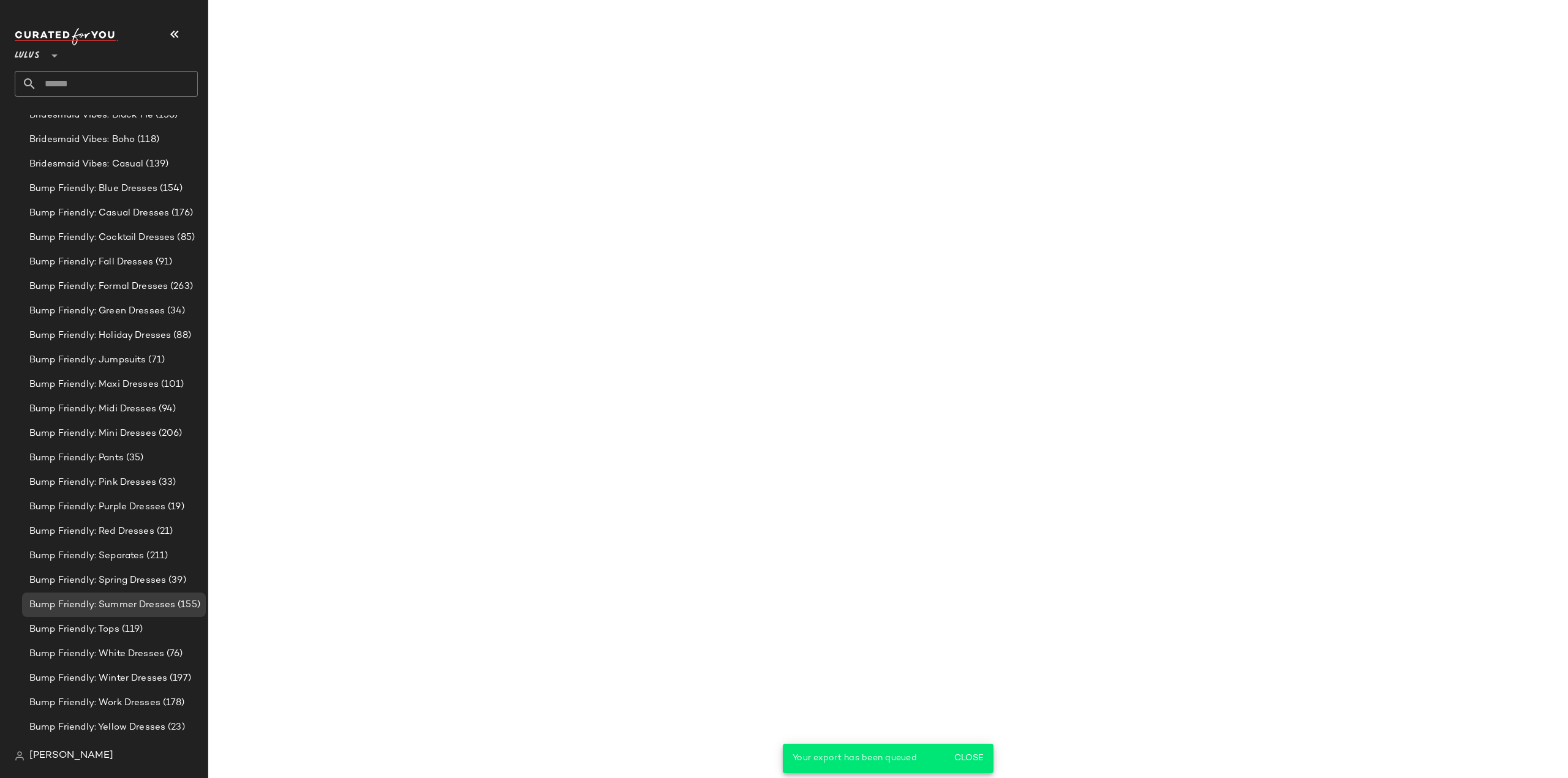
click at [464, 395] on main "Bump Friendly: Summer Dresses View Details Latest Snapshot 155 Products • updat…" at bounding box center [784, 389] width 1568 height 778
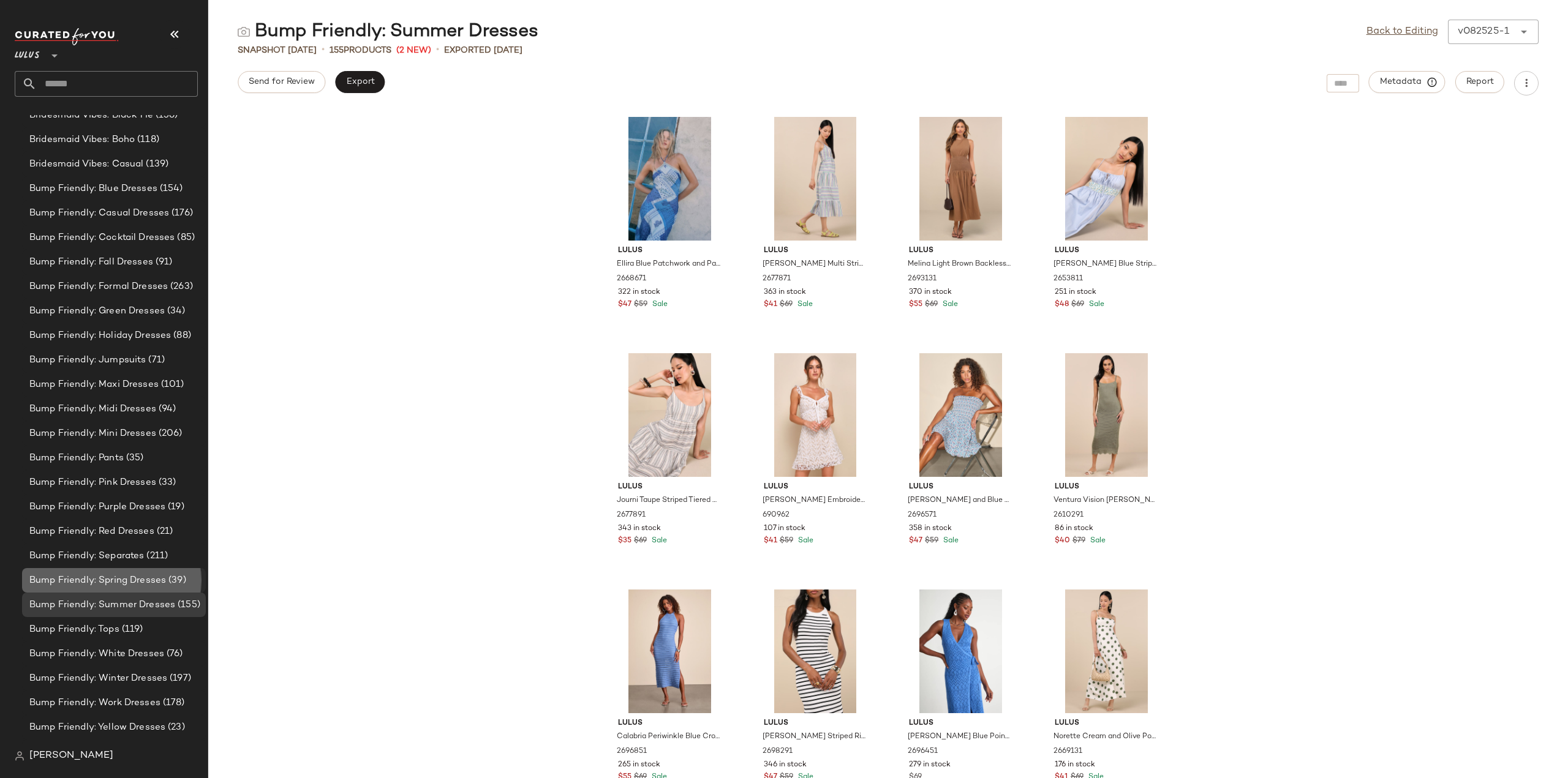
click at [113, 586] on span "Bump Friendly: Spring Dresses" at bounding box center [97, 580] width 136 height 14
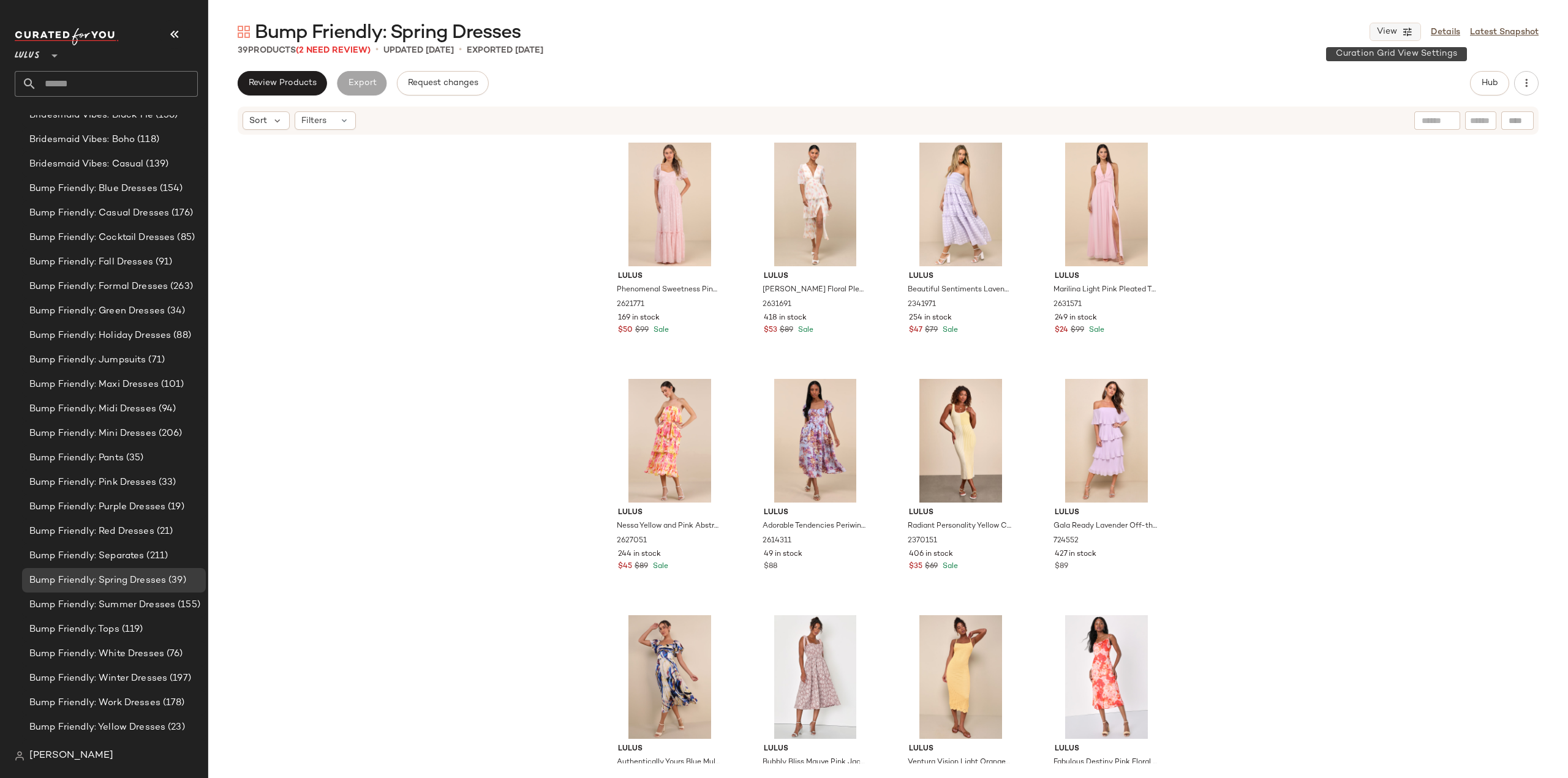
click at [1400, 32] on button "View" at bounding box center [1395, 32] width 52 height 18
click at [1154, 58] on div "Bump Friendly: Spring Dresses View Details Latest Snapshot 39 Products (2 Need …" at bounding box center [888, 399] width 1360 height 758
click at [1492, 84] on span "Hub" at bounding box center [1490, 83] width 17 height 10
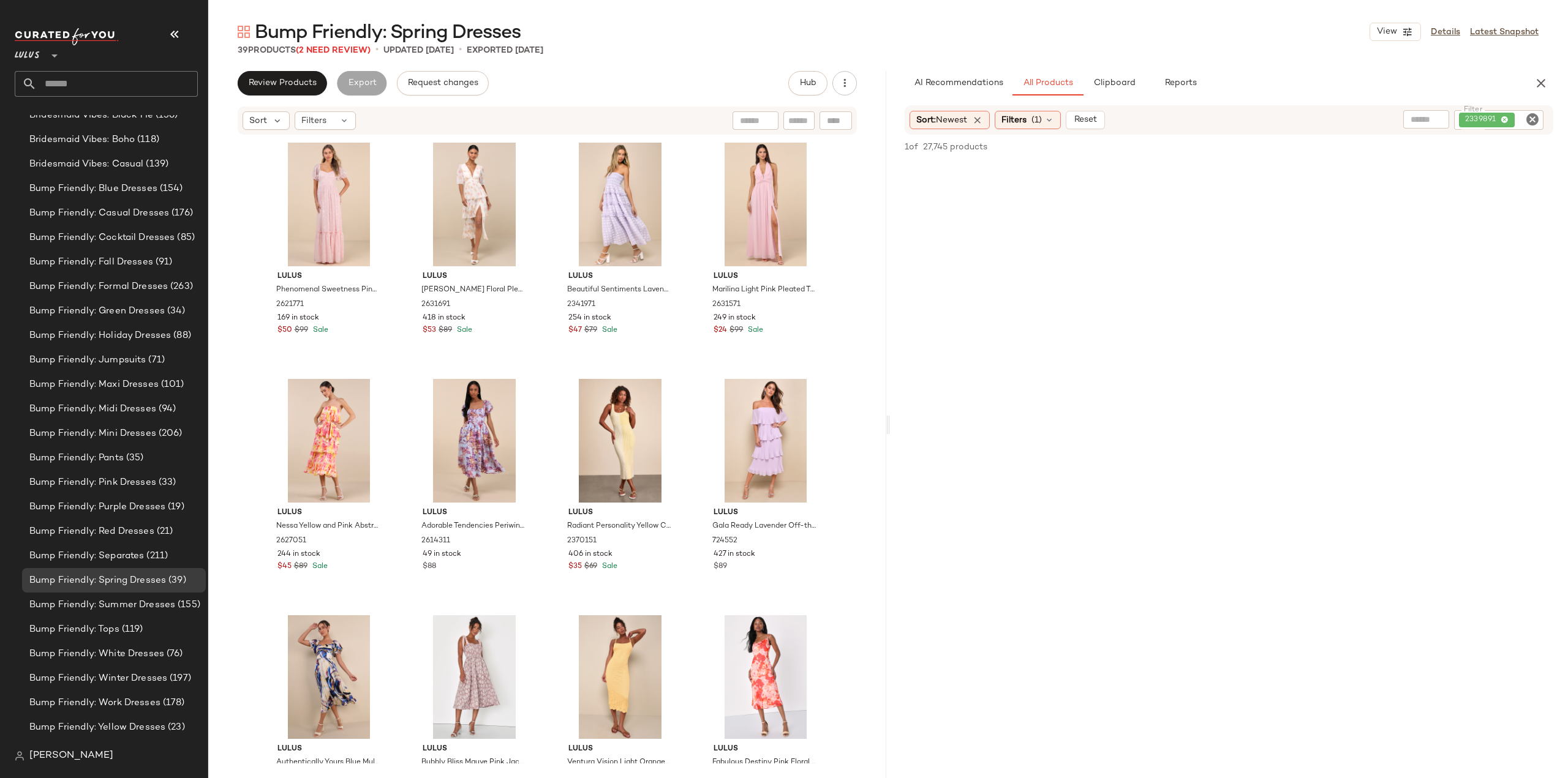
click at [1530, 119] on icon "Clear Filter" at bounding box center [1532, 119] width 15 height 15
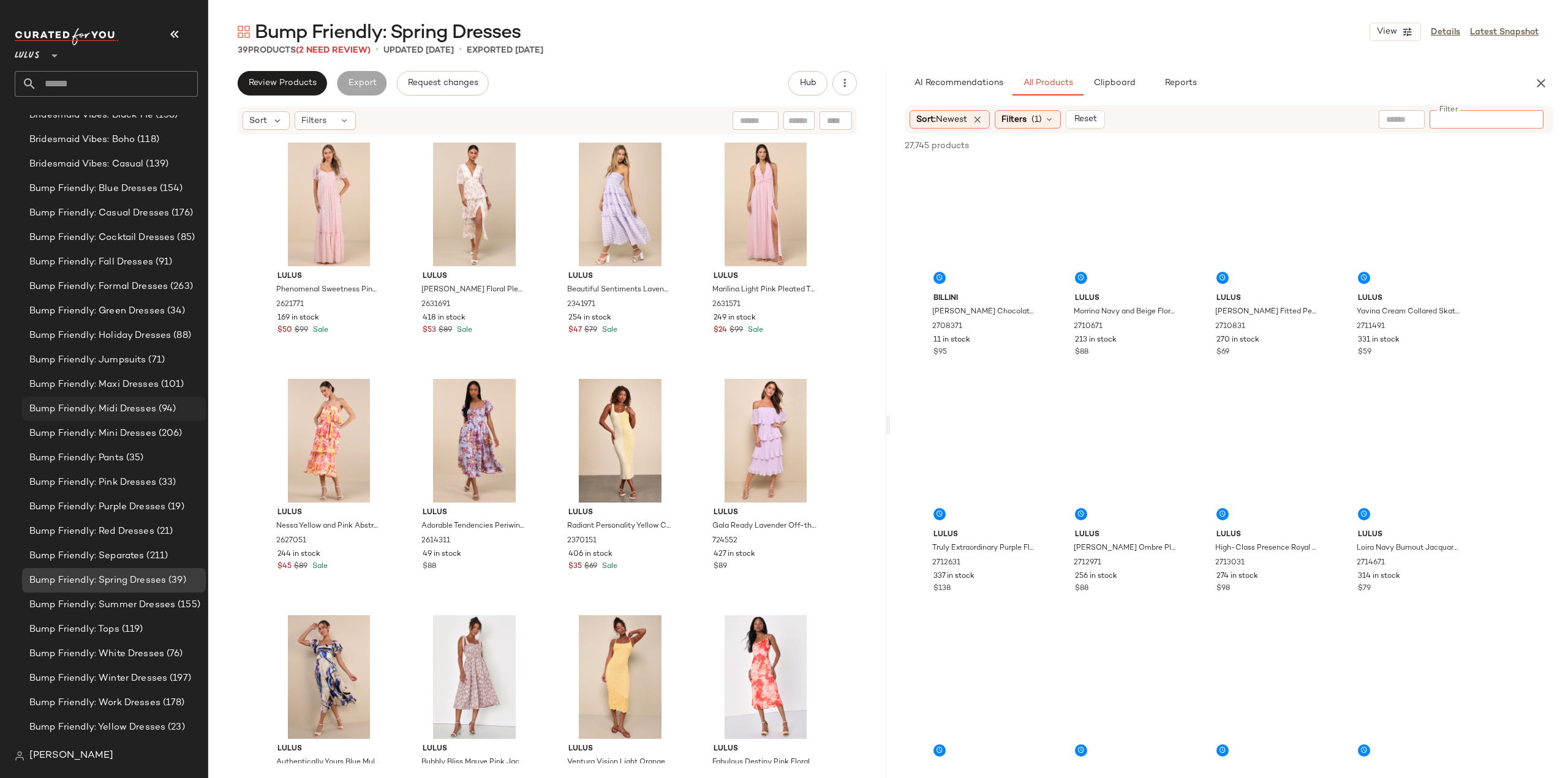
click at [127, 417] on div "Bump Friendly: Midi Dresses (94)" at bounding box center [114, 409] width 184 height 25
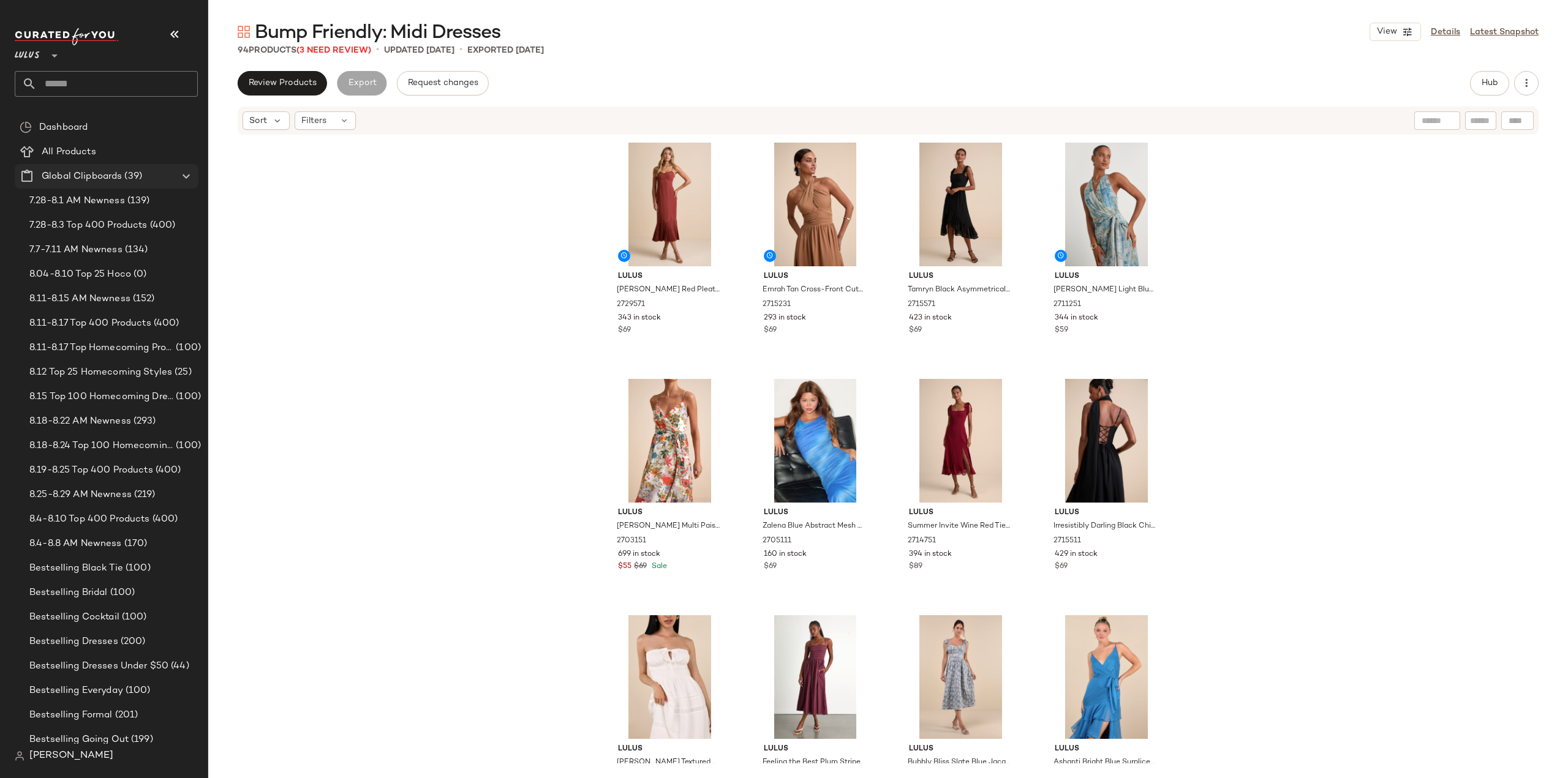
click at [186, 174] on icon at bounding box center [186, 176] width 15 height 15
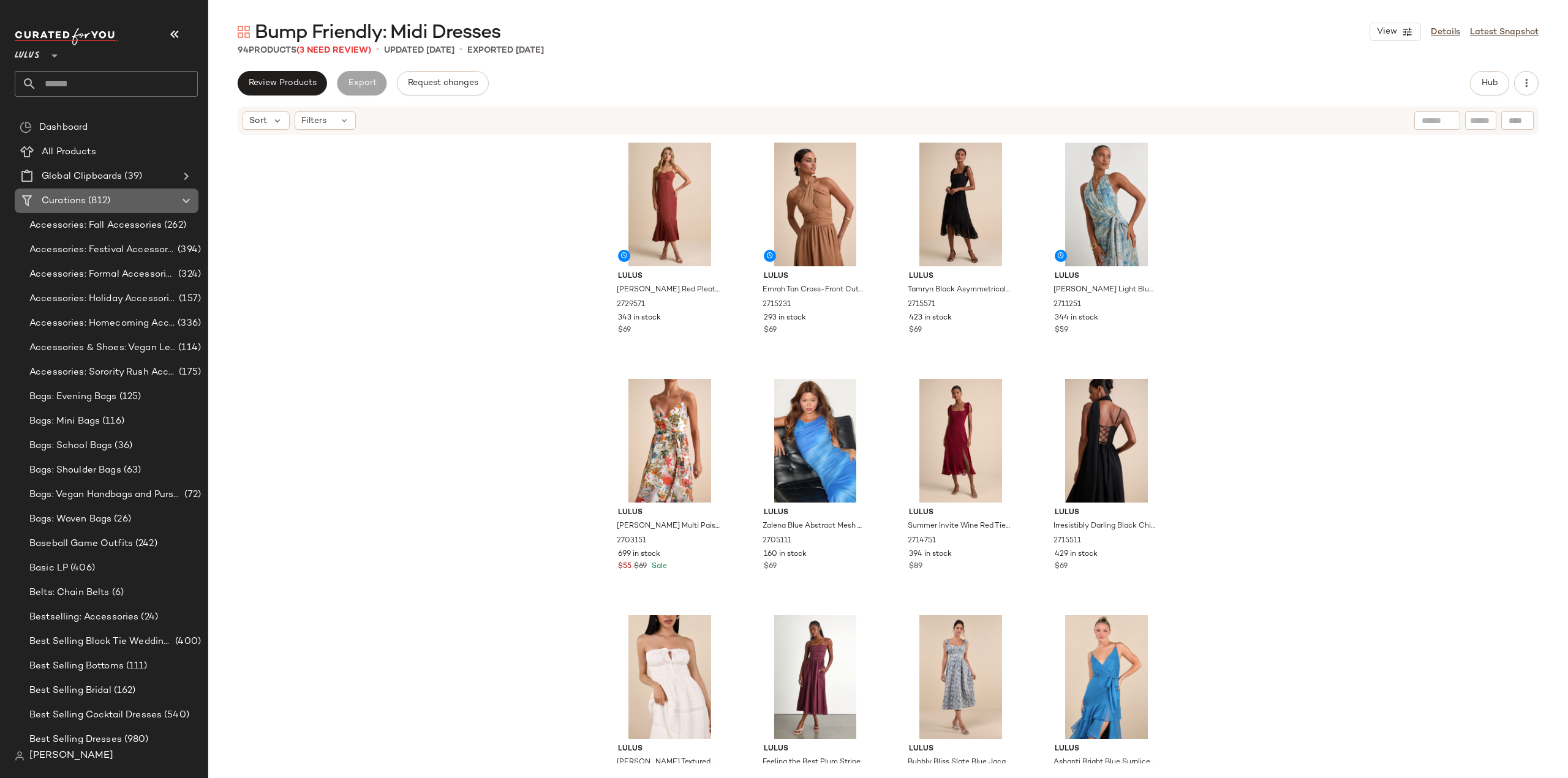
click at [72, 202] on span "Curations" at bounding box center [64, 201] width 44 height 14
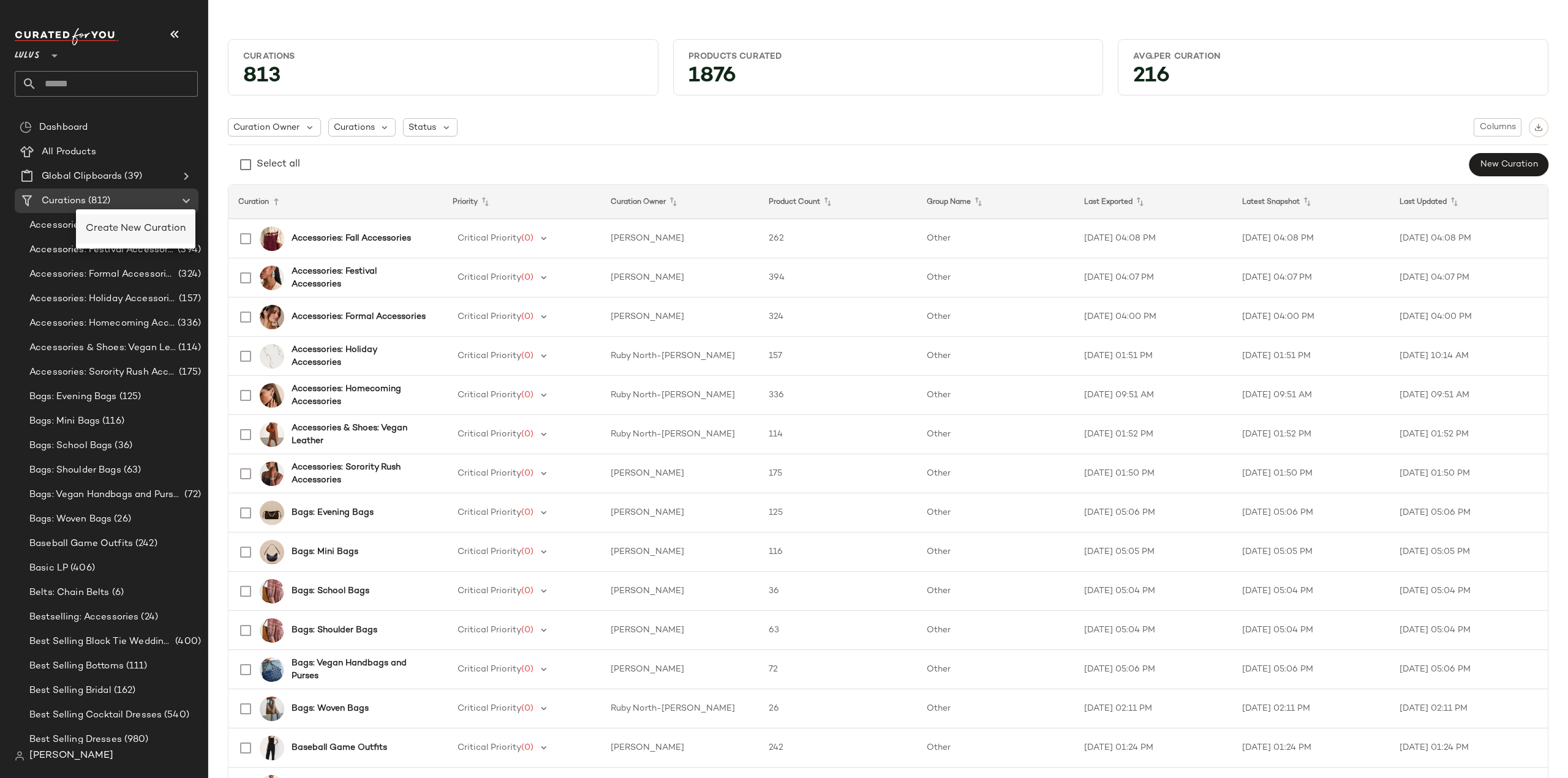
click at [126, 231] on span "Create New Curation" at bounding box center [135, 228] width 100 height 11
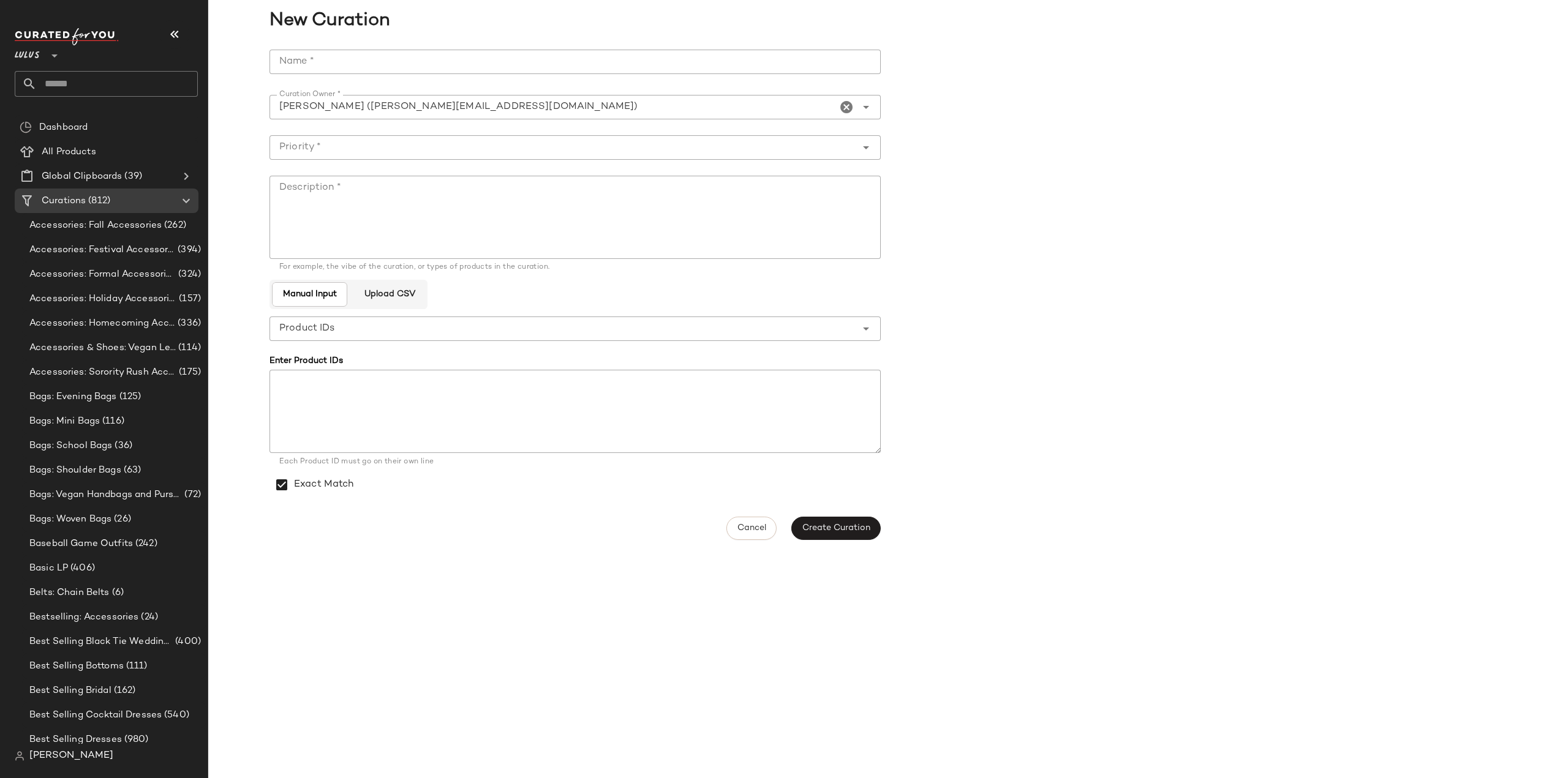
click at [325, 61] on input "Name *" at bounding box center [575, 61] width 611 height 25
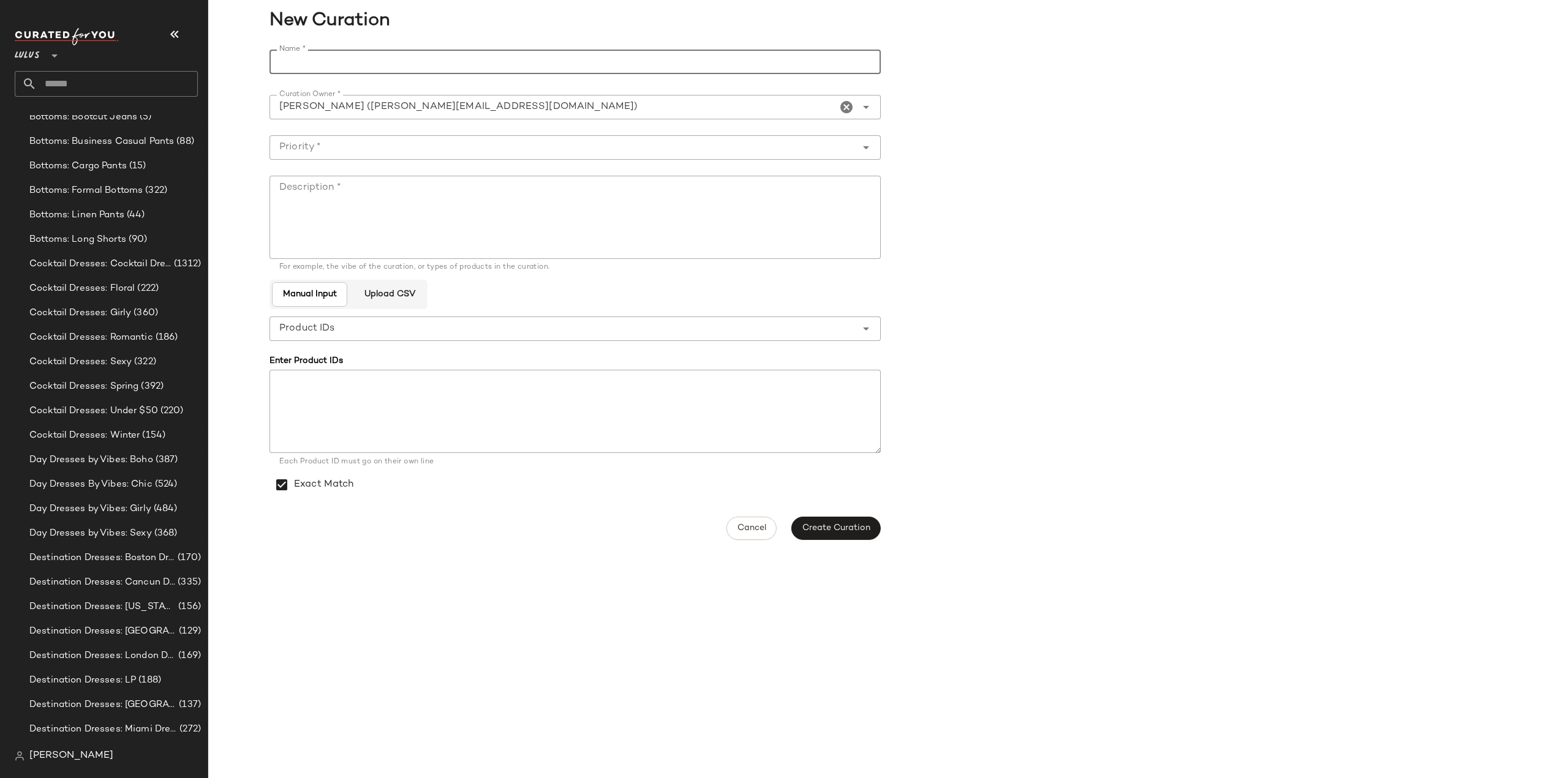
scroll to position [1163, 0]
type input "**********"
click at [326, 146] on input "Priority *" at bounding box center [563, 148] width 587 height 15
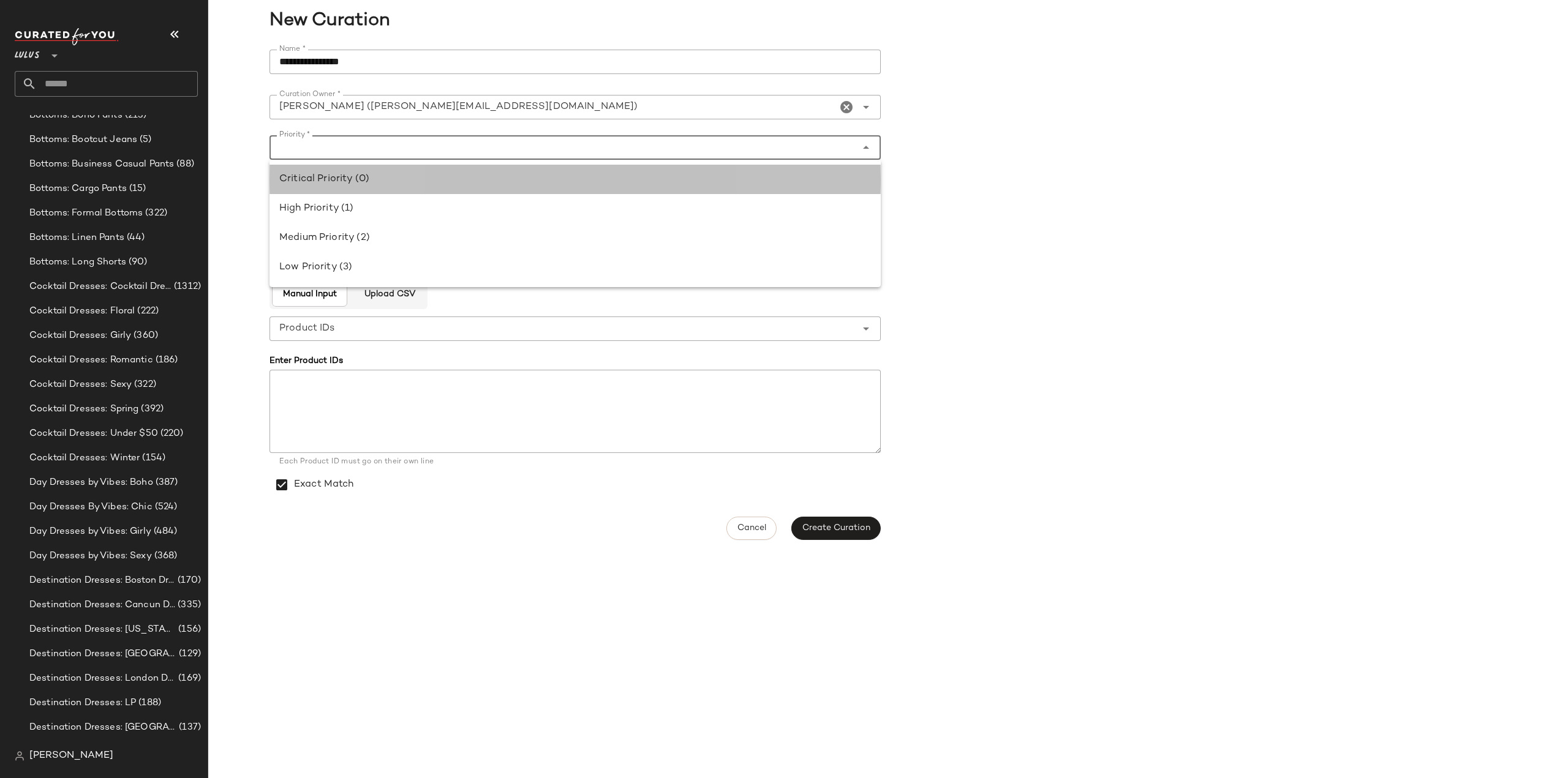
click at [321, 179] on div "Critical Priority (0)" at bounding box center [575, 179] width 592 height 15
type input "**********"
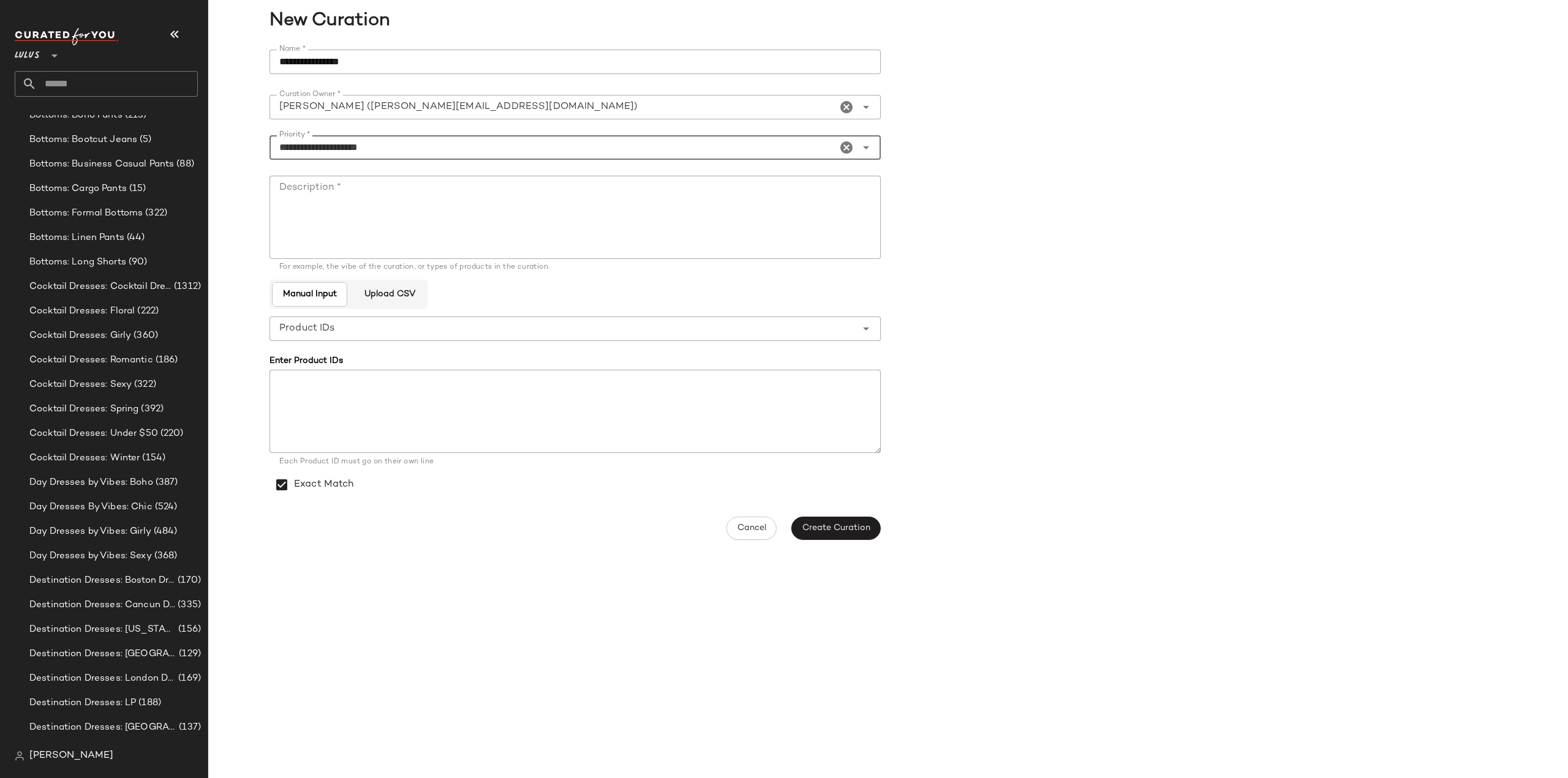
click at [341, 202] on textarea "Description *" at bounding box center [575, 217] width 611 height 83
click at [345, 206] on textarea "Description *" at bounding box center [575, 217] width 611 height 83
paste textarea "**********"
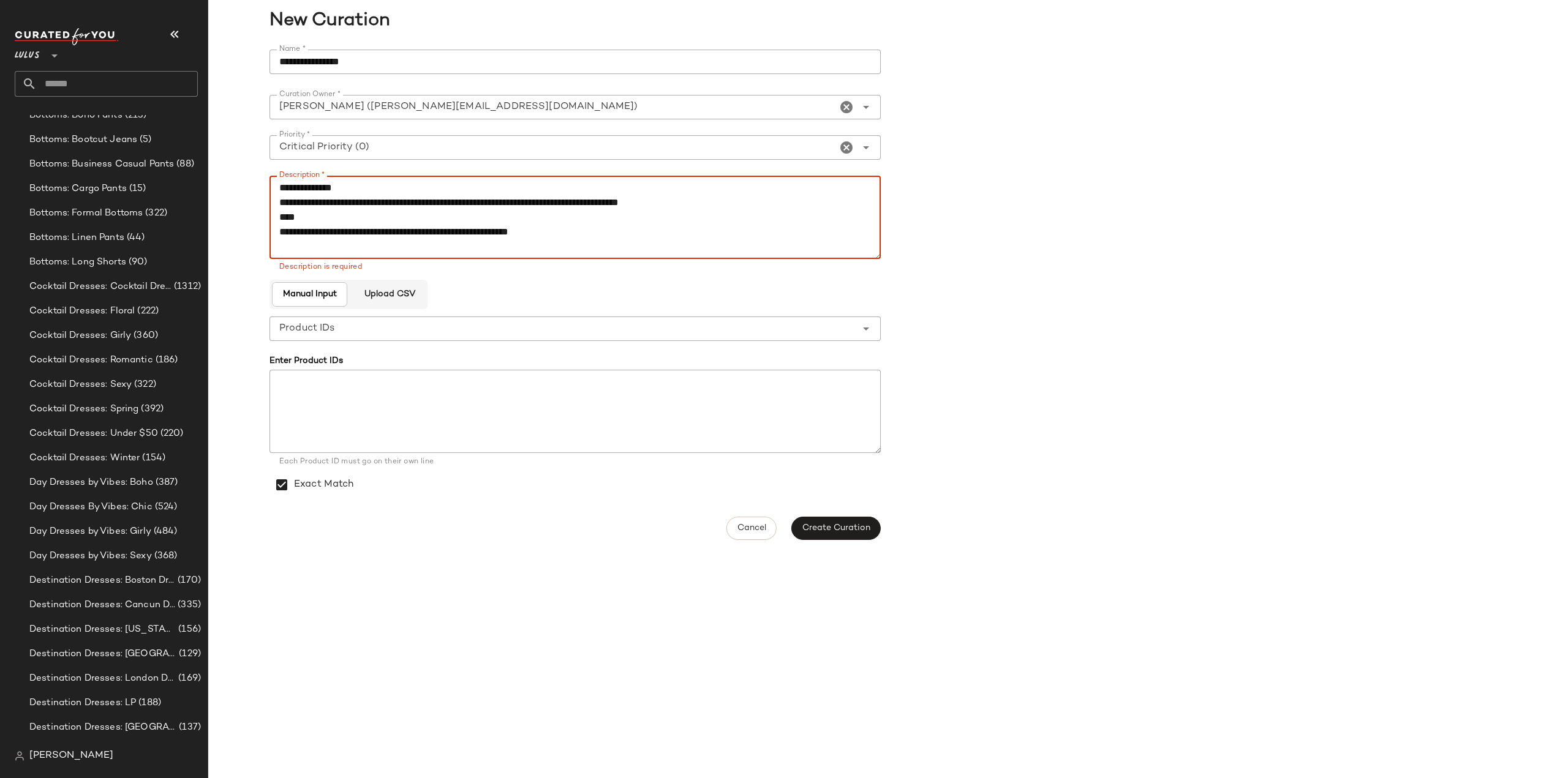
scroll to position [53, 0]
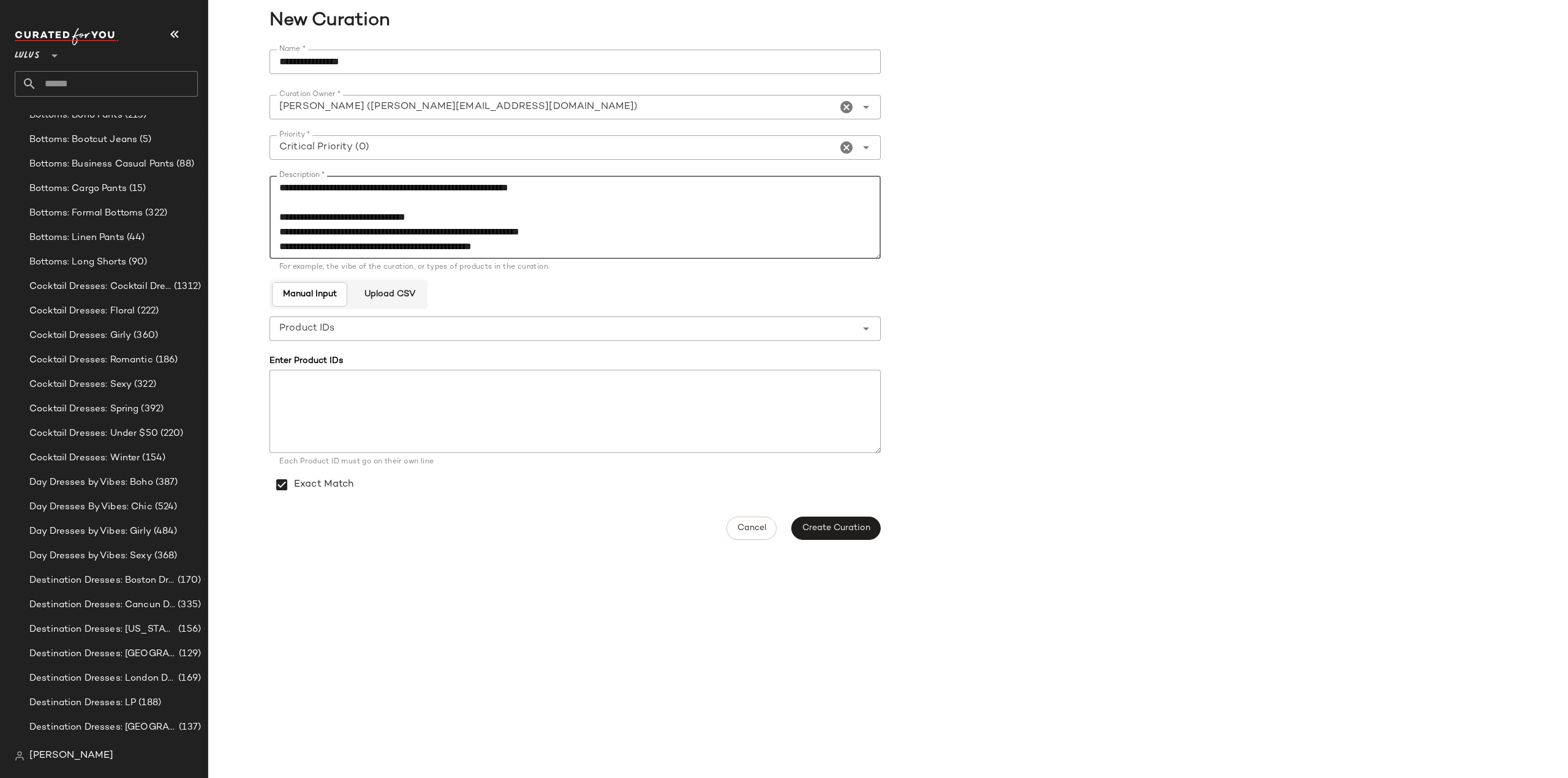
click at [297, 194] on textarea "**********" at bounding box center [575, 217] width 611 height 83
type textarea "**********"
click at [829, 532] on span "Create Curation" at bounding box center [836, 528] width 69 height 10
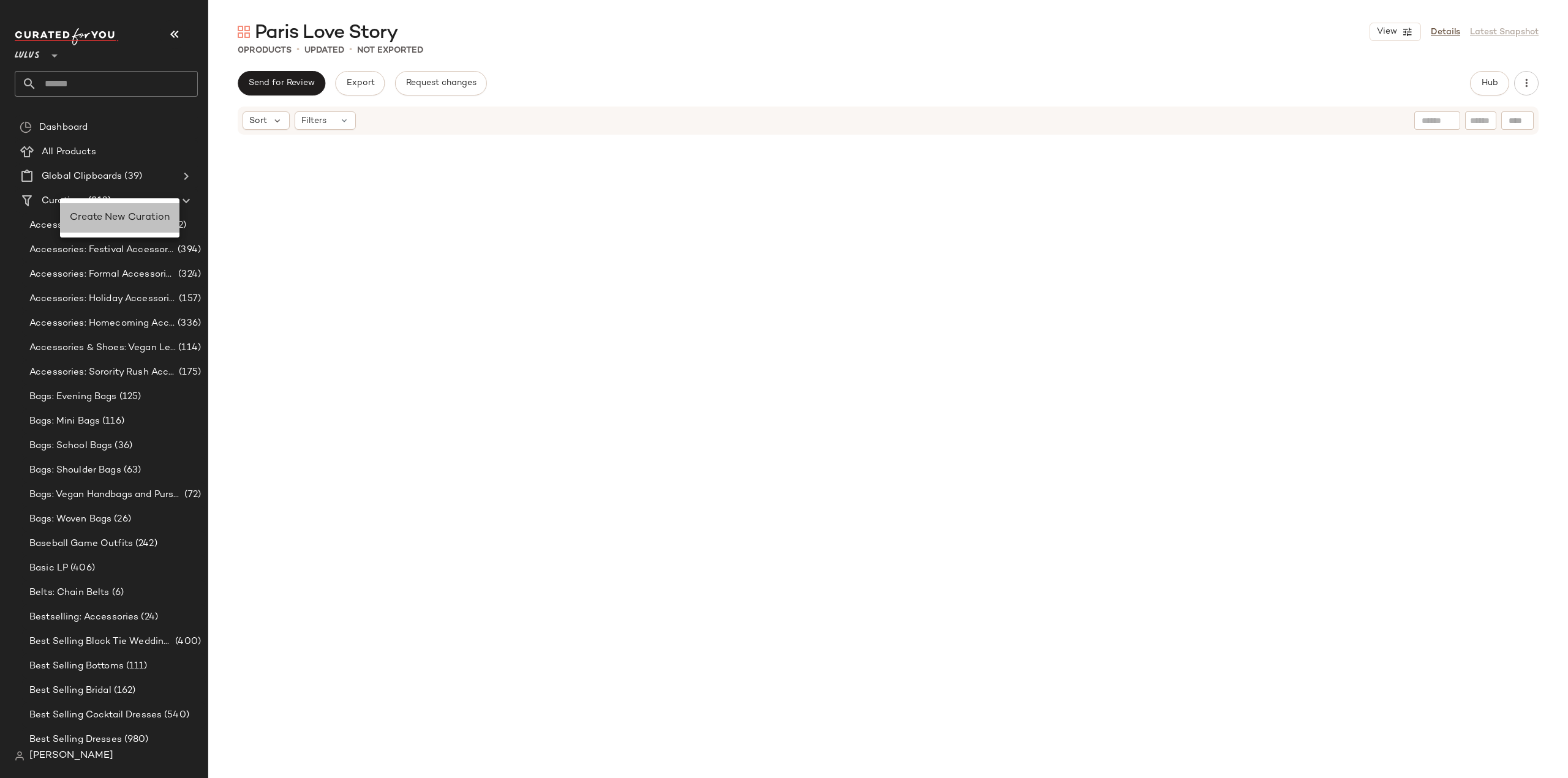
click at [112, 222] on span "Create New Curation" at bounding box center [119, 217] width 100 height 11
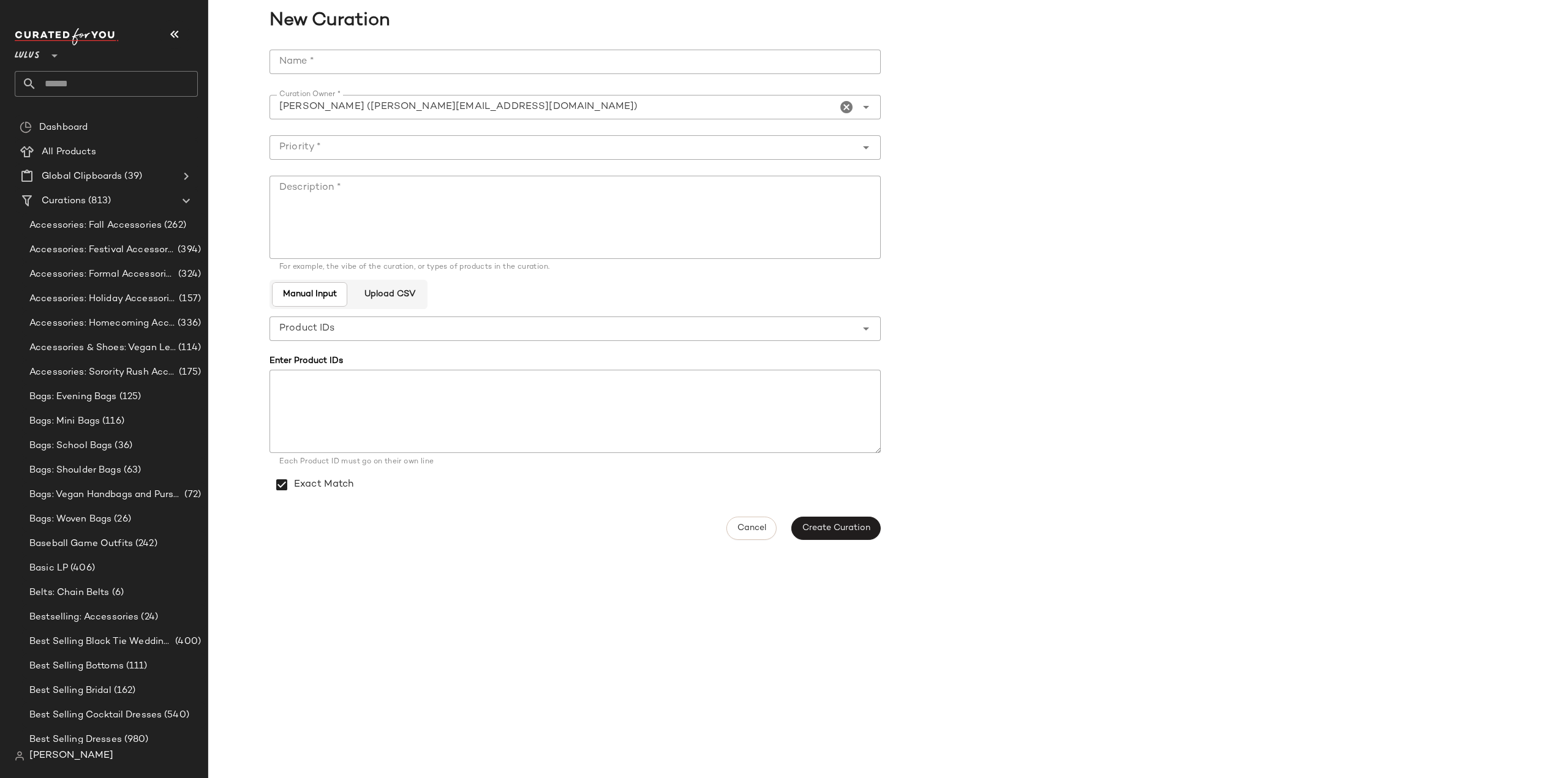
click at [327, 63] on input "Name *" at bounding box center [575, 61] width 611 height 25
paste input "**********"
type input "**********"
click at [331, 143] on input "Priority *" at bounding box center [563, 148] width 587 height 15
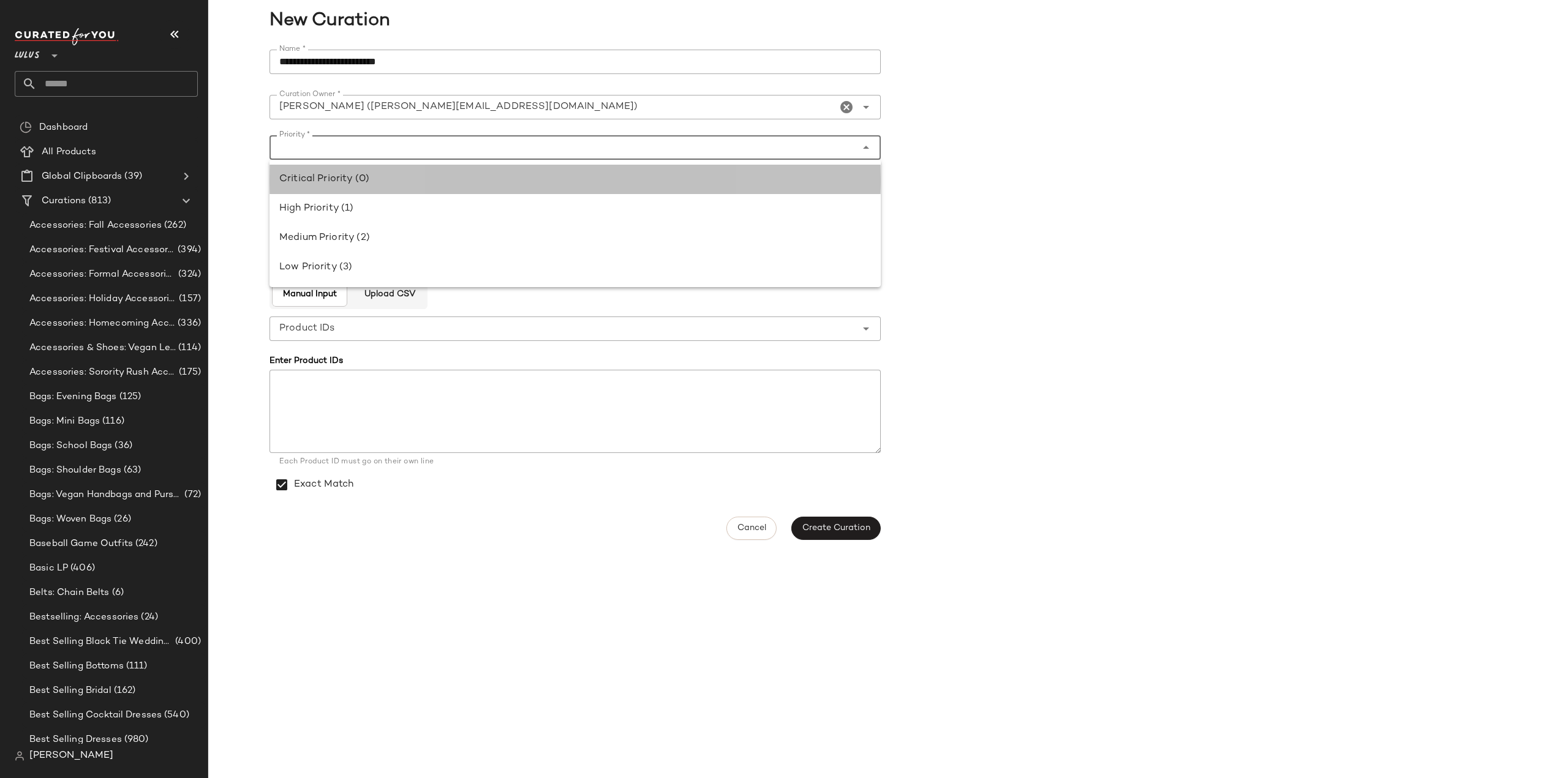
click at [319, 179] on div "Critical Priority (0)" at bounding box center [575, 179] width 592 height 15
type input "**********"
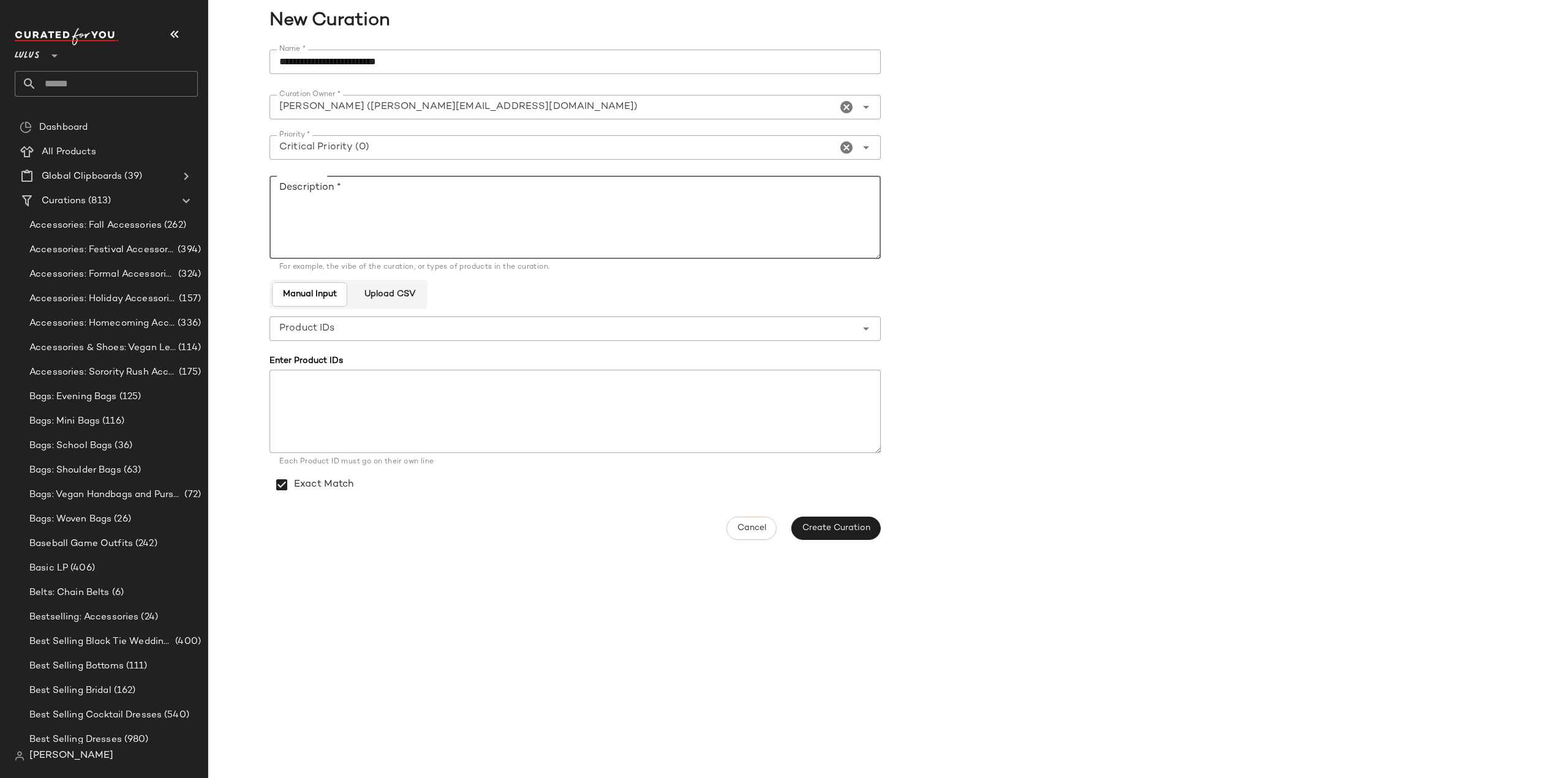
click at [325, 198] on textarea "Description *" at bounding box center [575, 217] width 611 height 83
click at [330, 207] on textarea "Description *" at bounding box center [575, 217] width 611 height 83
paste textarea "**********"
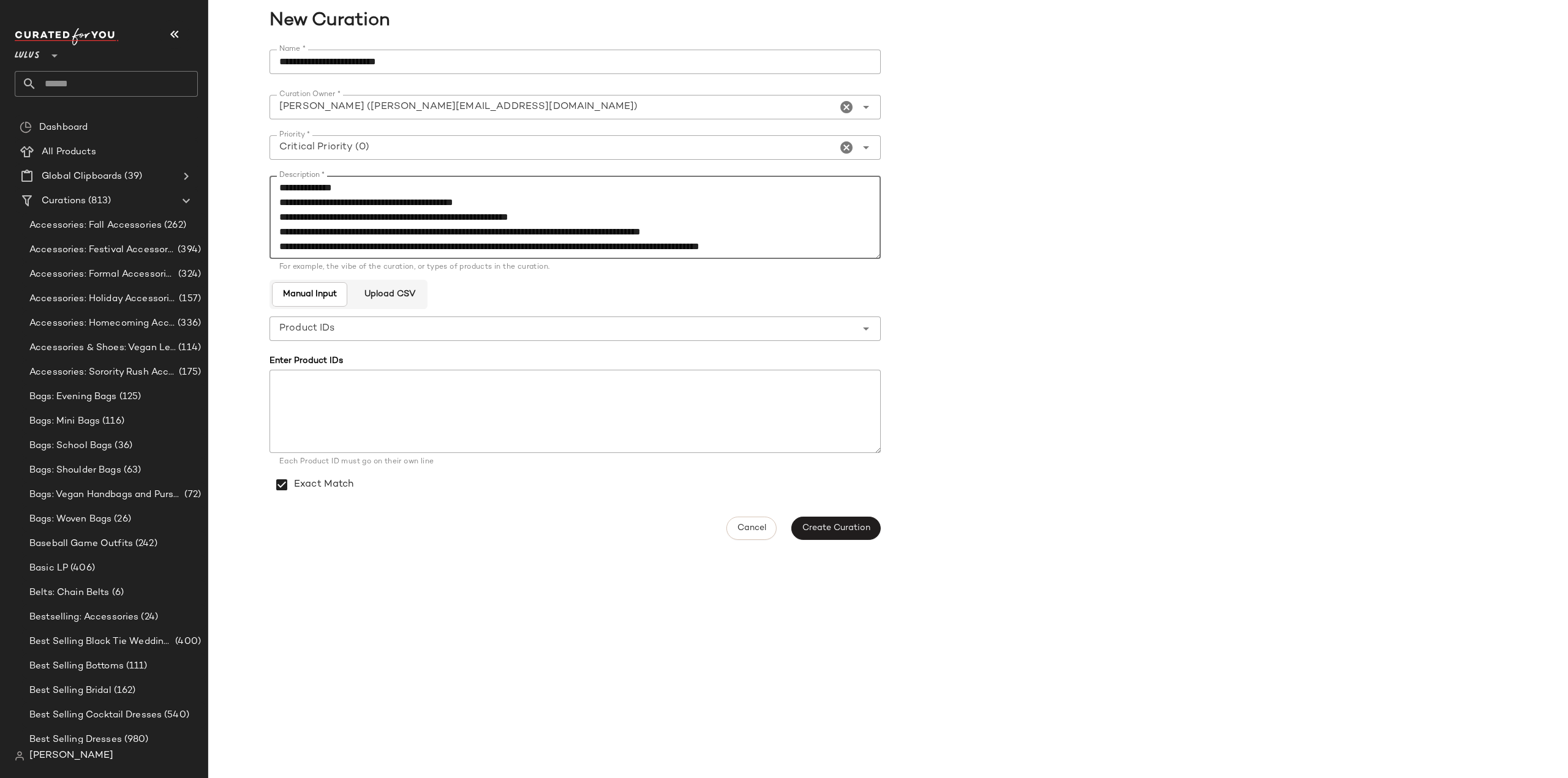
scroll to position [30, 0]
type textarea "**********"
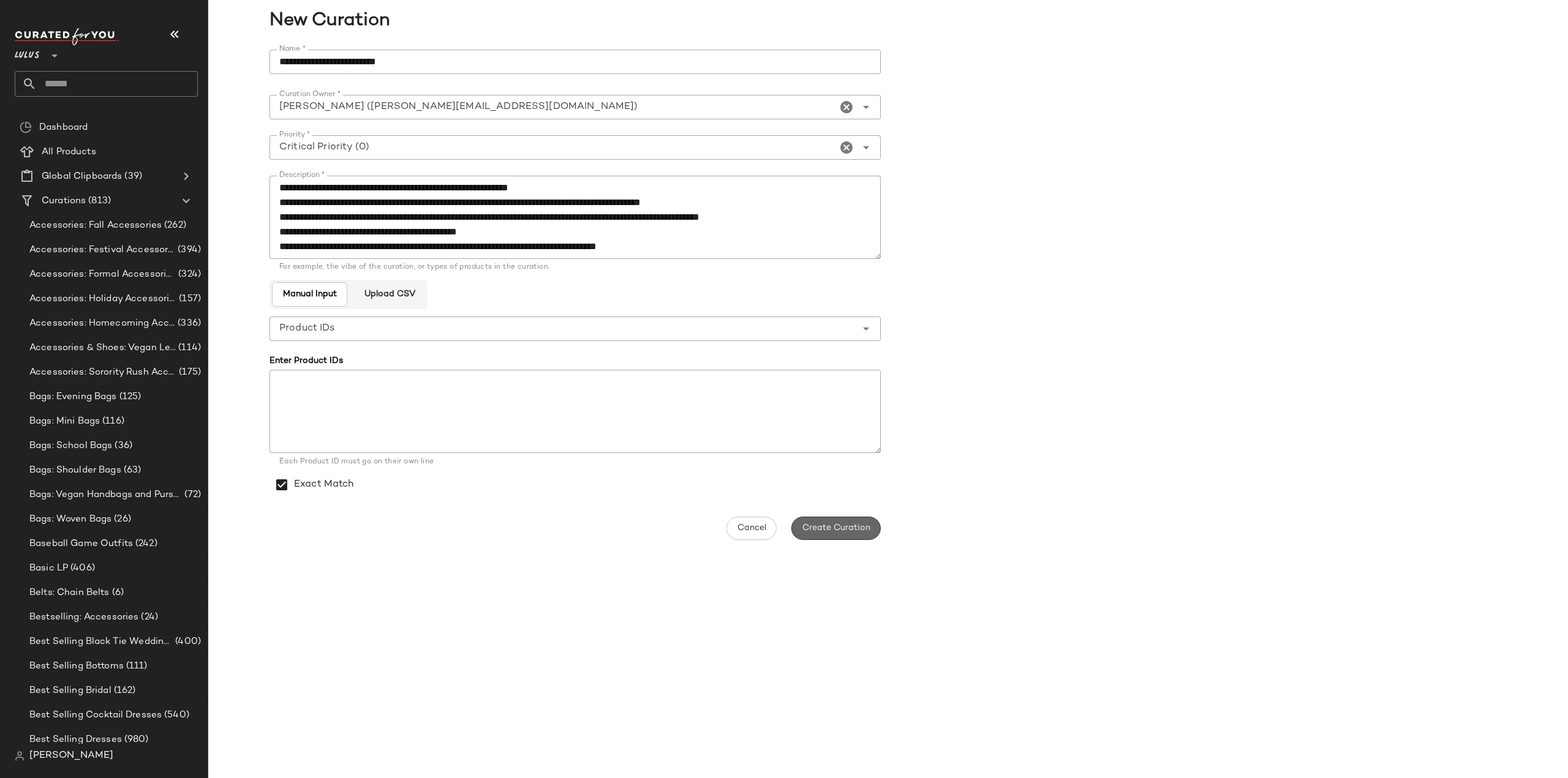
click at [834, 529] on span "Create Curation" at bounding box center [836, 528] width 69 height 10
